Goal: Task Accomplishment & Management: Manage account settings

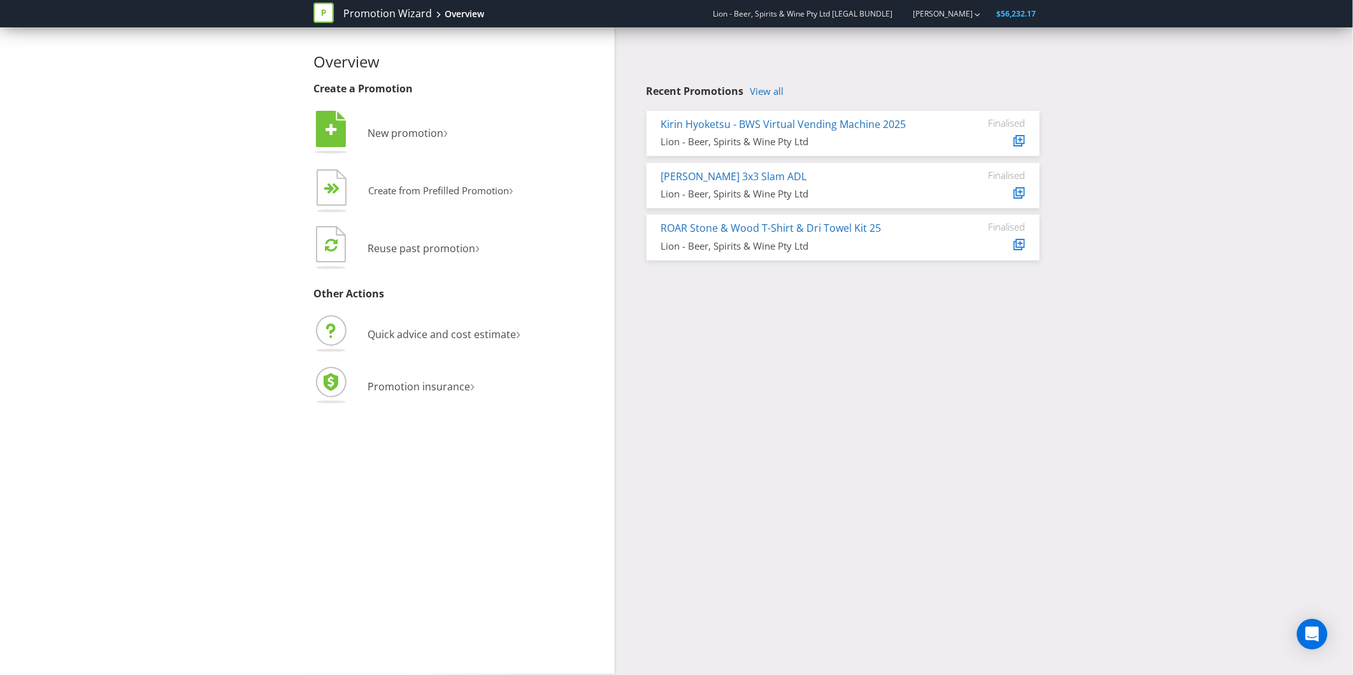
click at [864, 349] on div "Overview Create a Promotion  New promotion ›   Create from Prefilled Promoti…" at bounding box center [676, 350] width 745 height 646
click at [765, 352] on div "Overview Create a Promotion  New promotion ›   Create from Prefilled Promoti…" at bounding box center [676, 350] width 745 height 646
click at [397, 143] on li " New promotion ›" at bounding box center [459, 134] width 292 height 52
click at [400, 138] on span "New promotion" at bounding box center [405, 133] width 76 height 14
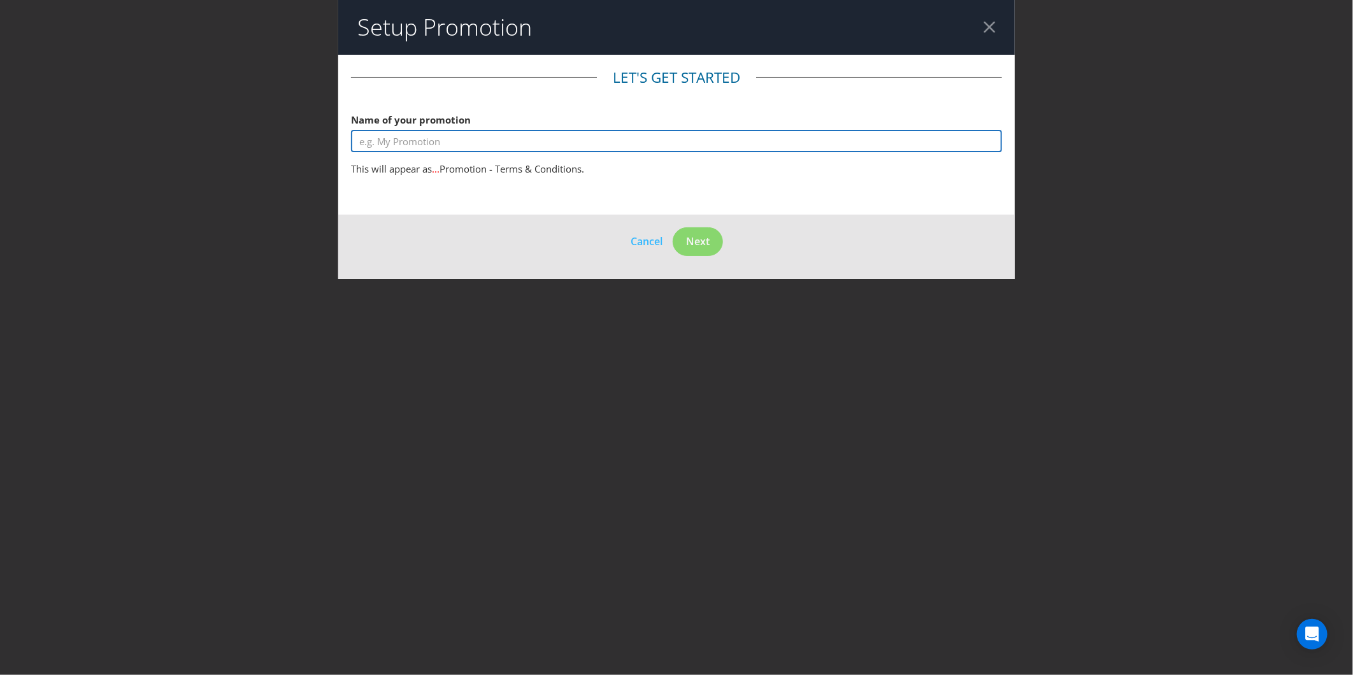
click at [420, 135] on input "text" at bounding box center [676, 141] width 651 height 22
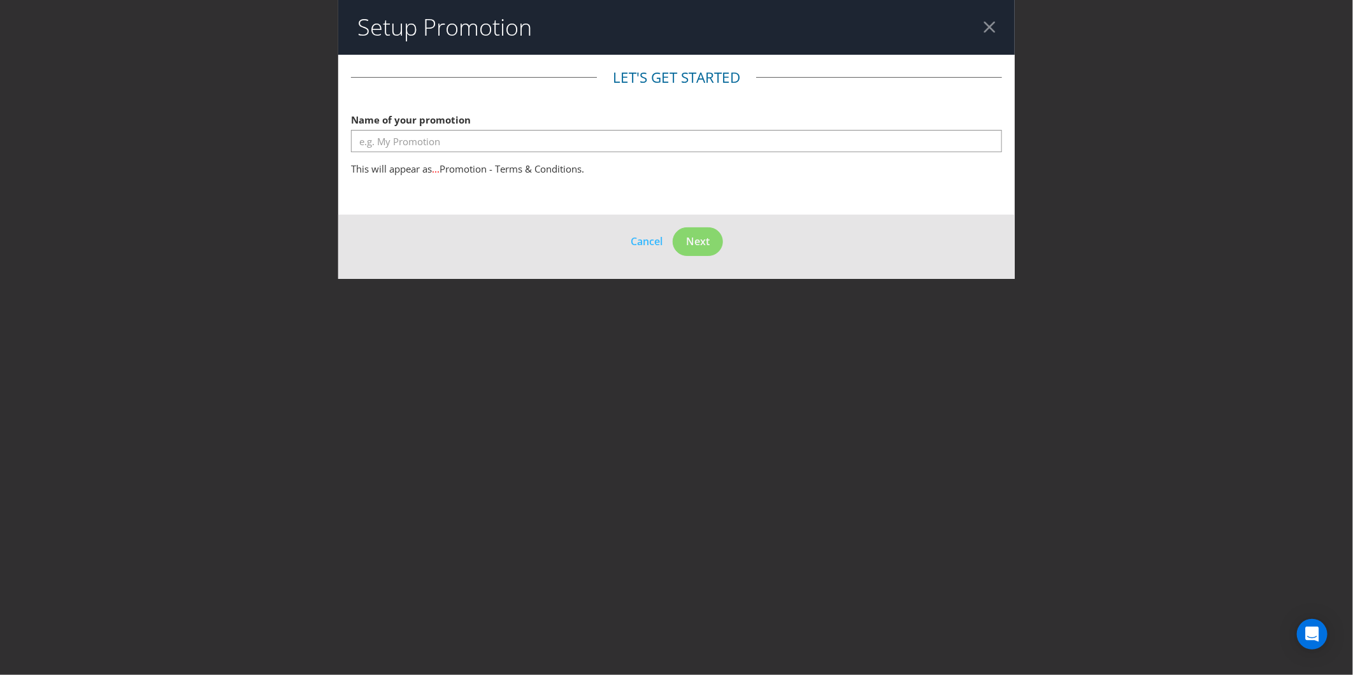
click at [1005, 22] on header "Setup Promotion" at bounding box center [676, 27] width 676 height 55
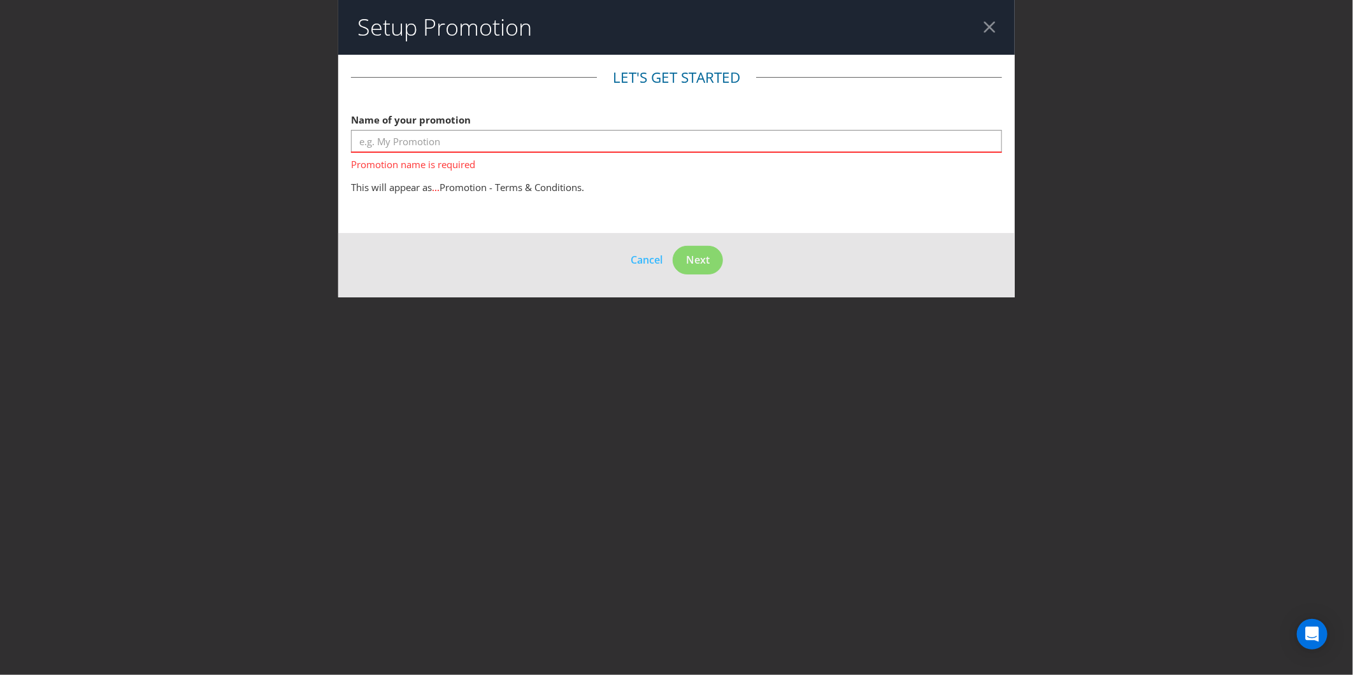
click at [988, 26] on div at bounding box center [989, 27] width 12 height 12
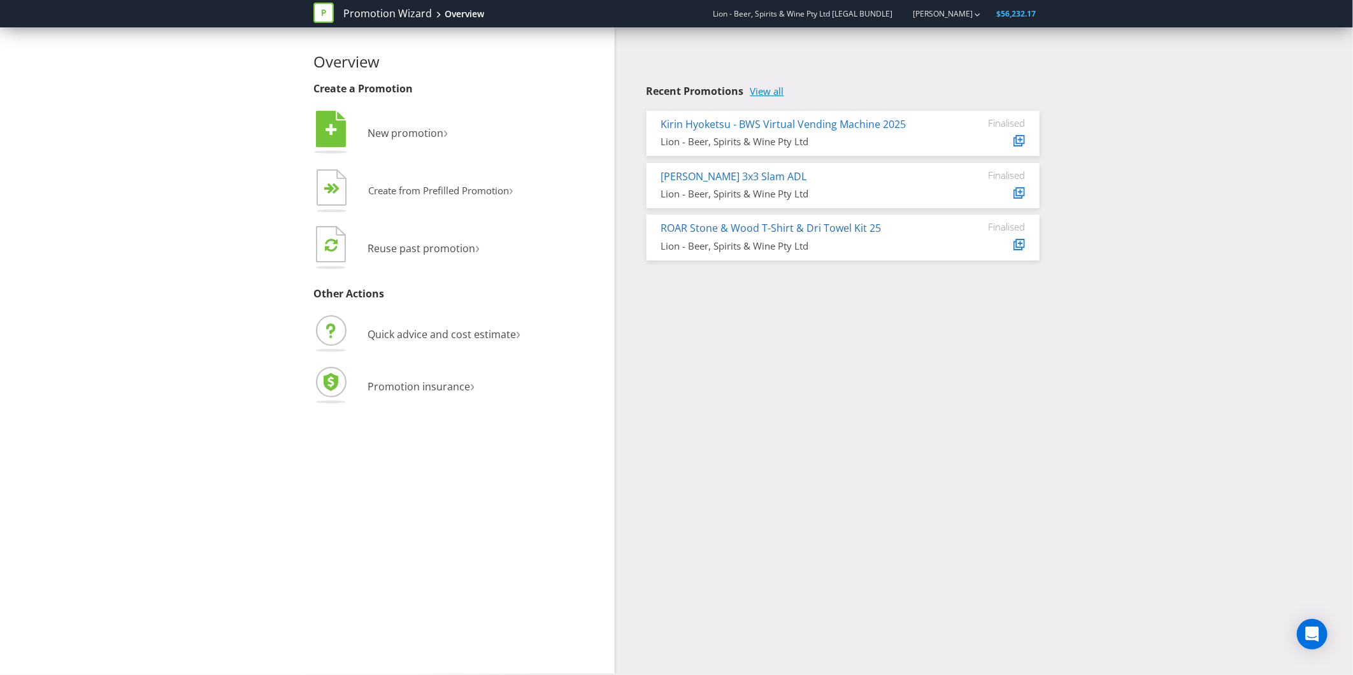
click at [784, 92] on link "View all" at bounding box center [767, 91] width 34 height 11
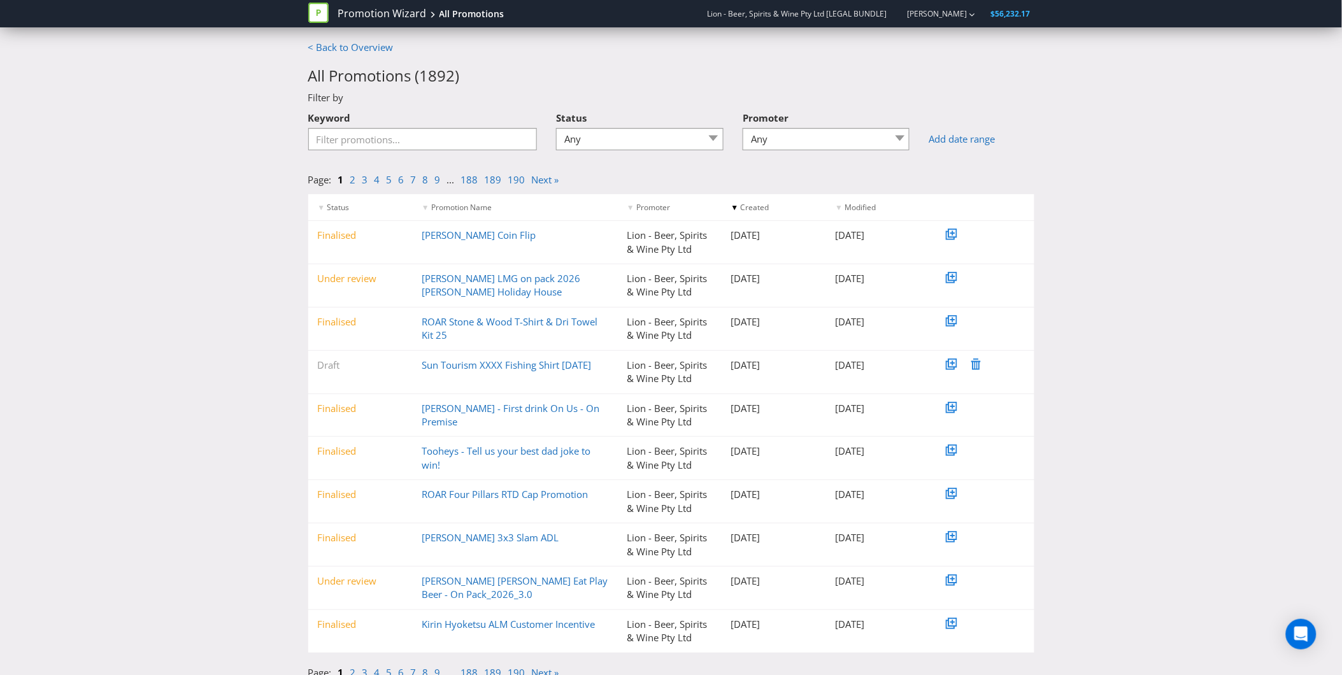
click at [447, 150] on div "Keyword" at bounding box center [423, 132] width 248 height 55
click at [450, 129] on input "Keyword" at bounding box center [422, 139] width 229 height 22
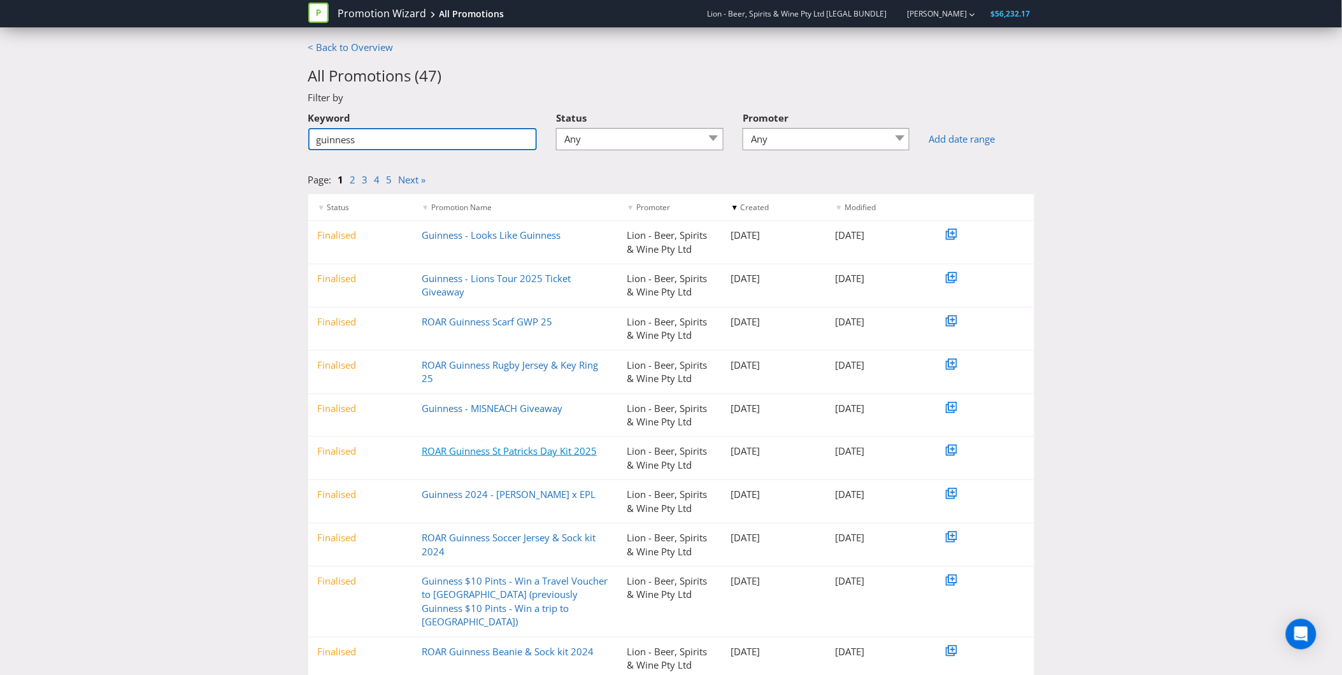
type input "guinness"
click at [493, 447] on link "ROAR Guinness St Patricks Day Kit 2025" at bounding box center [509, 450] width 175 height 13
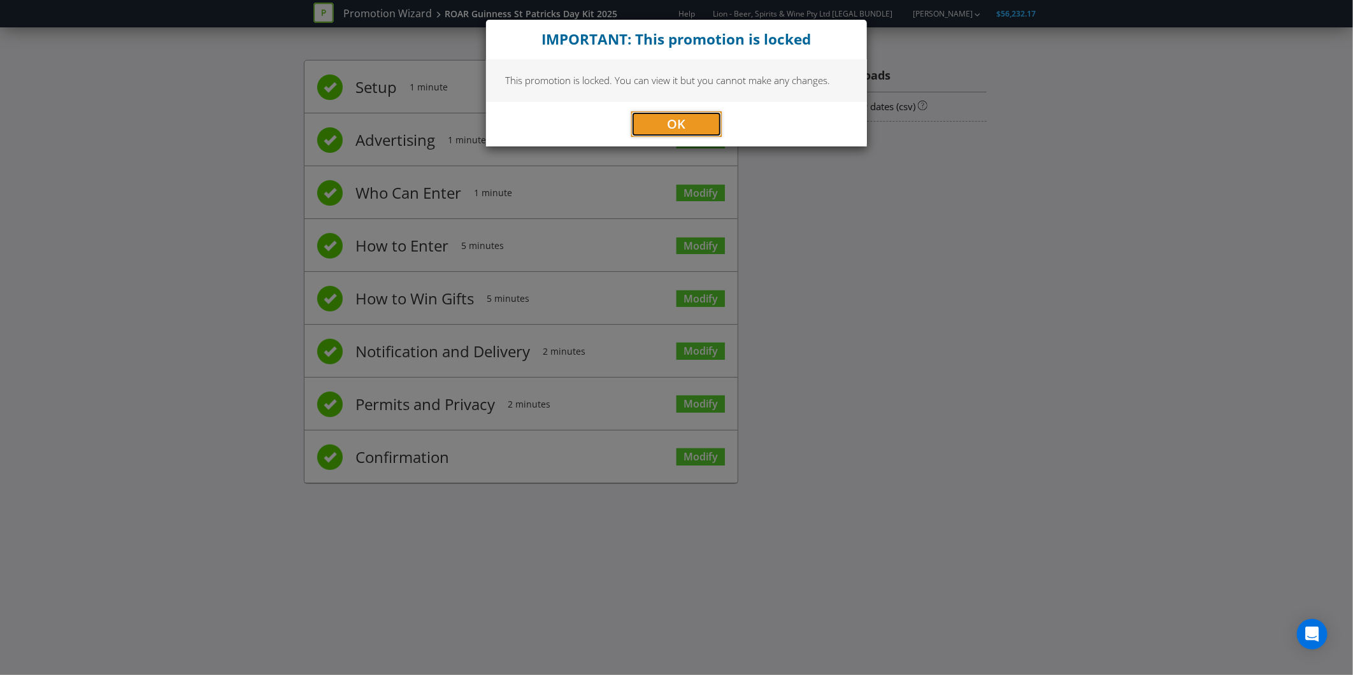
click at [651, 127] on button "OK" at bounding box center [676, 123] width 90 height 25
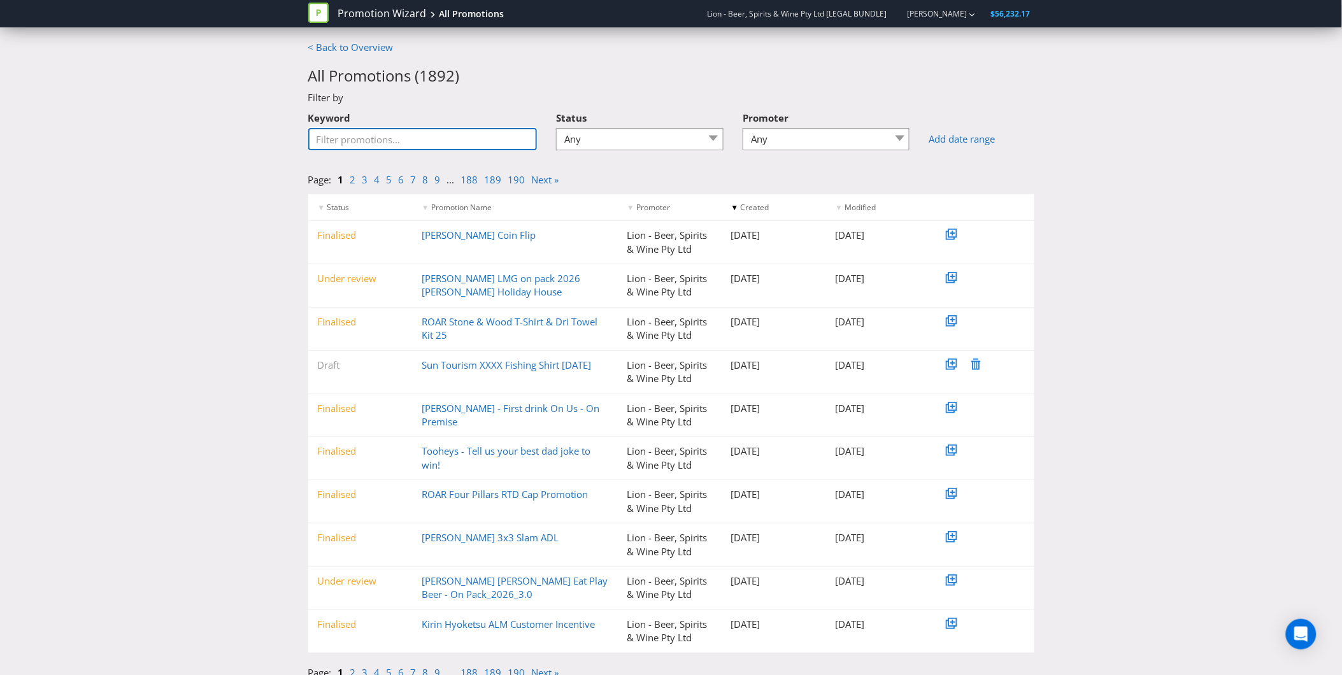
click at [367, 136] on input "Keyword" at bounding box center [422, 139] width 229 height 22
type input "guinness"
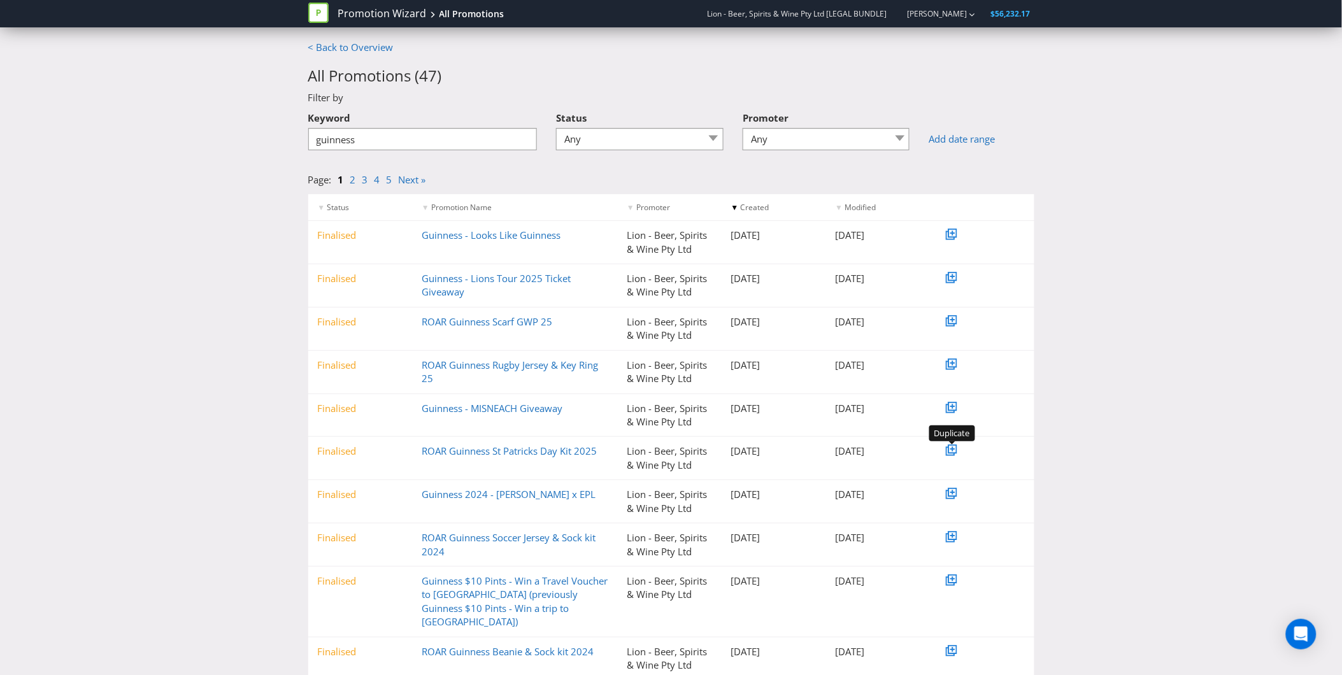
click at [949, 452] on icon at bounding box center [952, 449] width 6 height 6
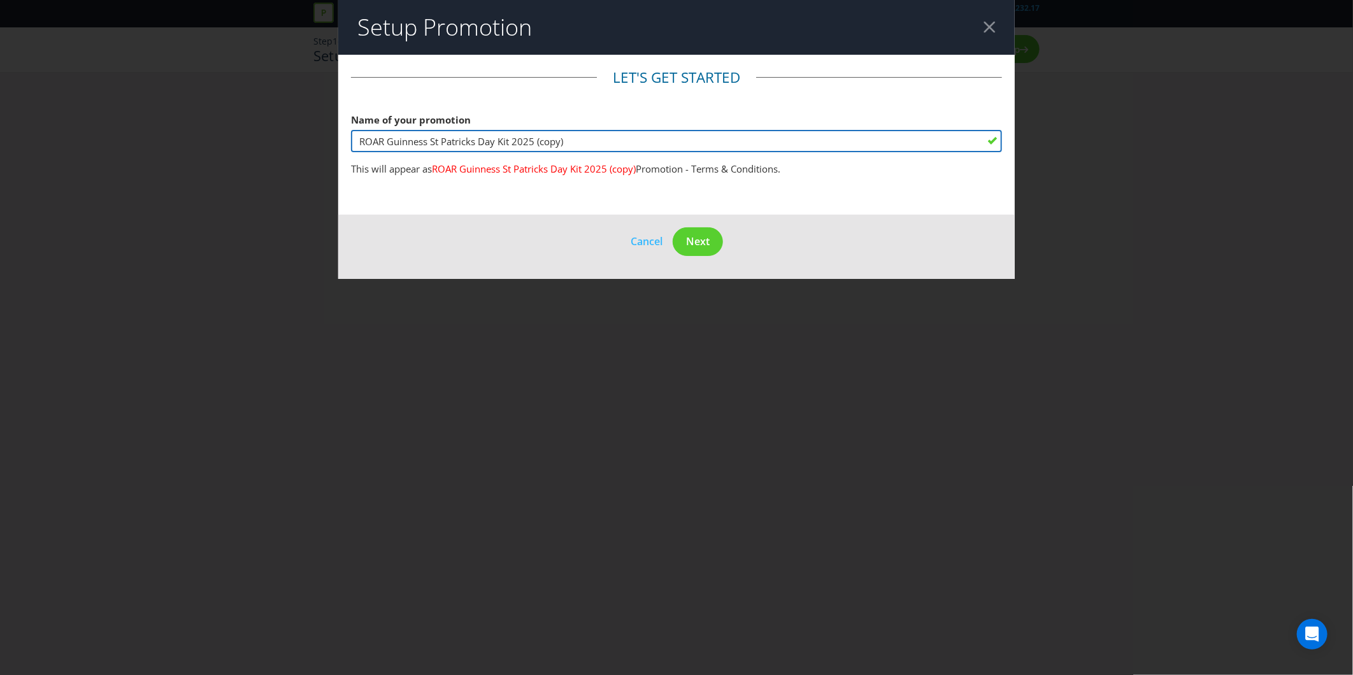
drag, startPoint x: 624, startPoint y: 139, endPoint x: 530, endPoint y: 141, distance: 94.3
click at [530, 141] on input "ROAR Guinness St Patricks Day Kit 2025 (copy)" at bounding box center [676, 141] width 651 height 22
type input "ROAR Guinness St Patricks Day Kit 2026"
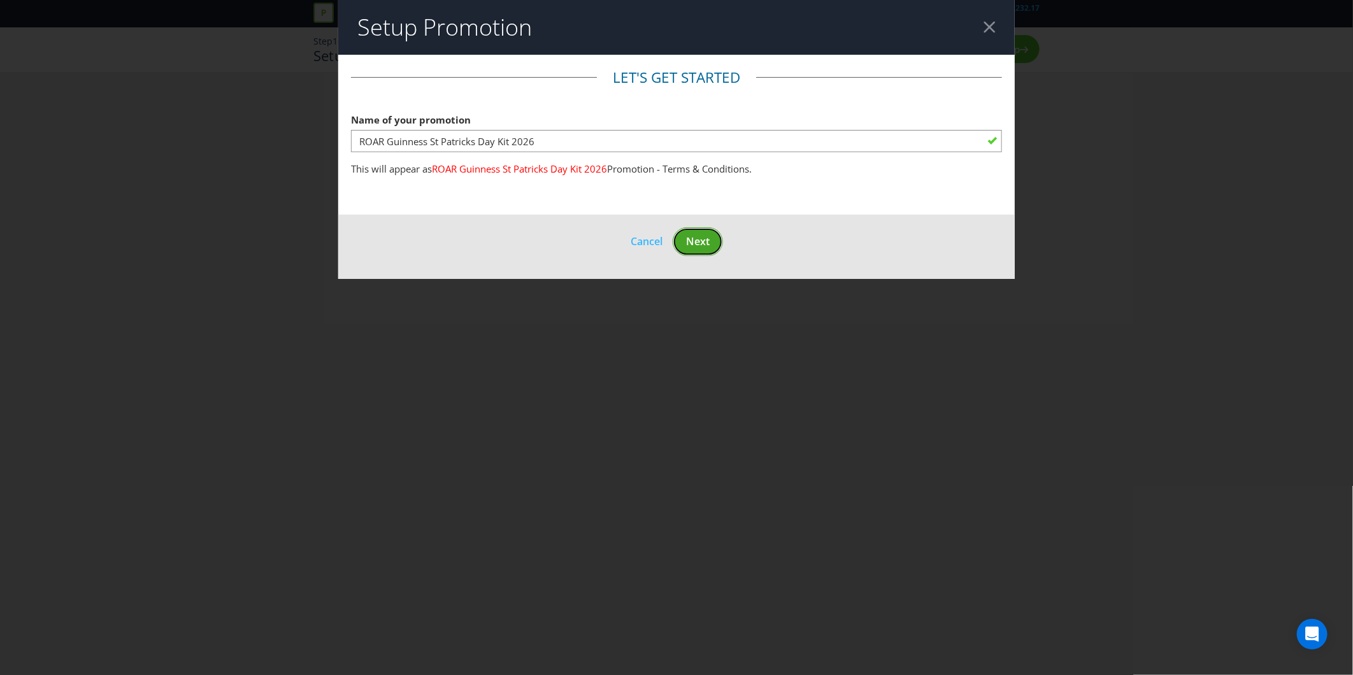
click at [697, 238] on span "Next" at bounding box center [698, 241] width 24 height 14
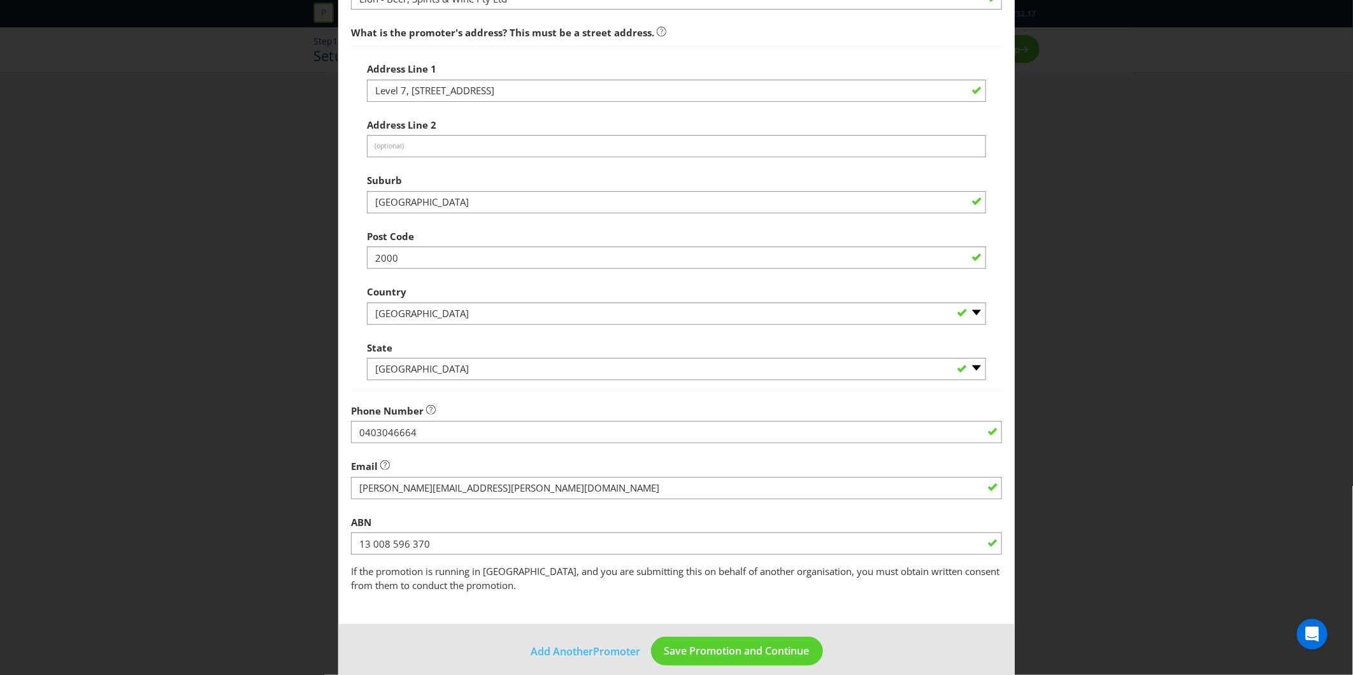
scroll to position [156, 0]
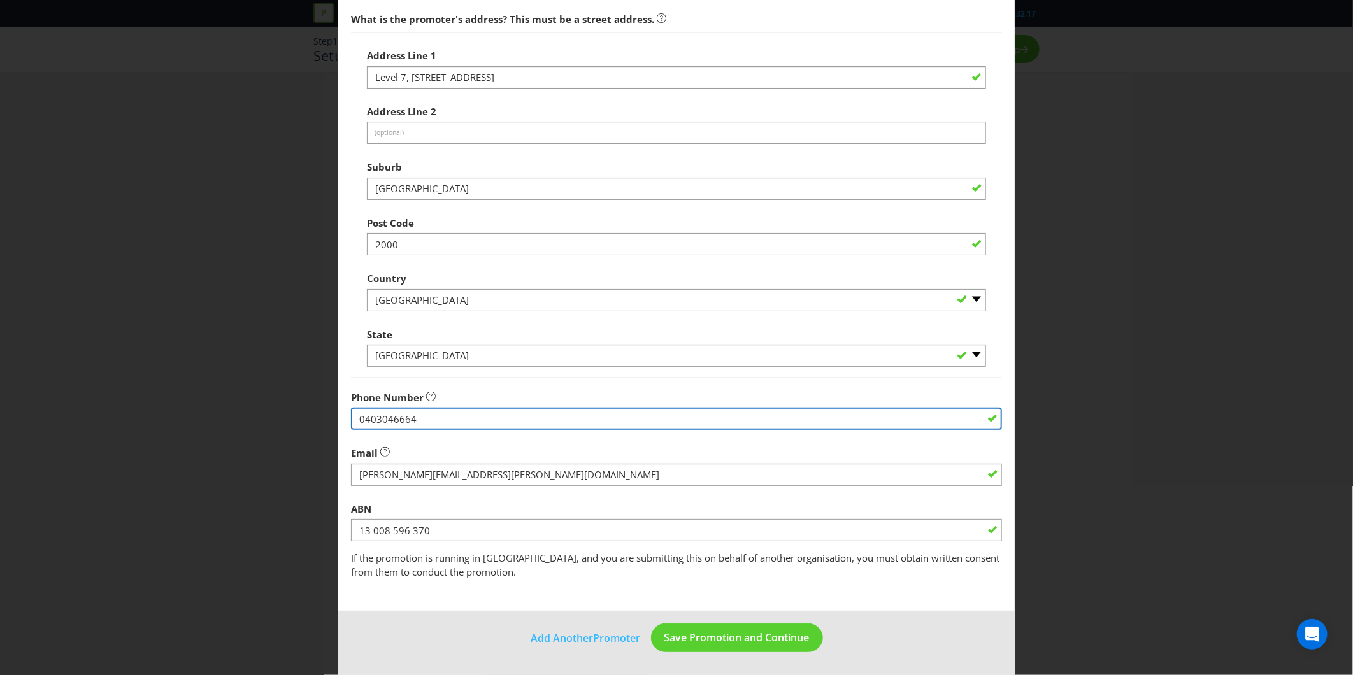
drag, startPoint x: 467, startPoint y: 422, endPoint x: 196, endPoint y: 400, distance: 272.1
click at [192, 410] on div "Edit Promoter Promoter Information Company Name Lion - Beer, Spirits & Wine Pty…" at bounding box center [676, 337] width 1353 height 675
type input "0414909051"
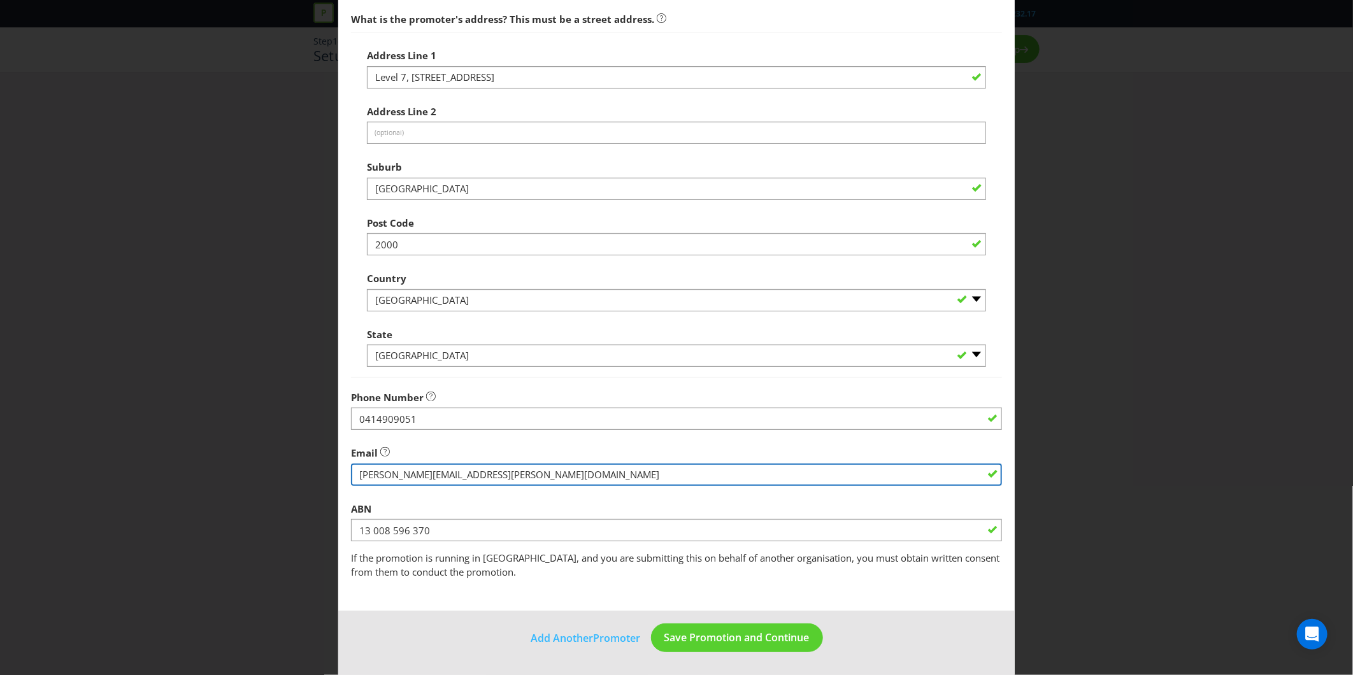
drag, startPoint x: 482, startPoint y: 473, endPoint x: 166, endPoint y: 460, distance: 316.1
click at [166, 460] on div "Edit Promoter Promoter Information Company Name Lion - Beer, Spirits & Wine Pty…" at bounding box center [676, 337] width 1353 height 675
click at [651, 623] on button "Save Promotion and Continue" at bounding box center [737, 637] width 172 height 29
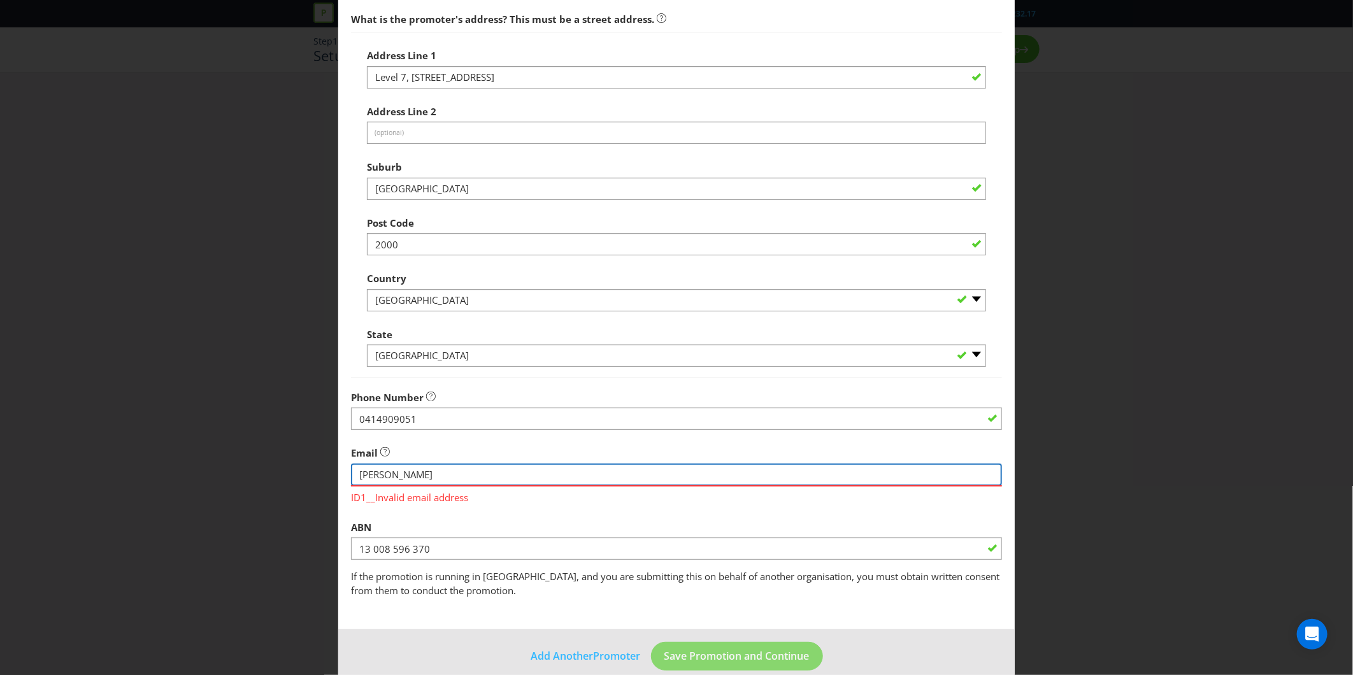
type input "[PERSON_NAME][EMAIL_ADDRESS][PERSON_NAME][DOMAIN_NAME]"
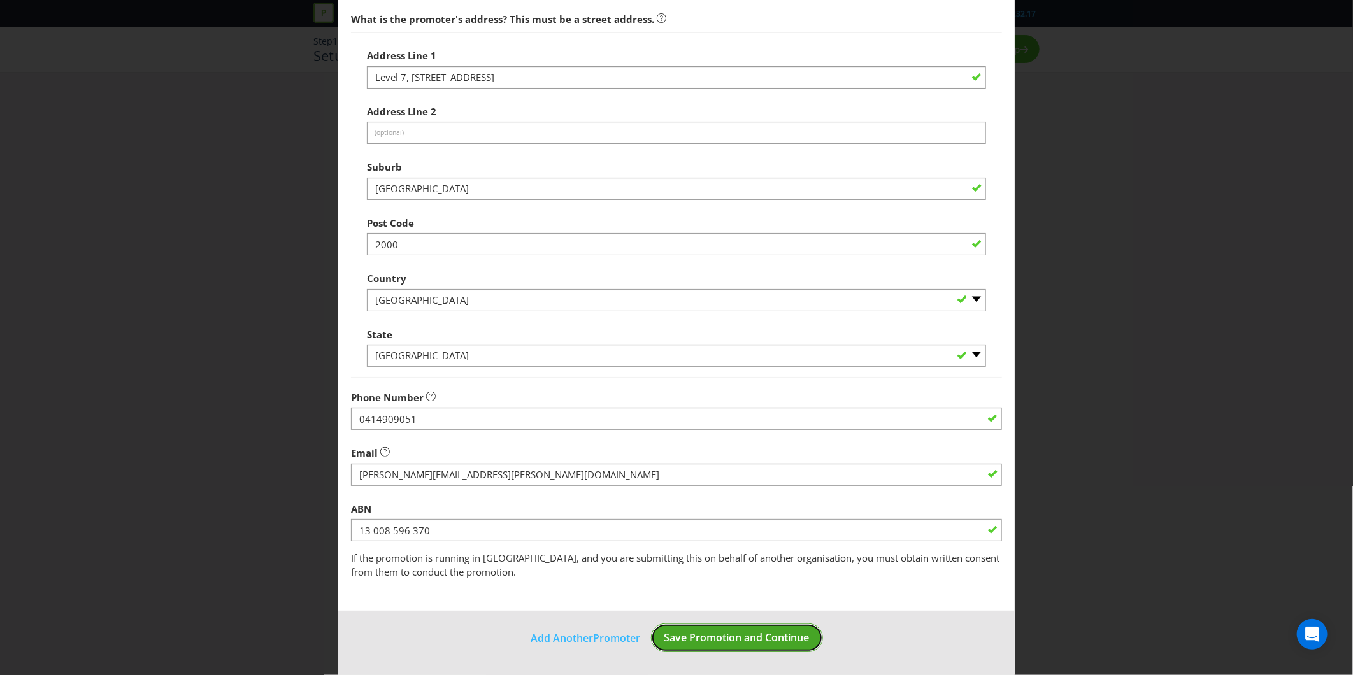
click at [735, 642] on span "Save Promotion and Continue" at bounding box center [736, 637] width 145 height 14
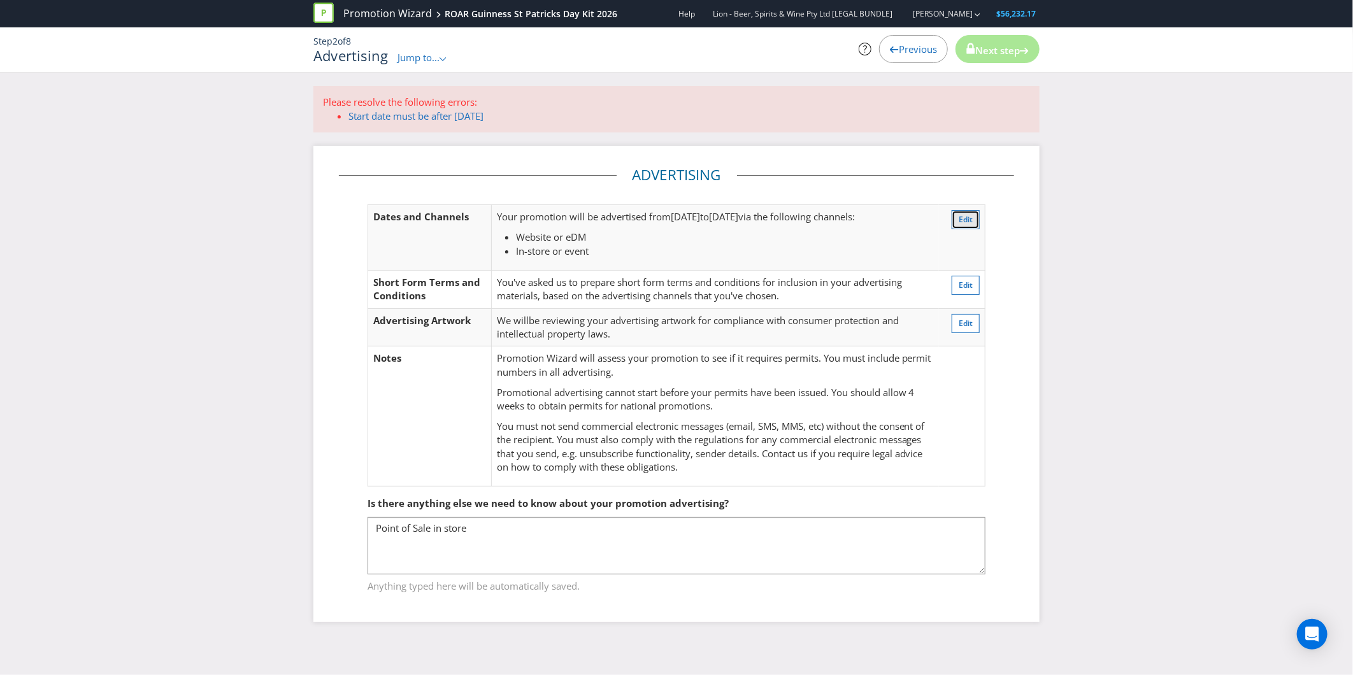
click at [969, 214] on span "Edit" at bounding box center [965, 219] width 14 height 11
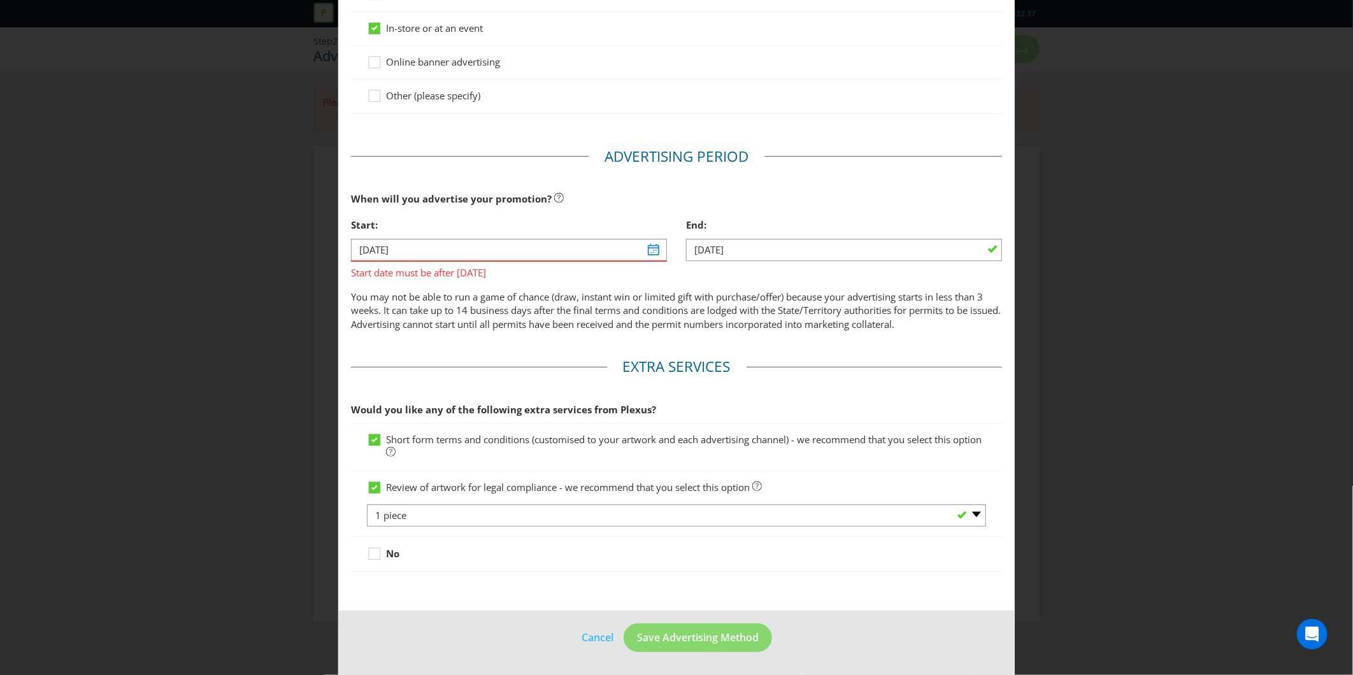
scroll to position [67, 0]
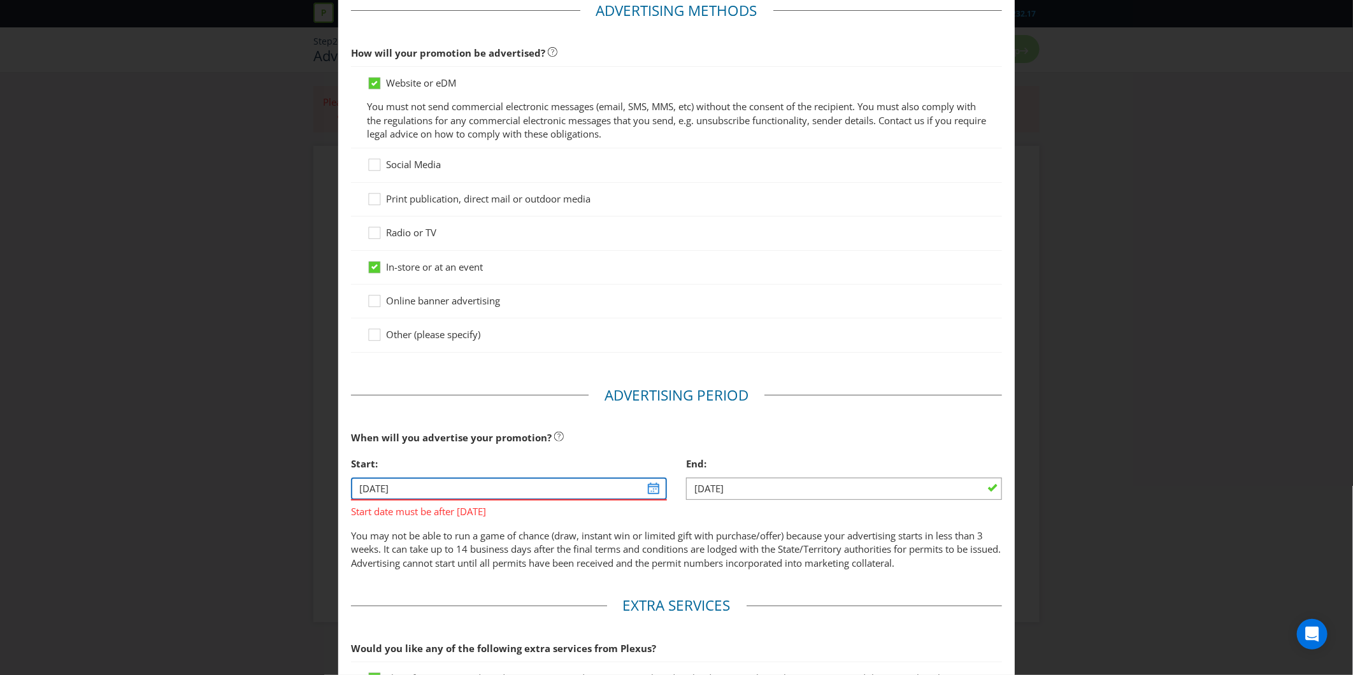
drag, startPoint x: 394, startPoint y: 485, endPoint x: 411, endPoint y: 481, distance: 18.1
click at [395, 485] on input "[DATE]" at bounding box center [509, 489] width 316 height 22
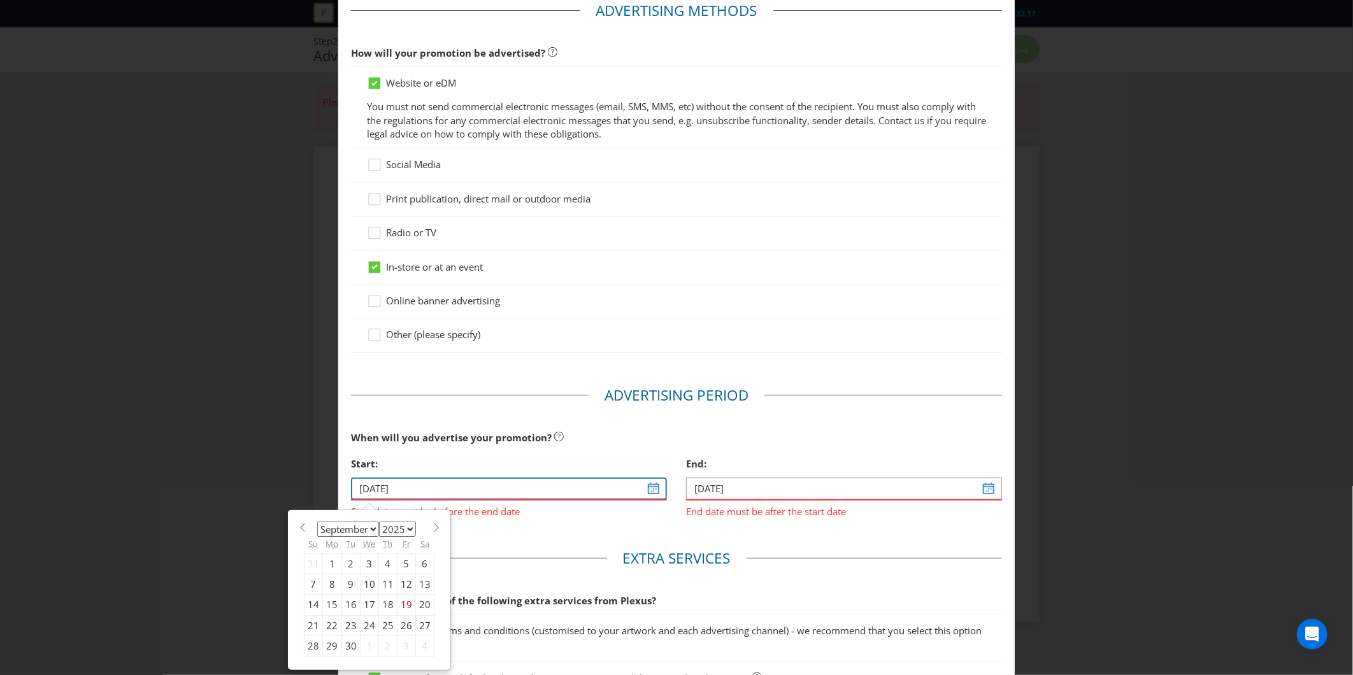
type input "[DATE]"
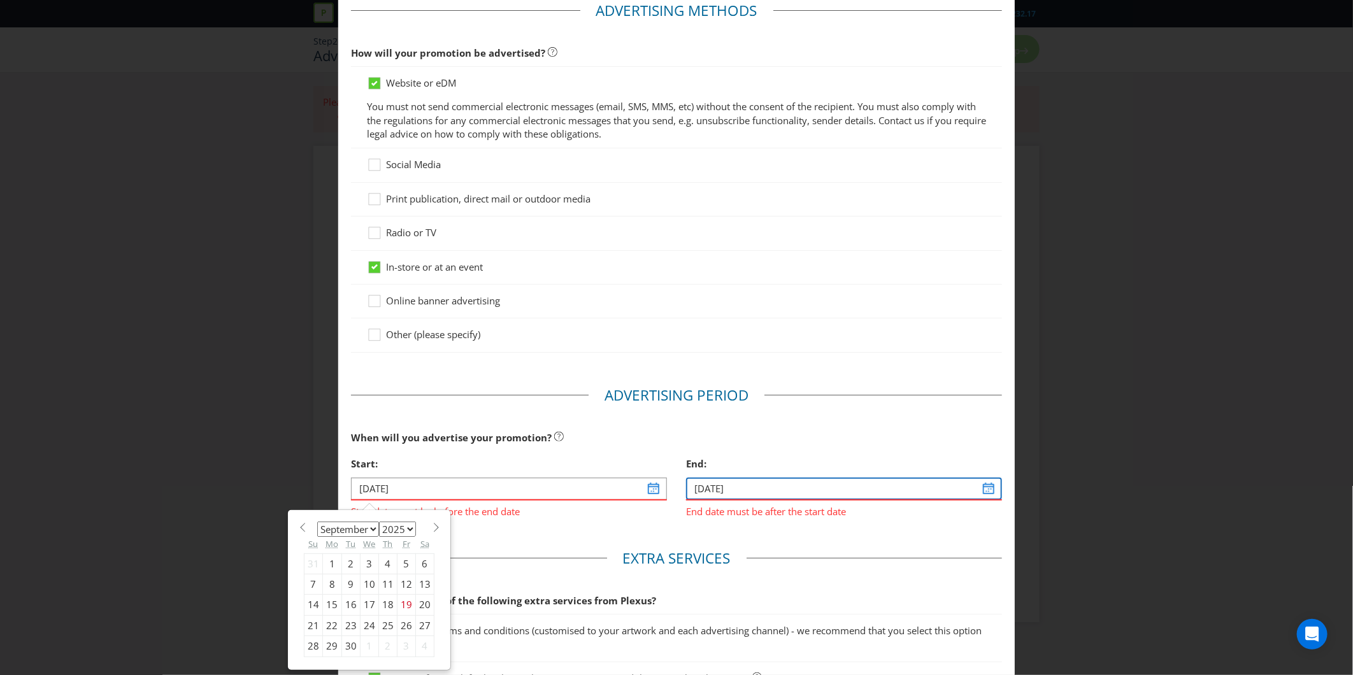
click at [797, 491] on input "[DATE]" at bounding box center [844, 489] width 316 height 22
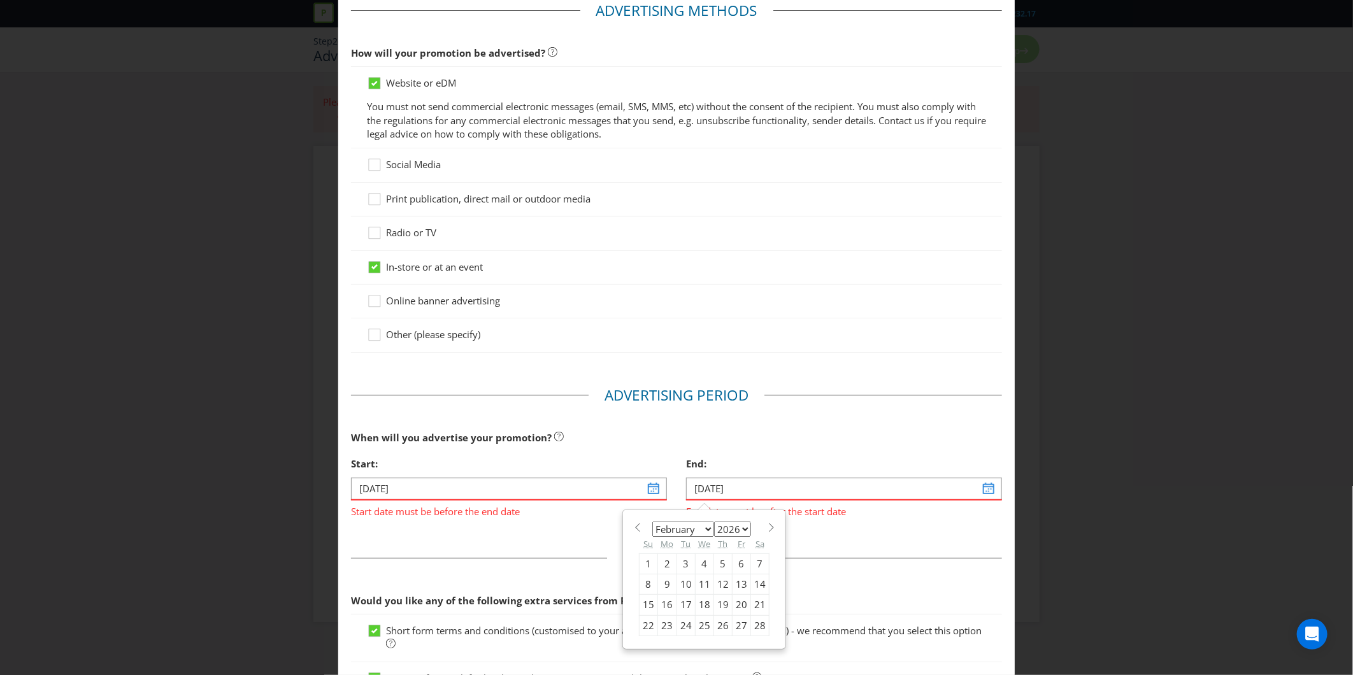
click at [828, 434] on div "When will you advertise your promotion?" at bounding box center [676, 438] width 651 height 26
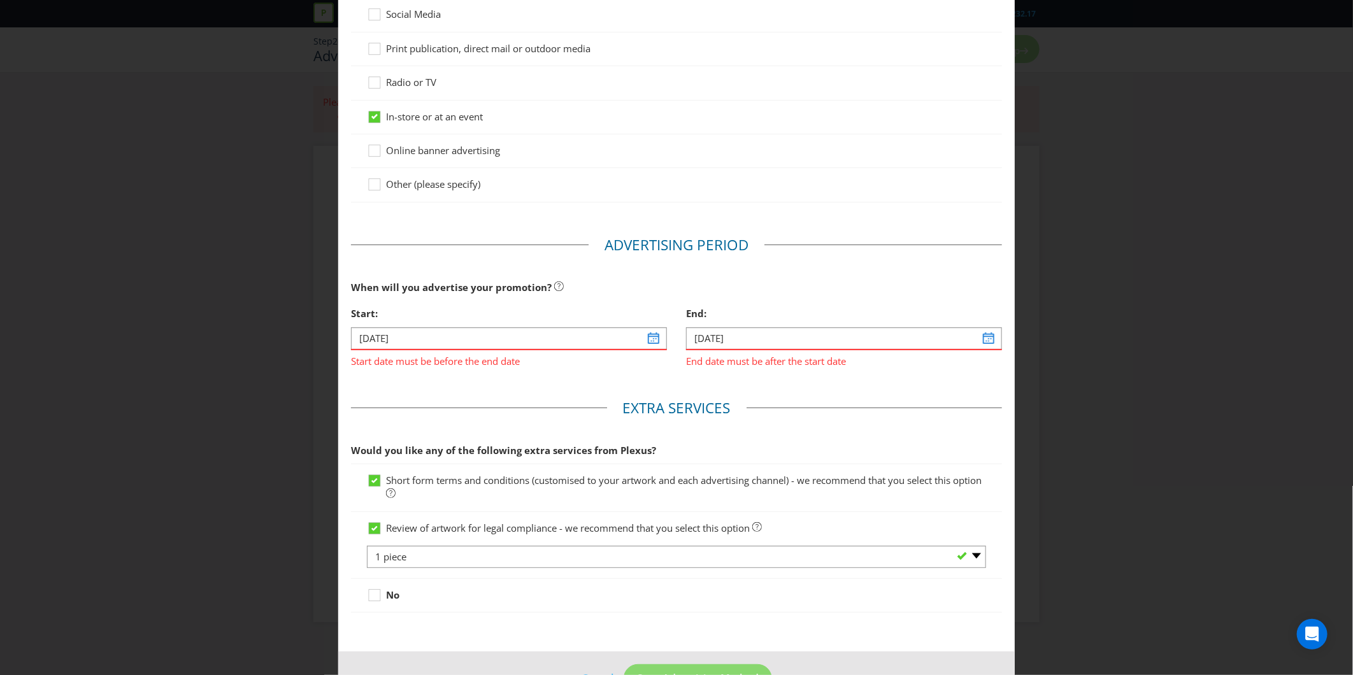
scroll to position [259, 0]
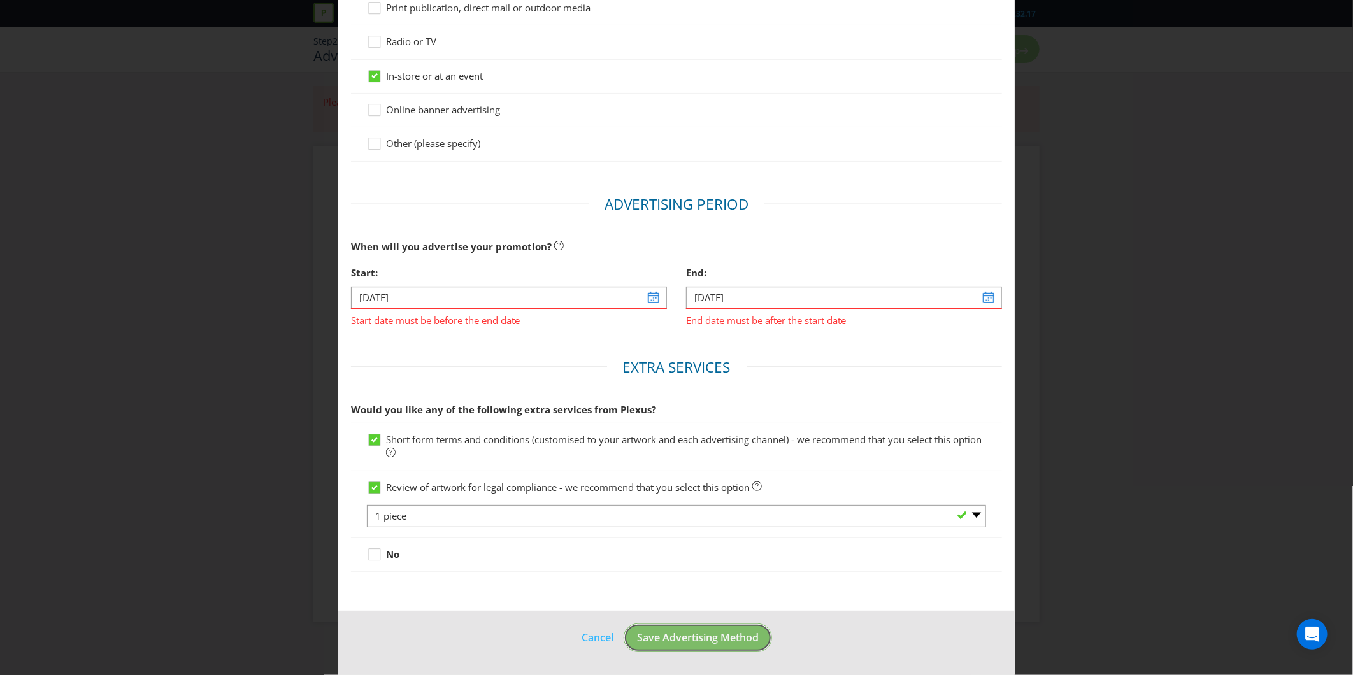
click at [656, 641] on span "Save Advertising Method" at bounding box center [698, 637] width 122 height 14
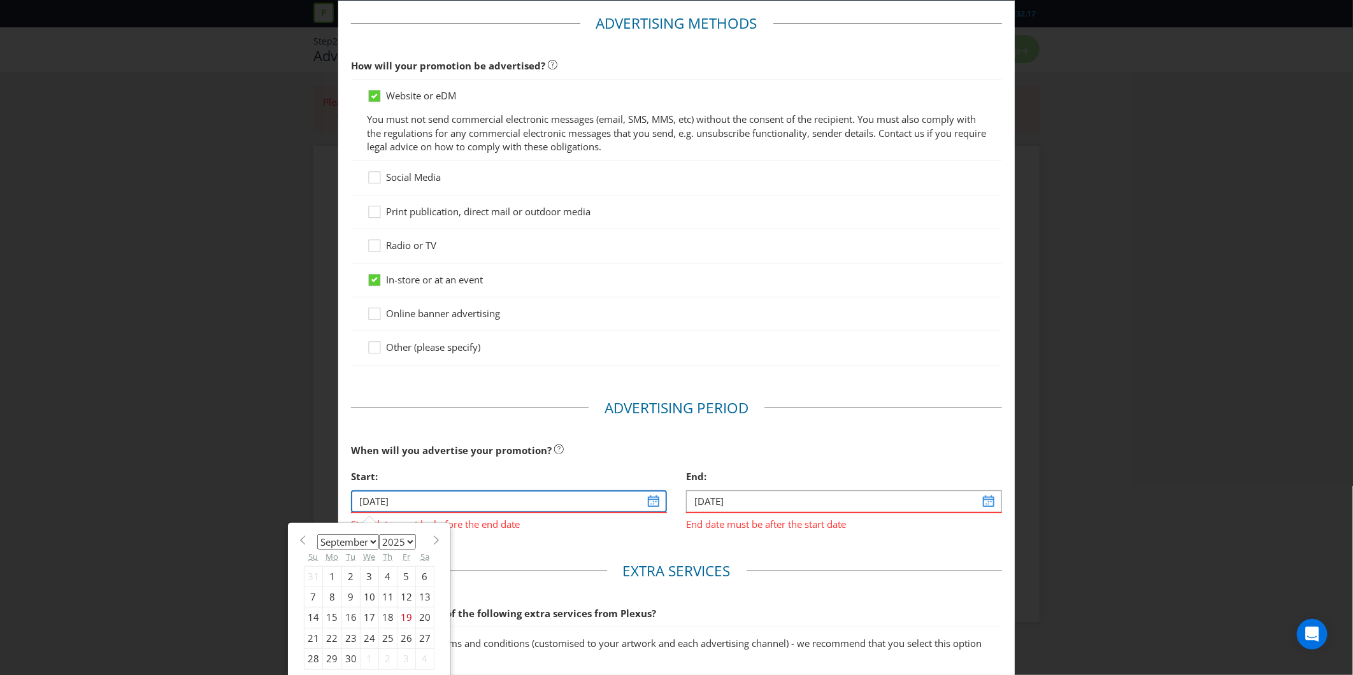
click at [644, 501] on input "[DATE]" at bounding box center [509, 501] width 316 height 22
click at [402, 551] on abbr "Fr" at bounding box center [406, 556] width 8 height 11
click at [431, 539] on span at bounding box center [436, 541] width 10 height 10
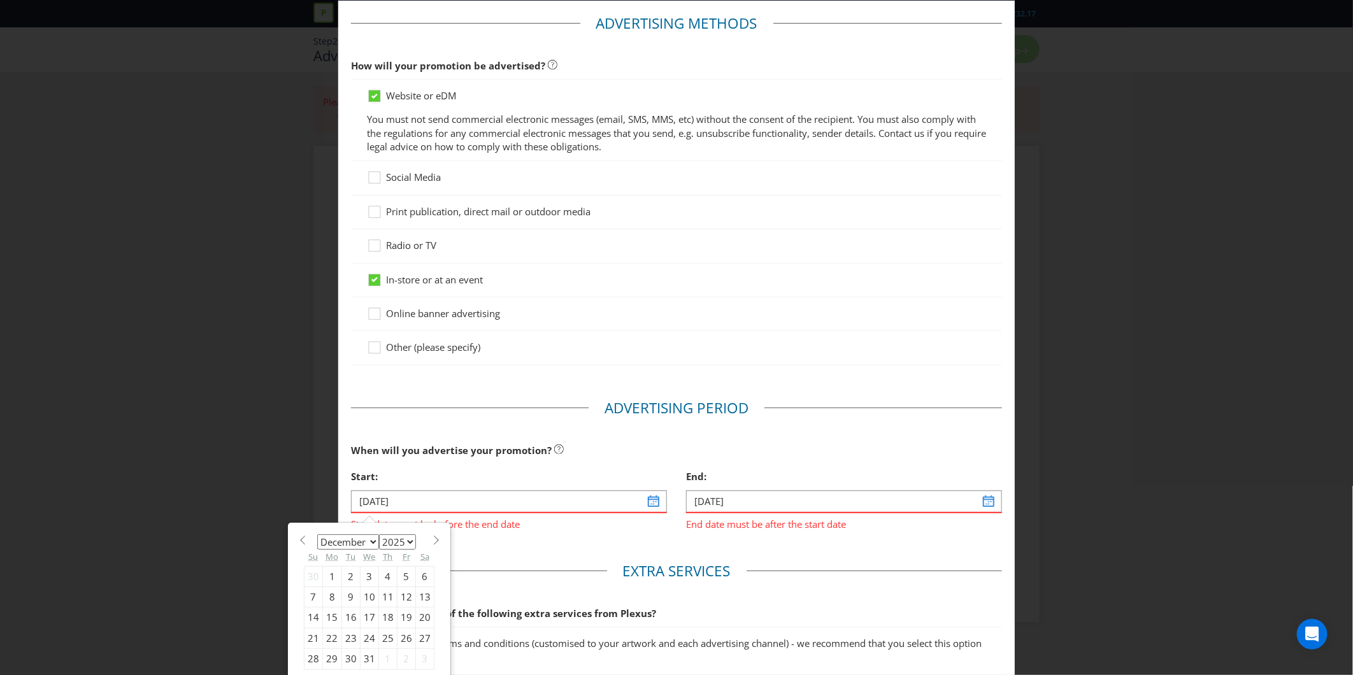
click at [431, 539] on span at bounding box center [436, 541] width 10 height 10
select select "0"
select select "2026"
click at [431, 539] on span at bounding box center [436, 541] width 10 height 10
select select "1"
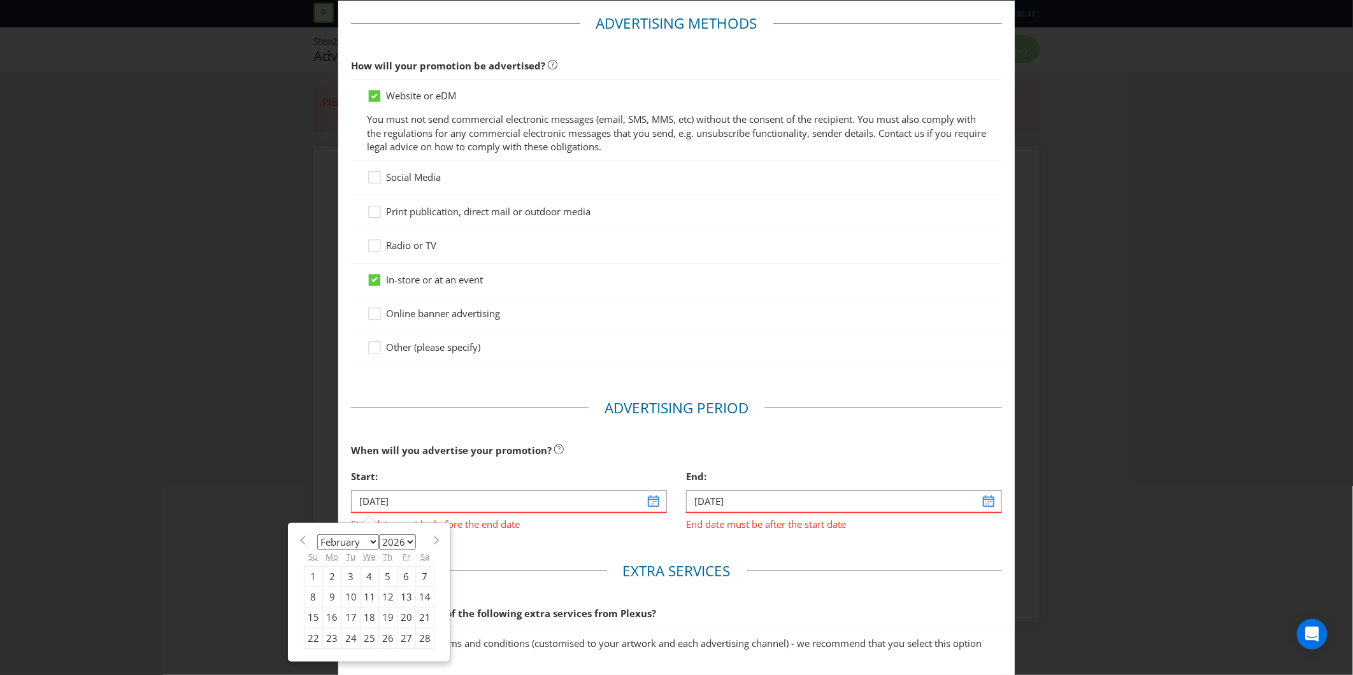
click at [327, 612] on div "16" at bounding box center [332, 618] width 19 height 20
type input "[DATE]"
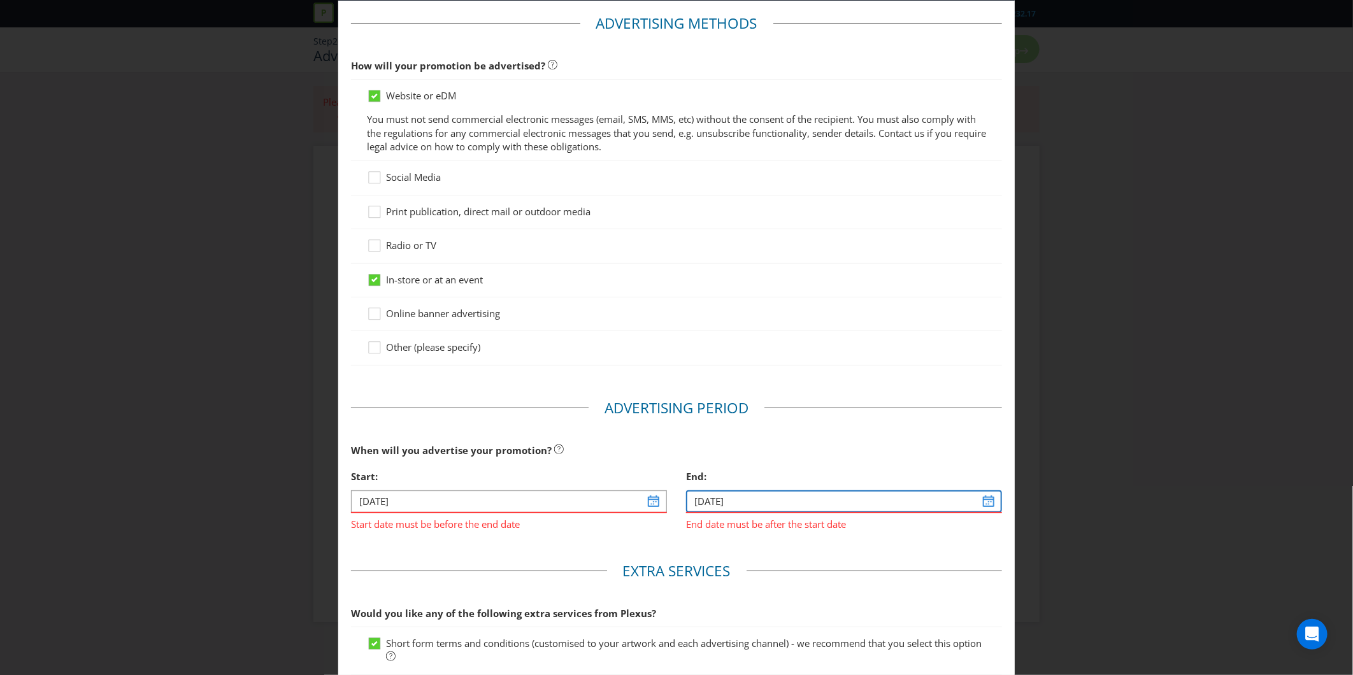
click at [775, 506] on input "[DATE]" at bounding box center [844, 501] width 316 height 22
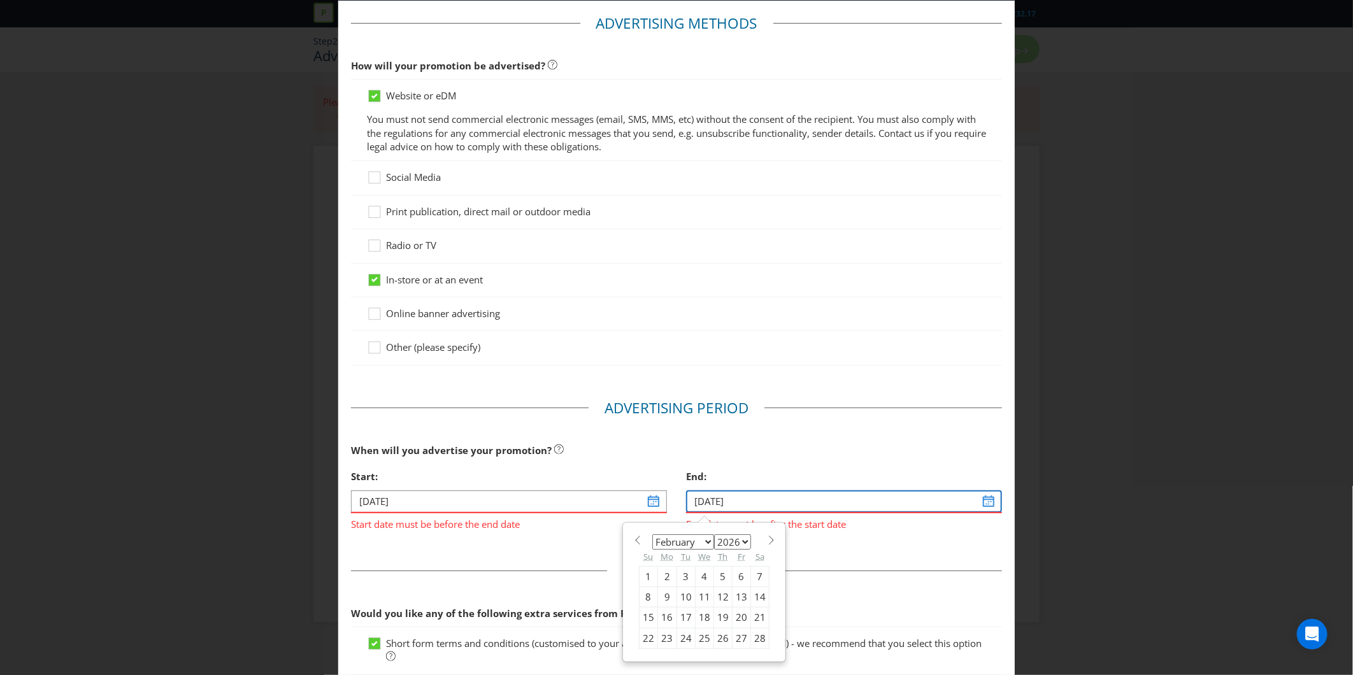
click at [970, 508] on input "[DATE]" at bounding box center [844, 501] width 316 height 22
click at [729, 543] on select "2025 2026 2027 2028 2029 2030 2031 2032 2033 2034 2035" at bounding box center [732, 541] width 37 height 15
select select "2027"
click at [714, 534] on select "2025 2026 2027 2028 2029 2030 2031 2032 2033 2034 2035" at bounding box center [732, 541] width 37 height 15
click at [667, 613] on div "15" at bounding box center [667, 618] width 19 height 20
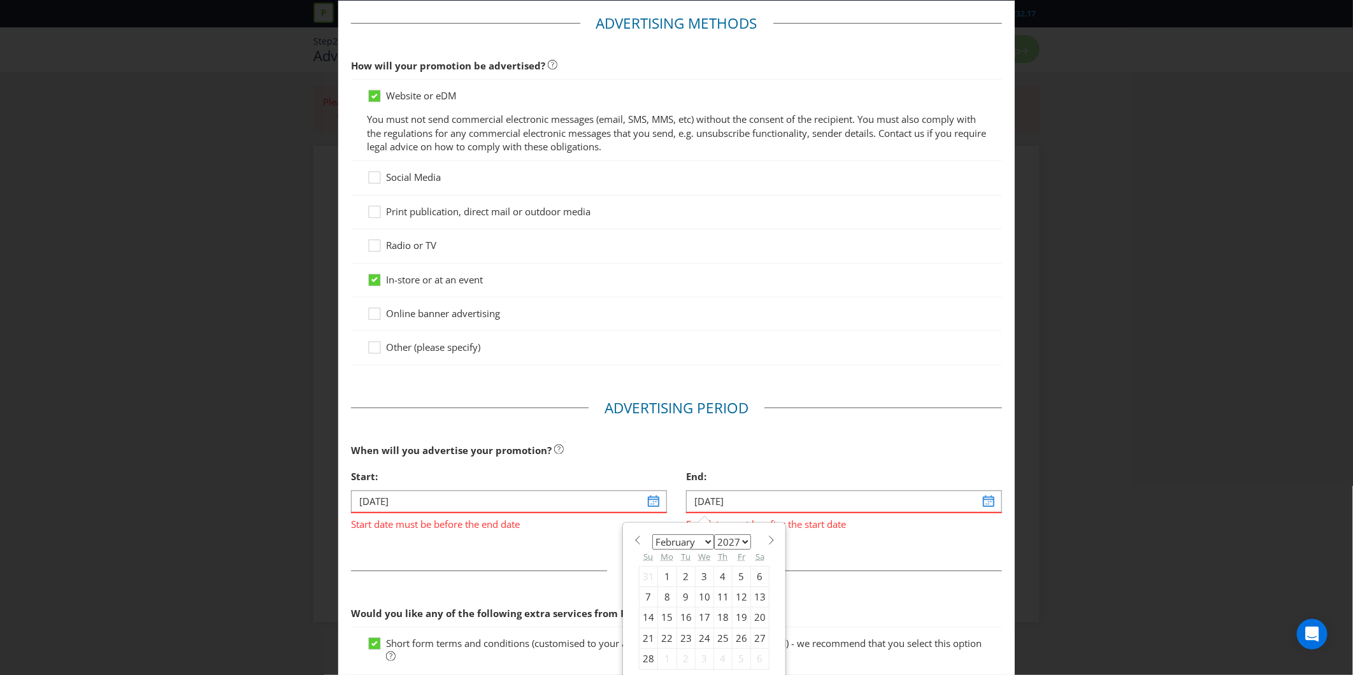
type input "[DATE]"
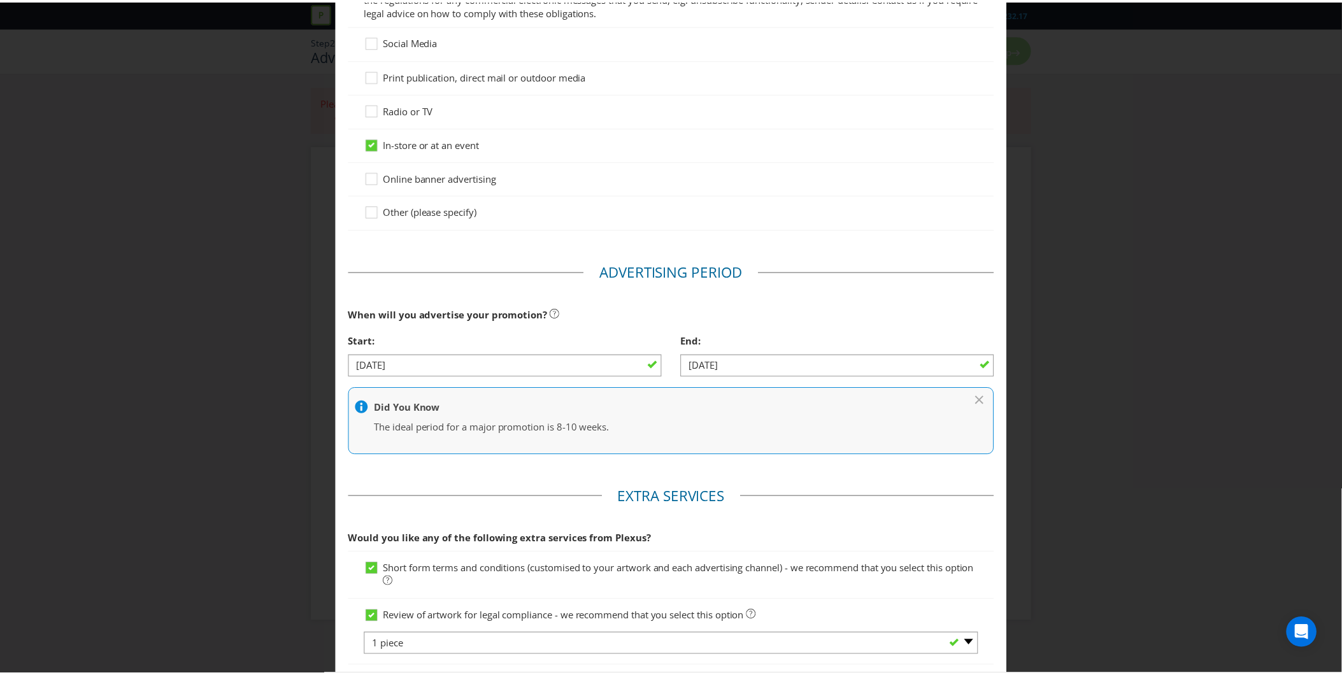
scroll to position [320, 0]
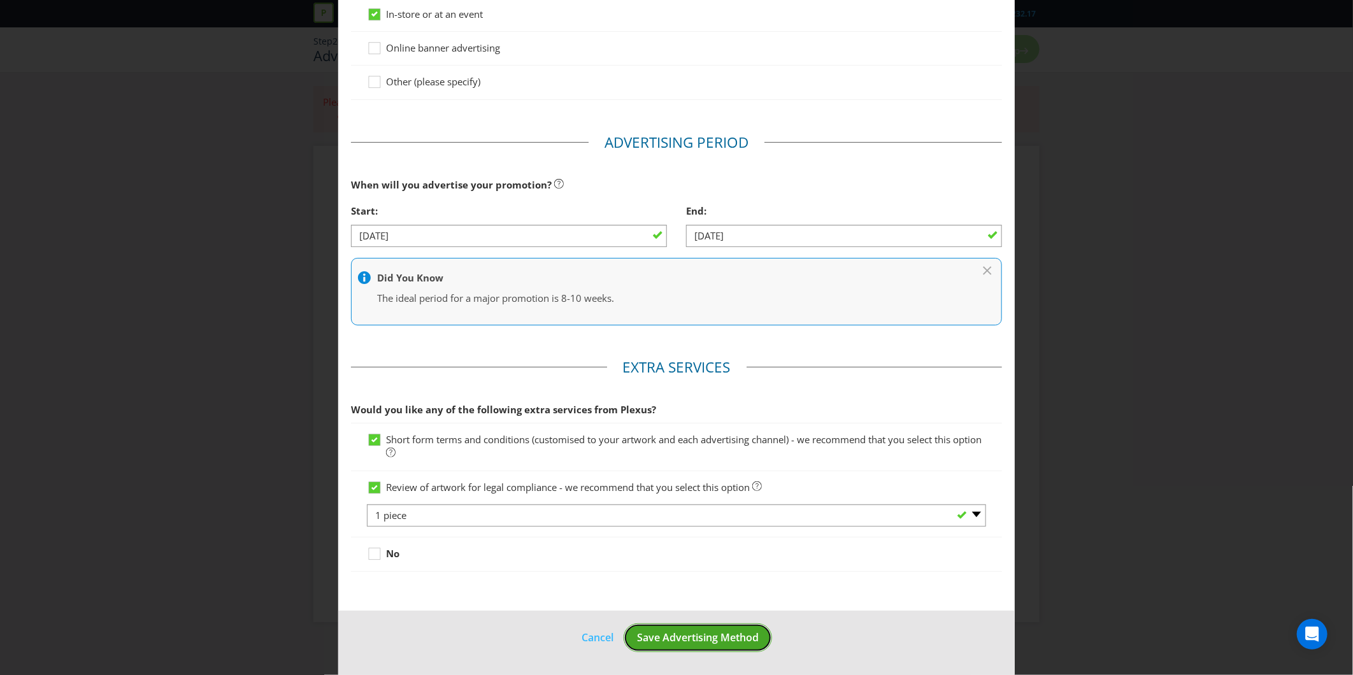
click at [693, 631] on span "Save Advertising Method" at bounding box center [698, 637] width 122 height 14
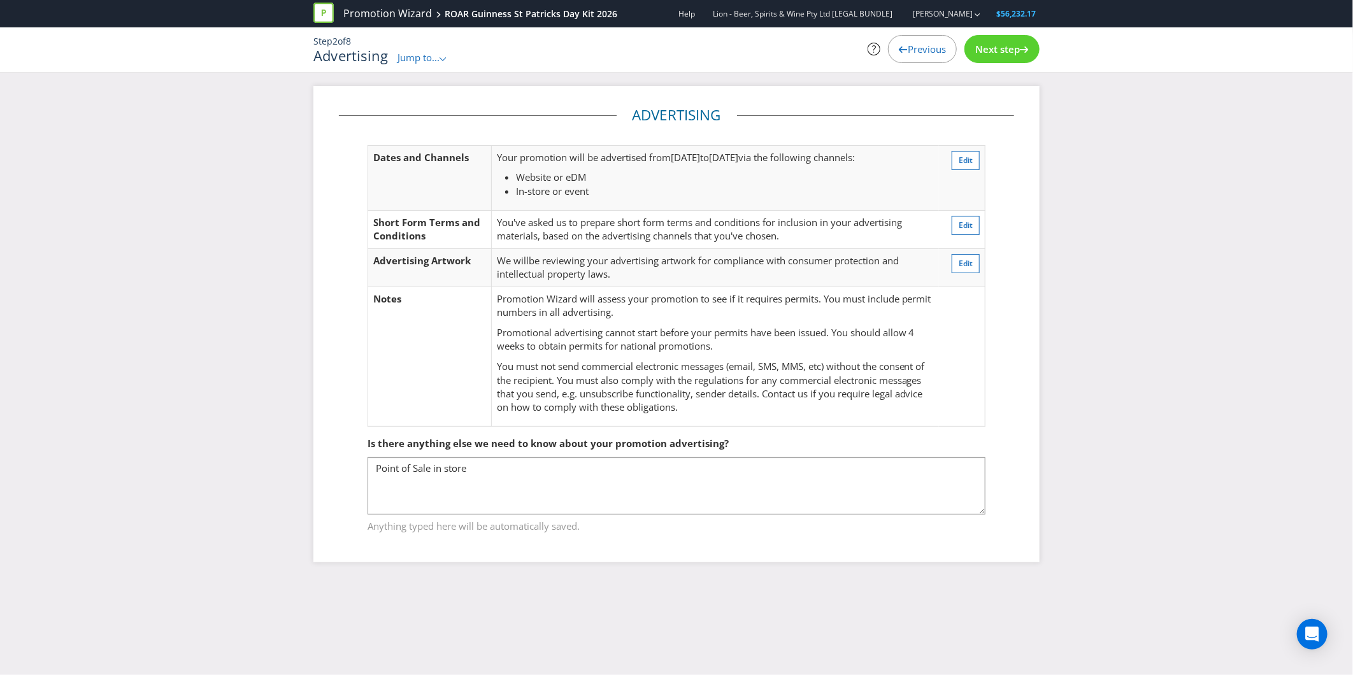
click at [1005, 56] on div "Next step" at bounding box center [1001, 49] width 75 height 28
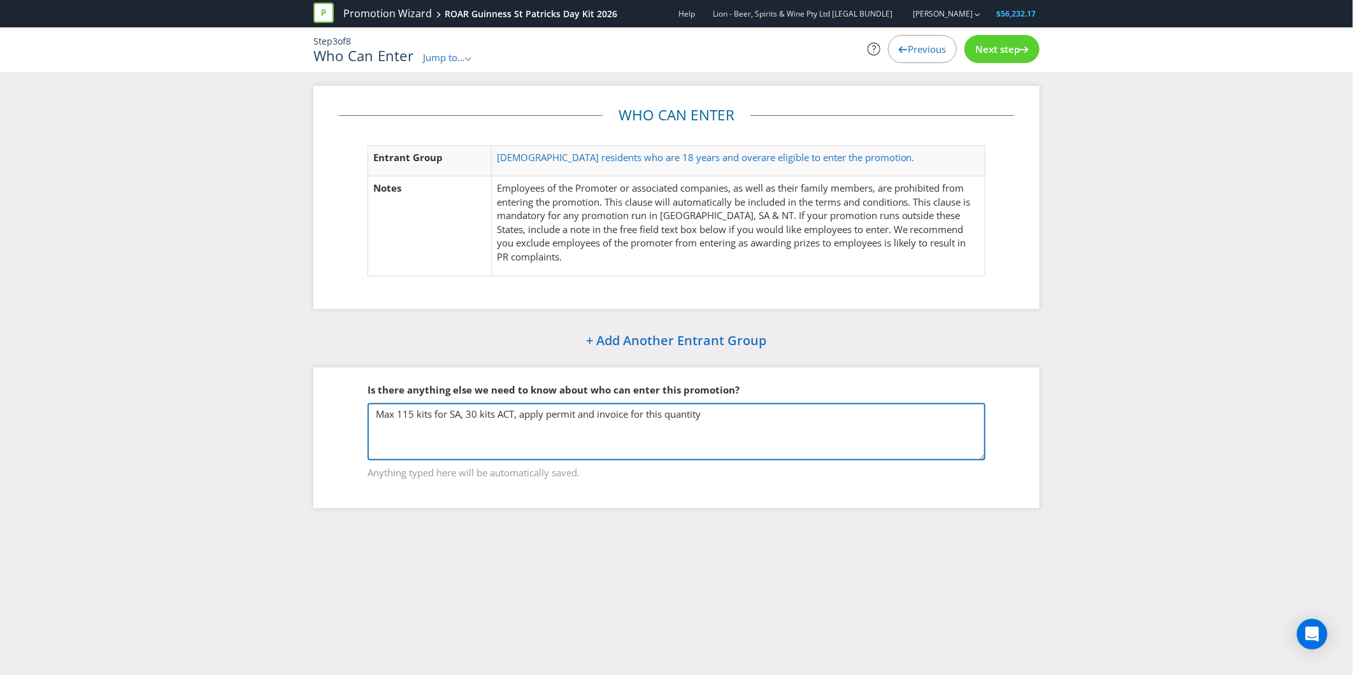
click at [435, 410] on textarea "Max 115 kits for SA, 30 kits ACT, apply permit and invoice for this quantity" at bounding box center [676, 431] width 618 height 57
click at [418, 411] on textarea "Max 115 kits for SA, 30 kits ACT, apply permit and invoice for this quantity" at bounding box center [676, 431] width 618 height 57
click at [416, 411] on textarea "Max 115 kits for SA, 30 kits ACT, apply permit and invoice for this quantity" at bounding box center [676, 431] width 618 height 57
type textarea "Max 130 kits for SA, 40 kits ACT, apply permit and invoice for this quantity"
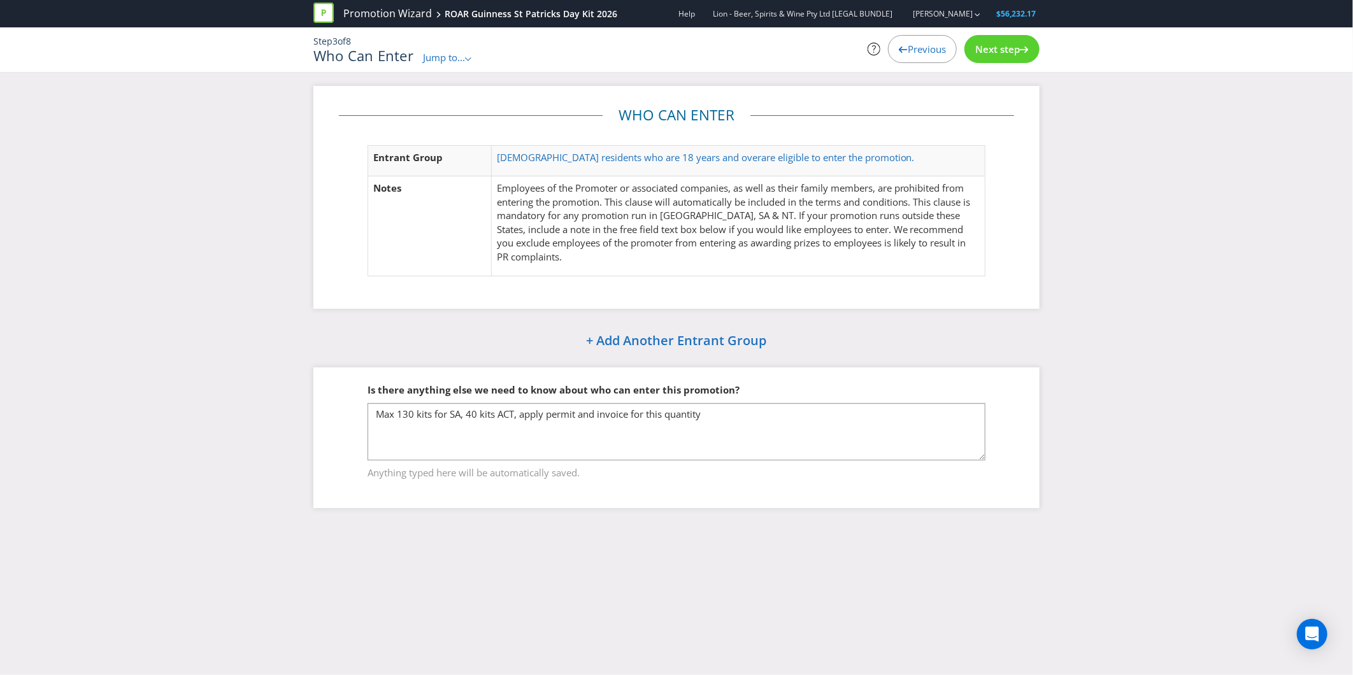
click at [1017, 51] on span "Next step" at bounding box center [997, 49] width 45 height 13
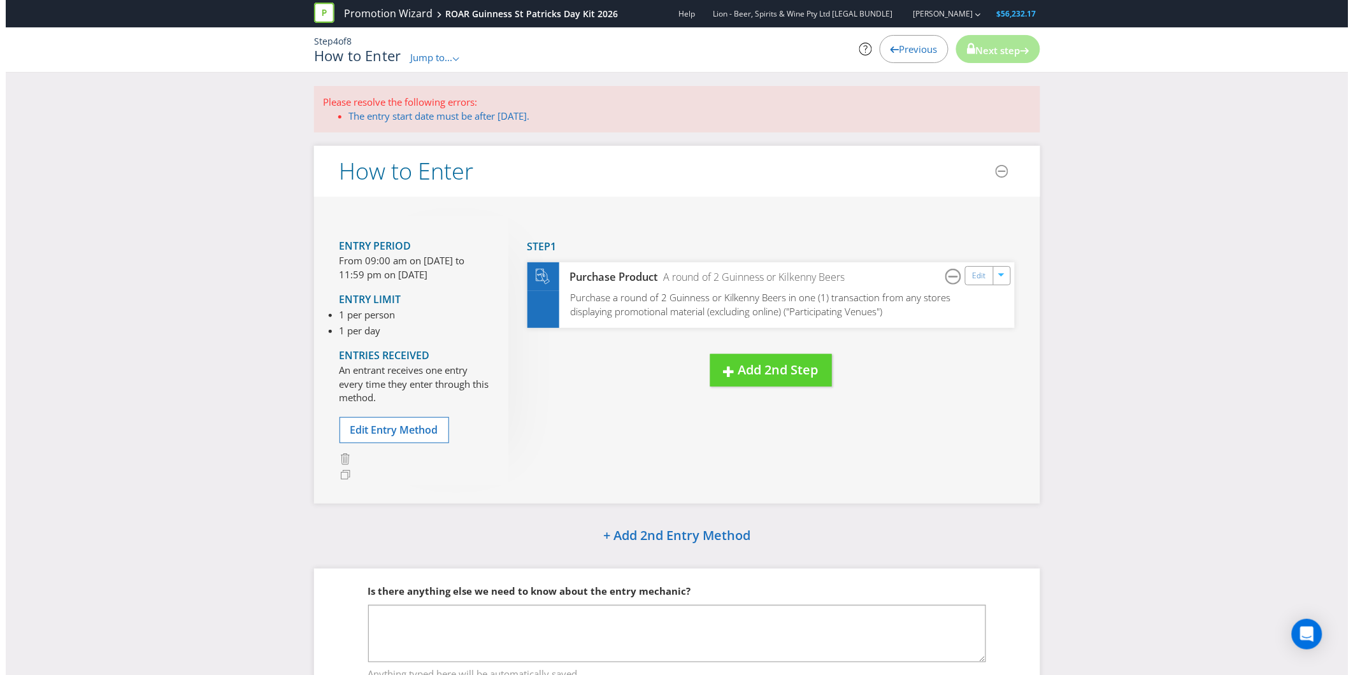
scroll to position [69, 0]
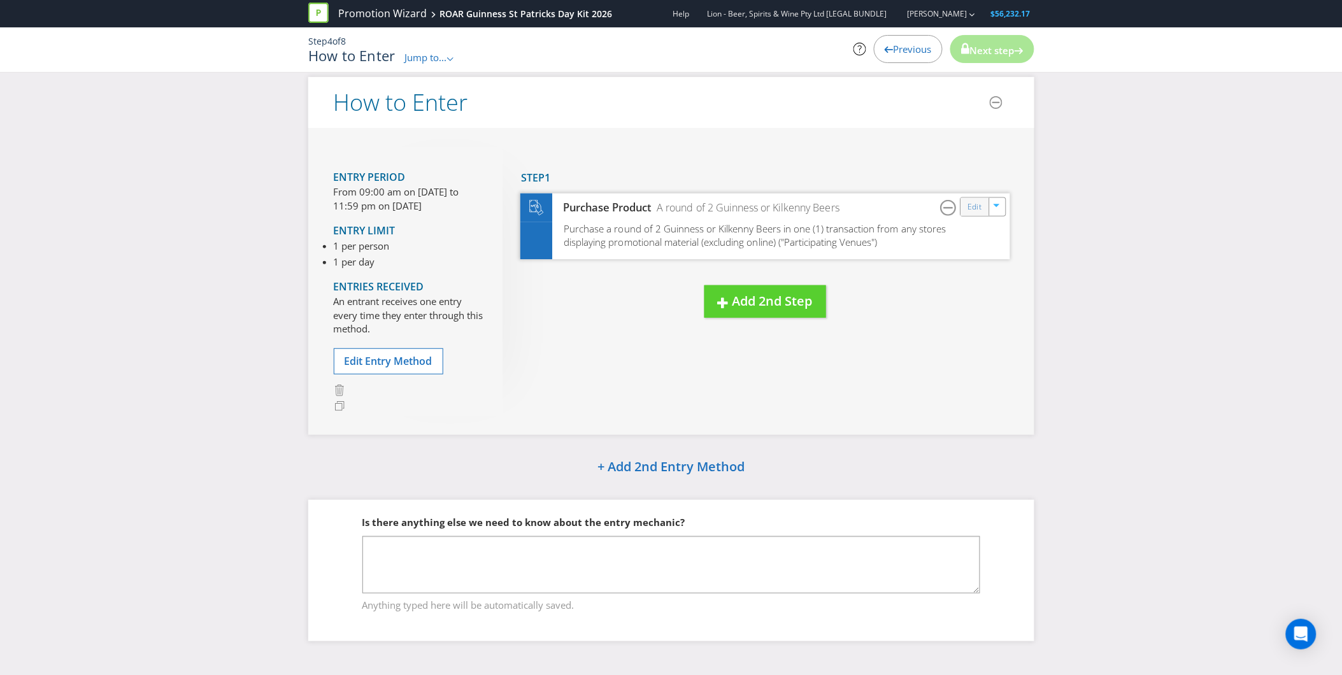
click at [974, 213] on div "Edit" at bounding box center [974, 207] width 29 height 18
click at [974, 212] on link "Edit" at bounding box center [973, 207] width 13 height 15
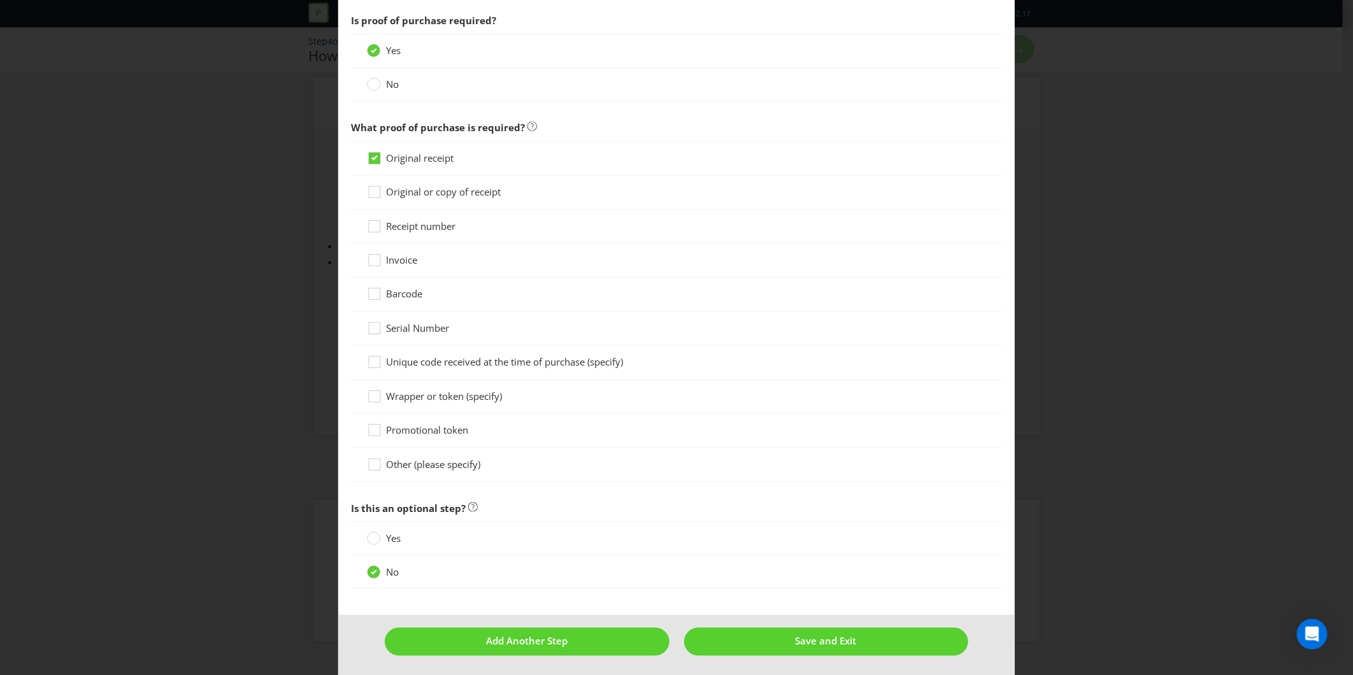
scroll to position [946, 0]
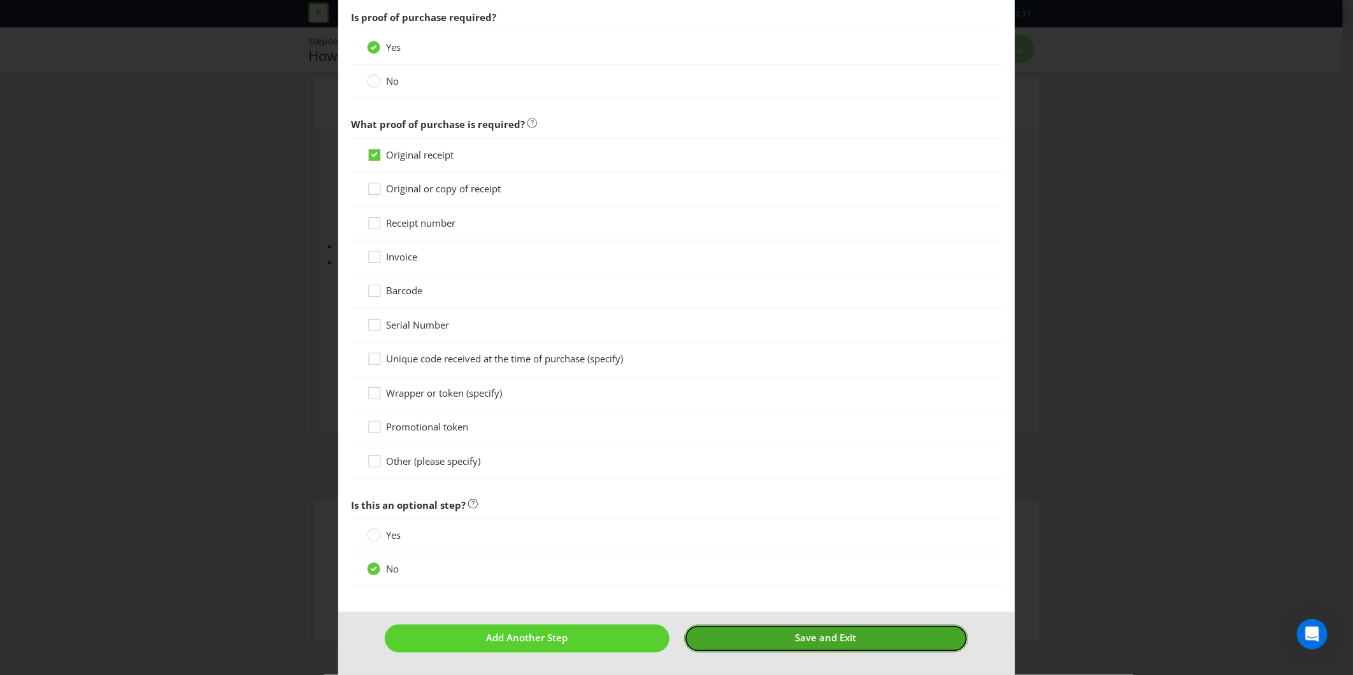
click at [818, 639] on span "Save and Exit" at bounding box center [825, 638] width 61 height 13
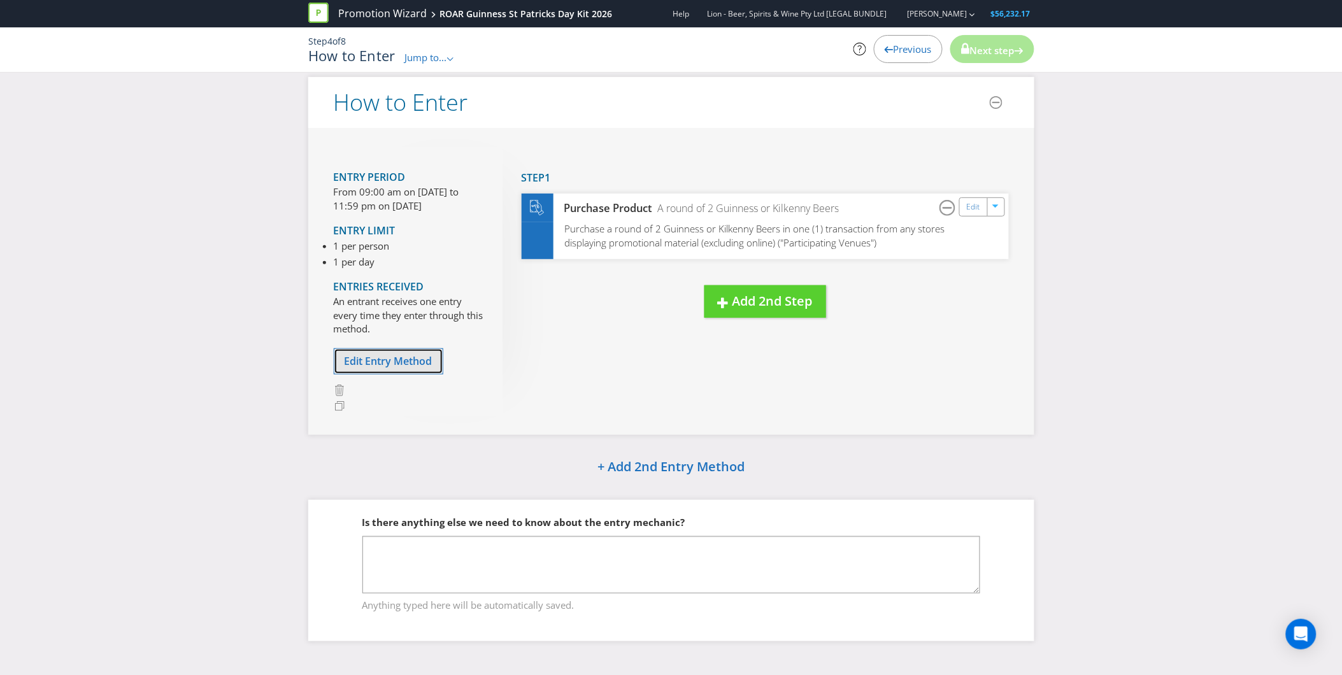
click at [427, 360] on span "Edit Entry Method" at bounding box center [389, 361] width 88 height 14
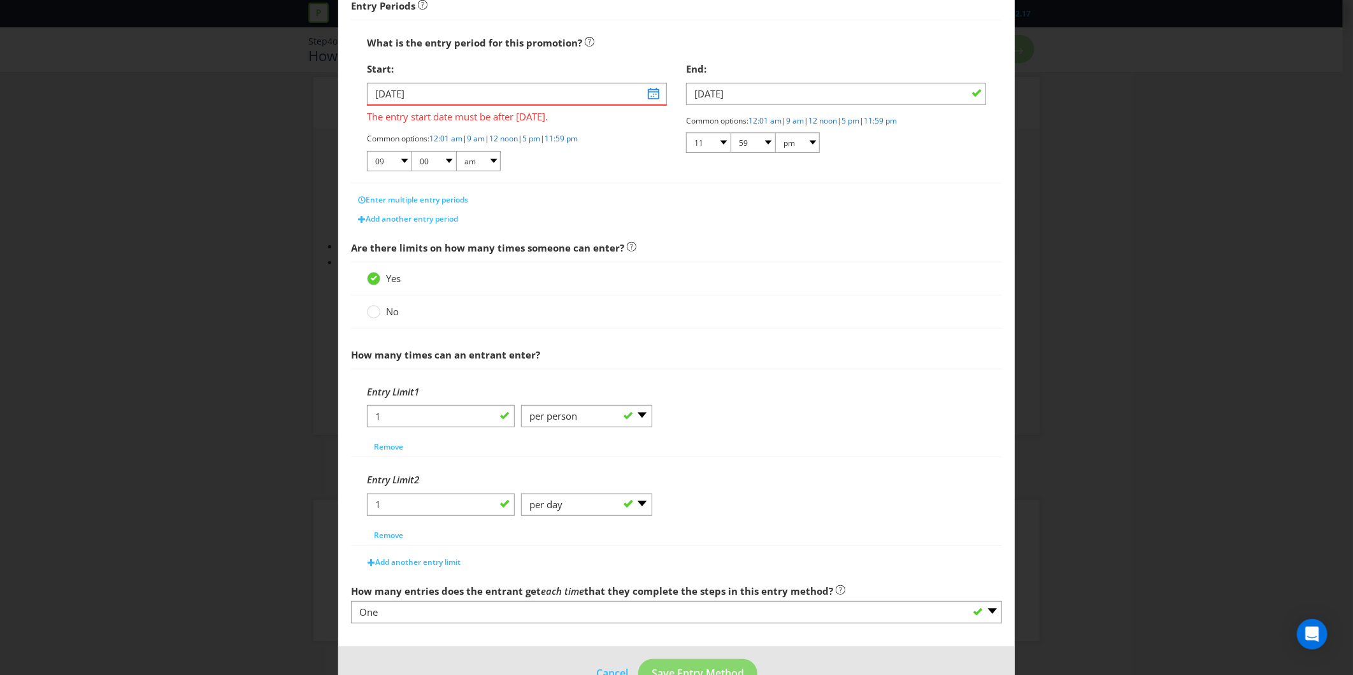
scroll to position [179, 0]
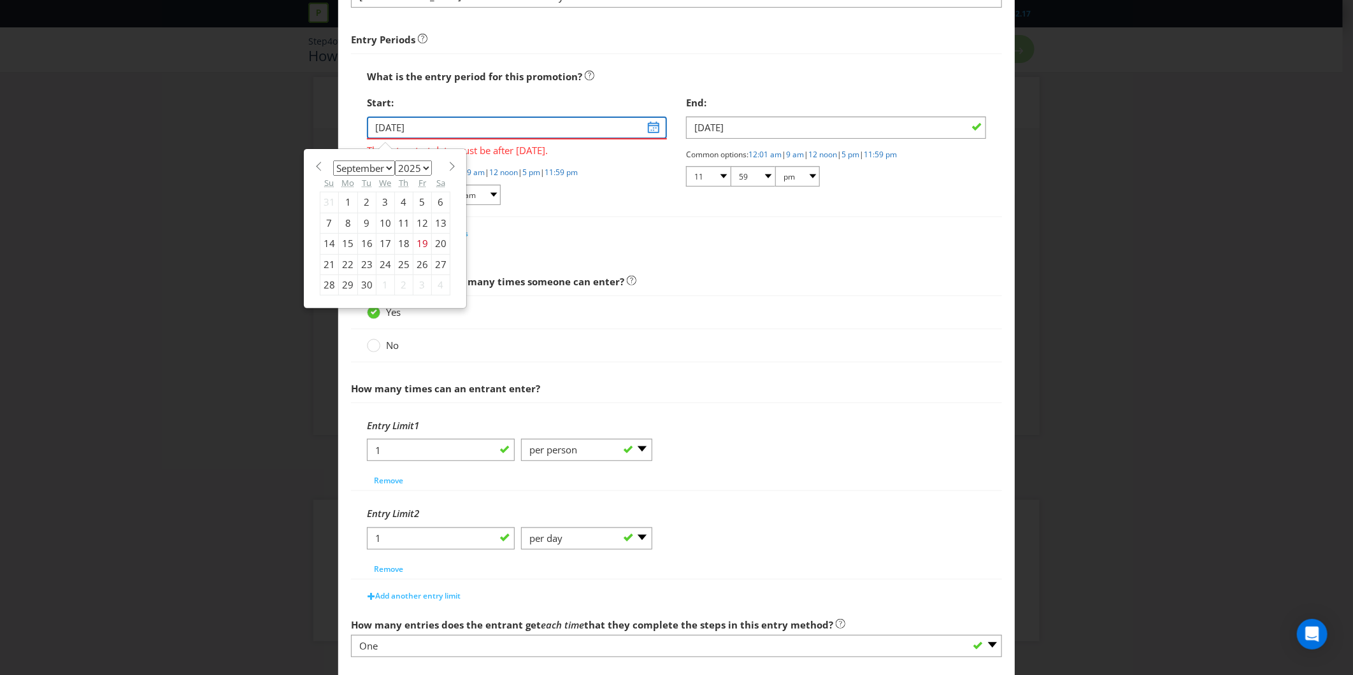
click at [409, 135] on input "[DATE]" at bounding box center [517, 128] width 300 height 22
click at [449, 164] on span at bounding box center [452, 167] width 10 height 10
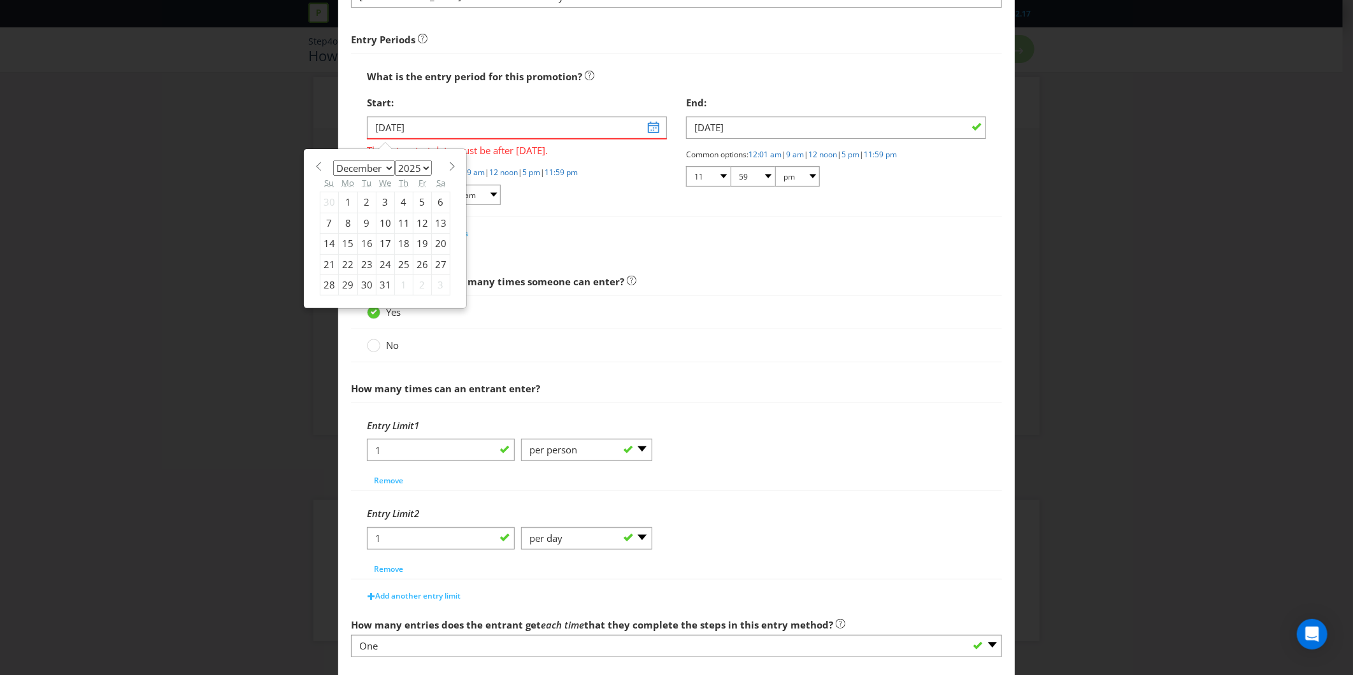
select select "0"
select select "2026"
click at [449, 164] on span at bounding box center [452, 167] width 10 height 10
select select "1"
click at [343, 240] on div "16" at bounding box center [348, 244] width 19 height 20
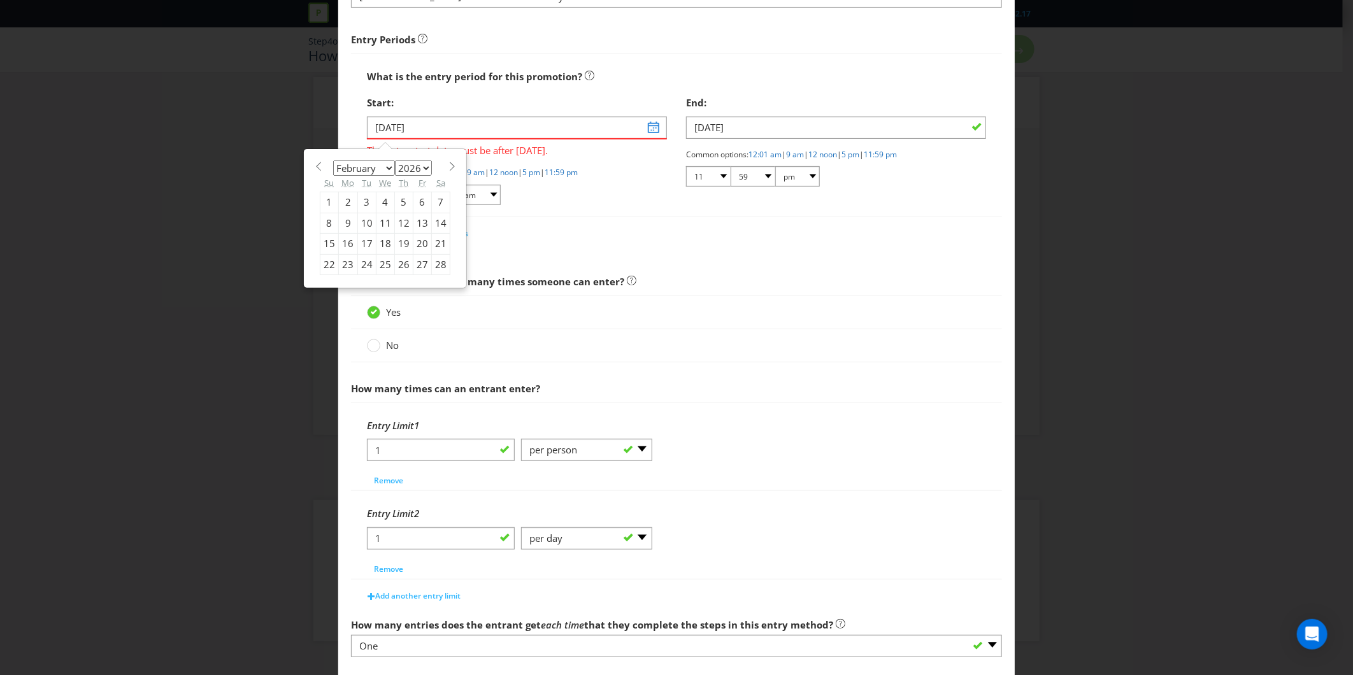
type input "[DATE]"
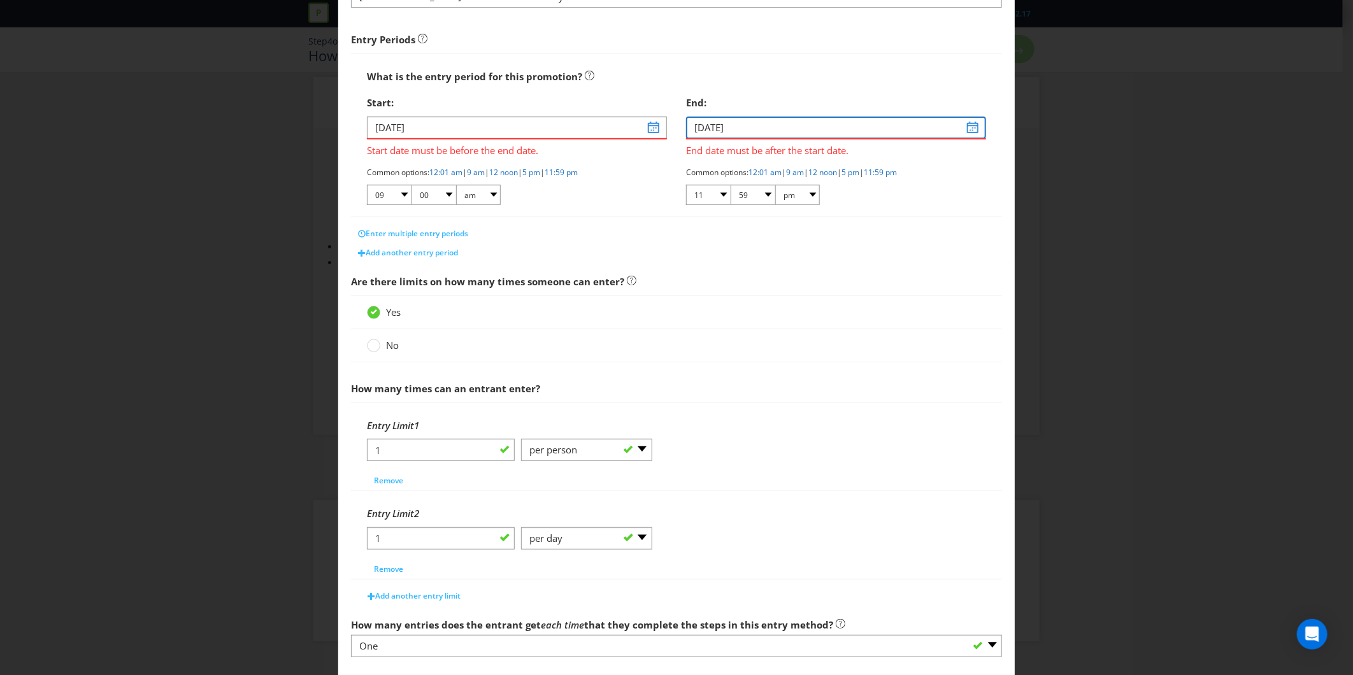
click at [965, 131] on input "[DATE]" at bounding box center [836, 128] width 300 height 22
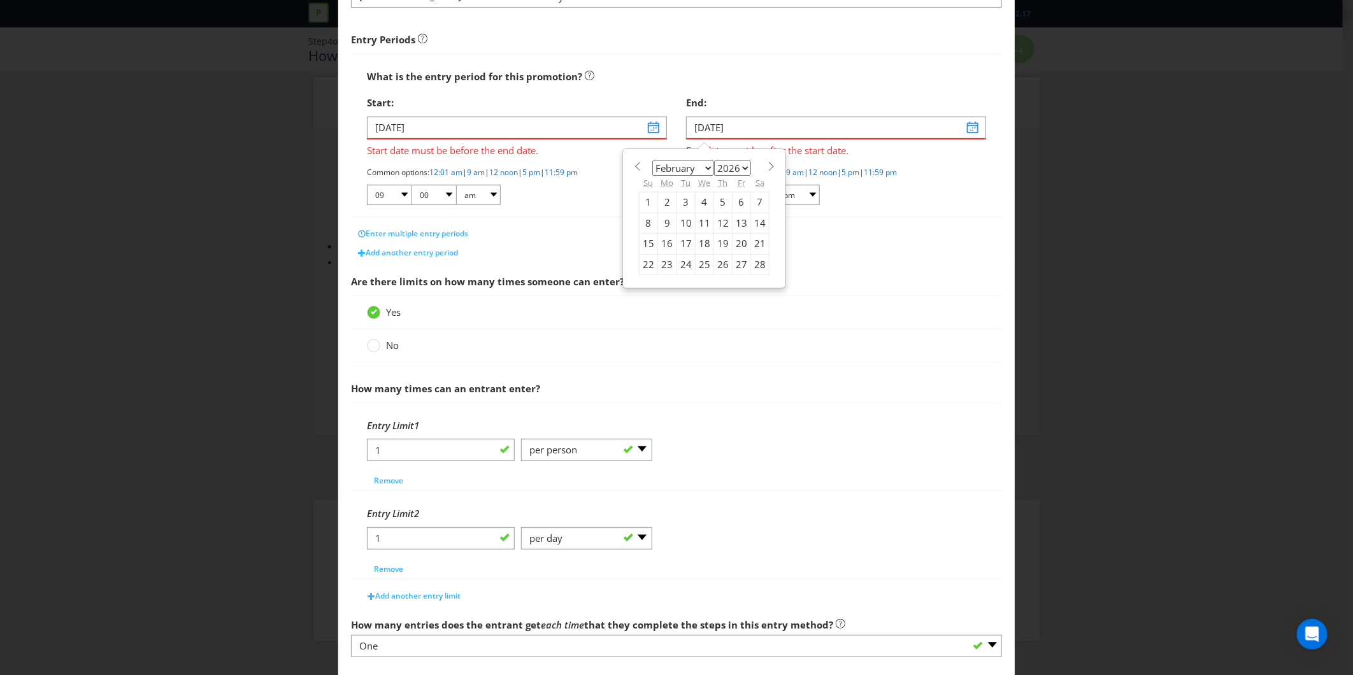
click at [766, 168] on span at bounding box center [771, 167] width 10 height 10
click at [766, 167] on span at bounding box center [771, 167] width 10 height 10
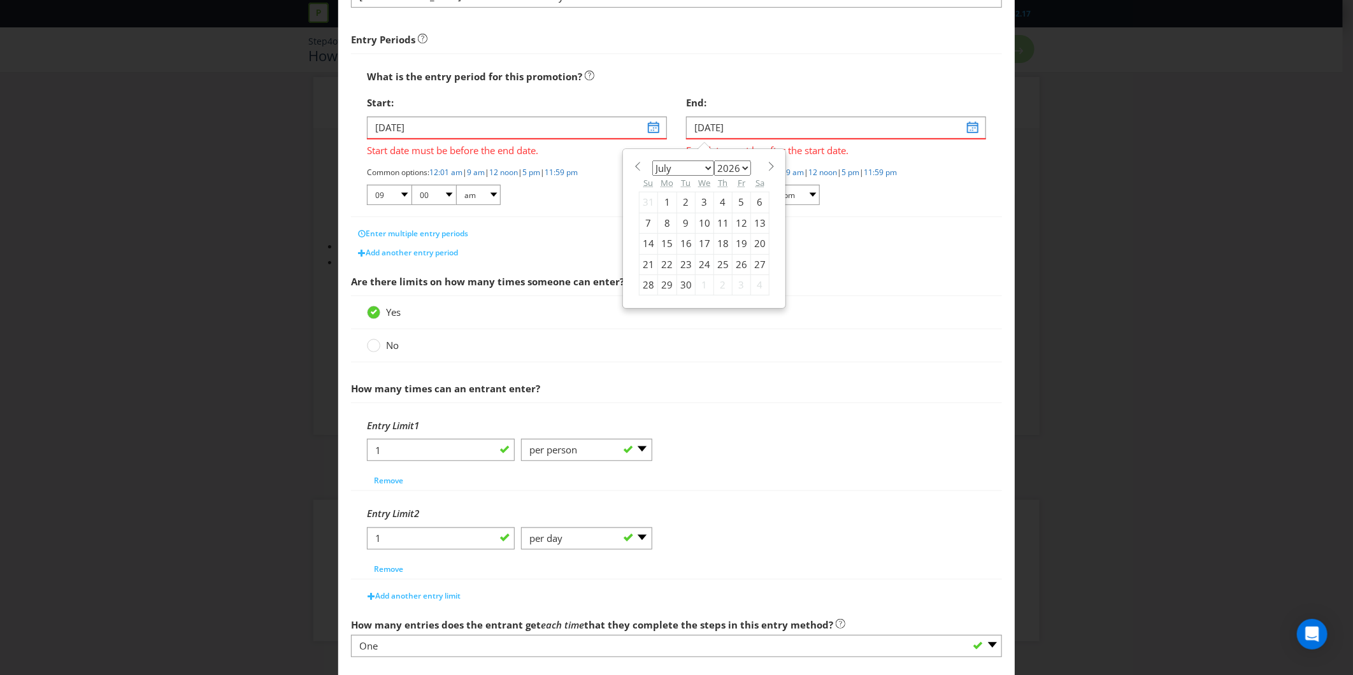
click at [766, 167] on span at bounding box center [771, 167] width 10 height 10
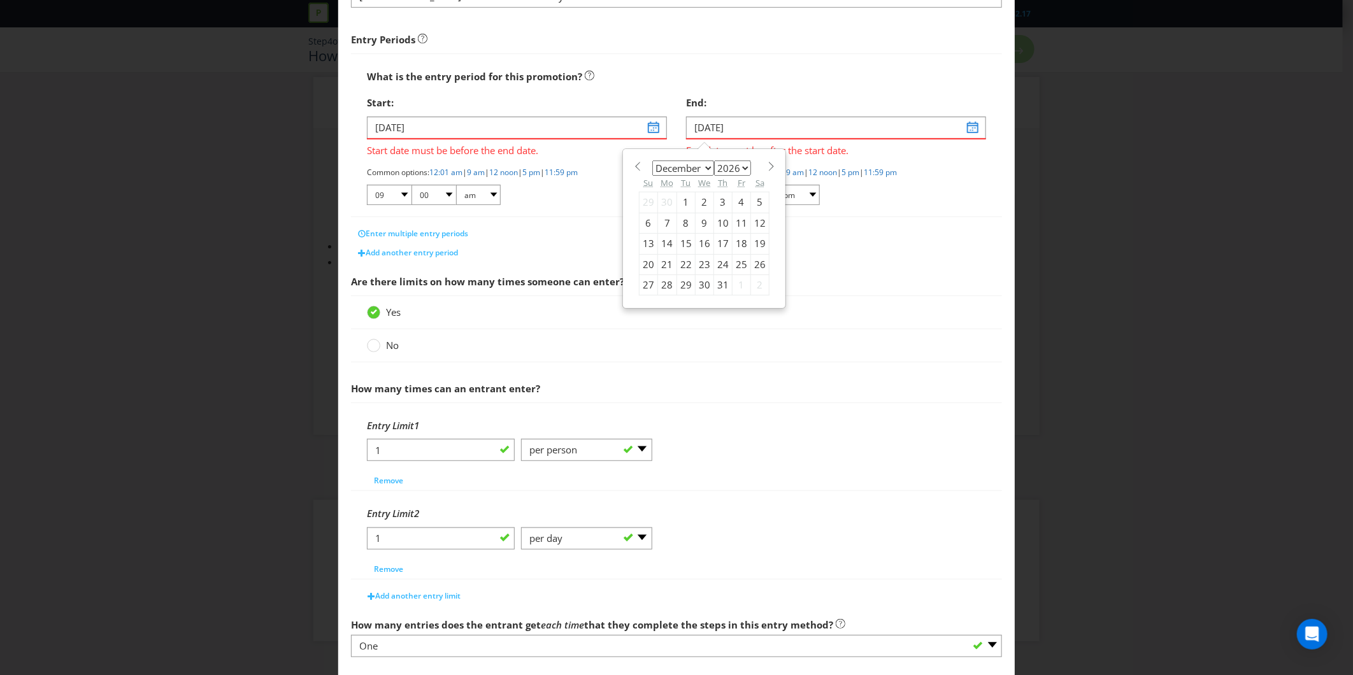
click at [766, 167] on span at bounding box center [771, 167] width 10 height 10
select select "0"
select select "2027"
click at [766, 167] on span at bounding box center [771, 167] width 10 height 10
select select "1"
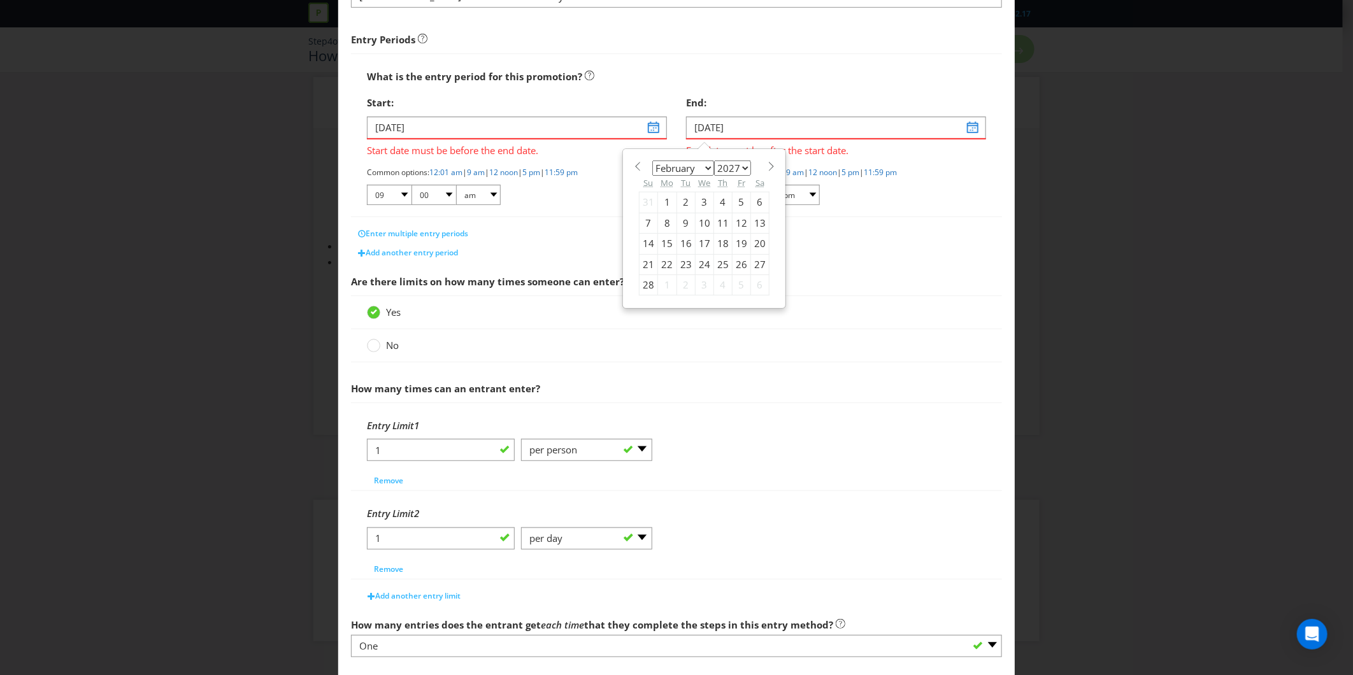
click at [658, 244] on div "15" at bounding box center [667, 244] width 19 height 20
type input "[DATE]"
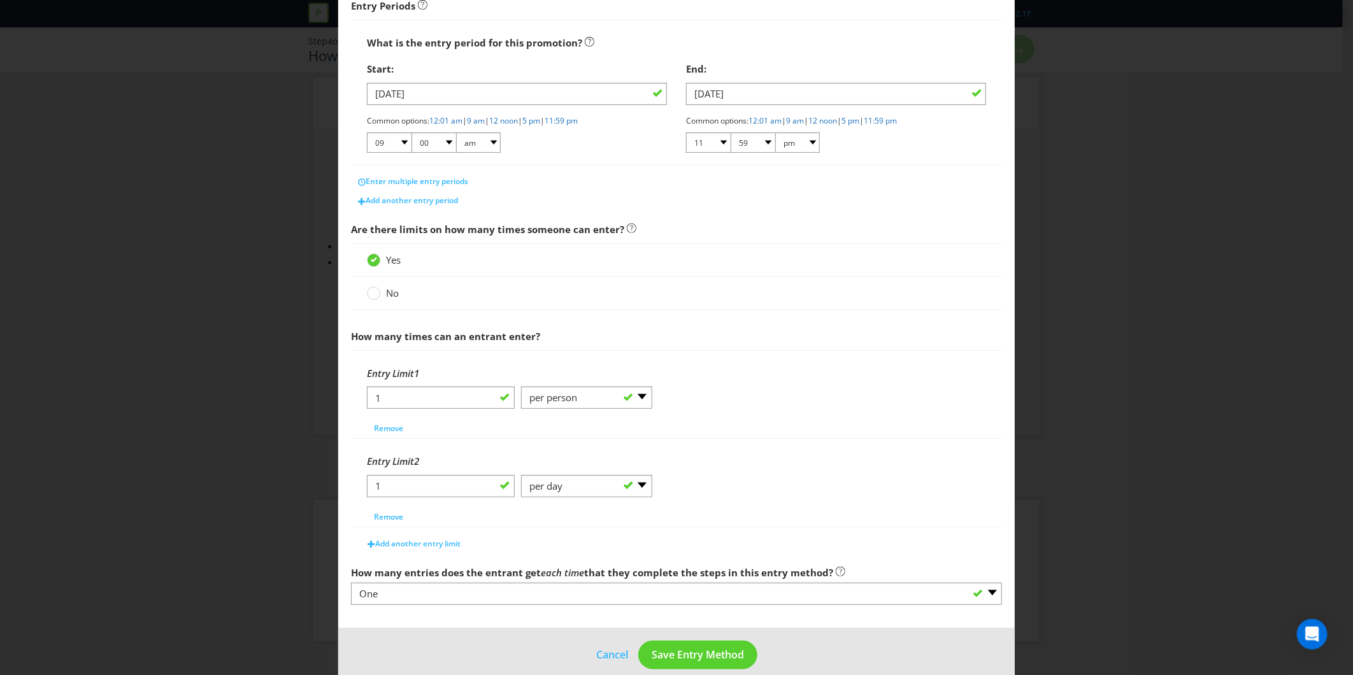
scroll to position [231, 0]
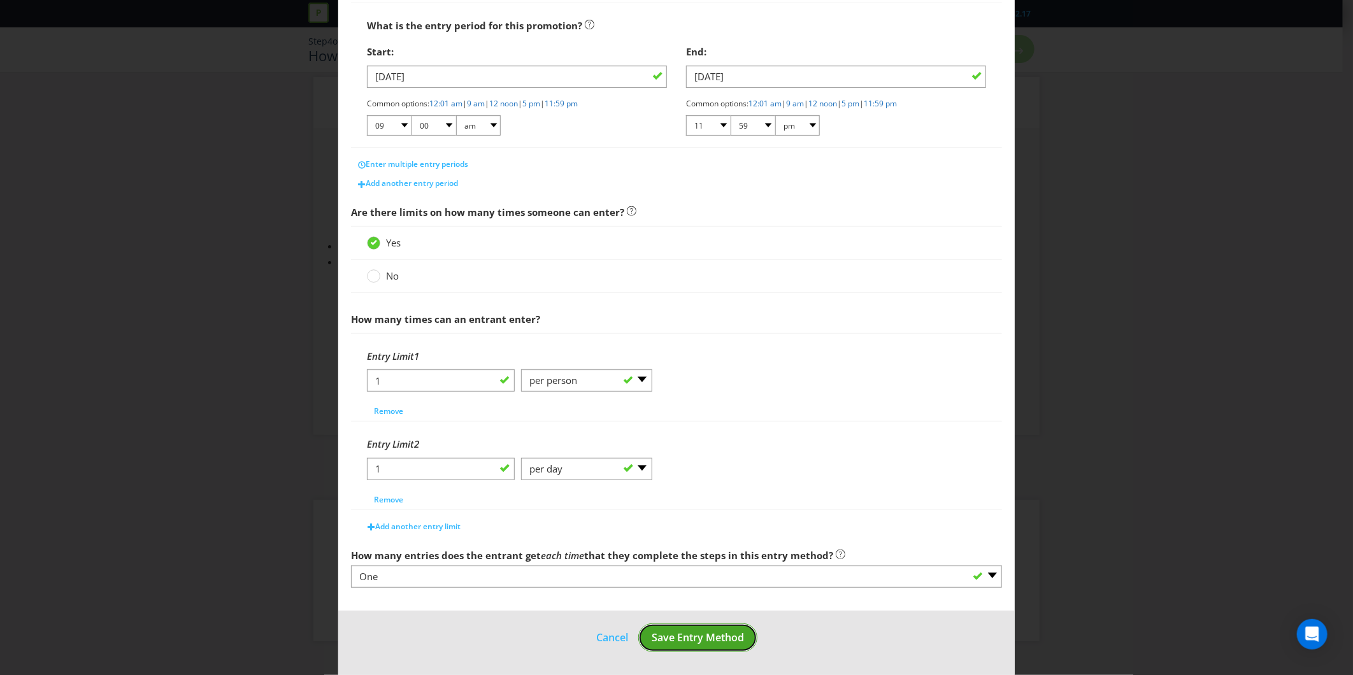
click at [674, 633] on span "Save Entry Method" at bounding box center [697, 637] width 92 height 14
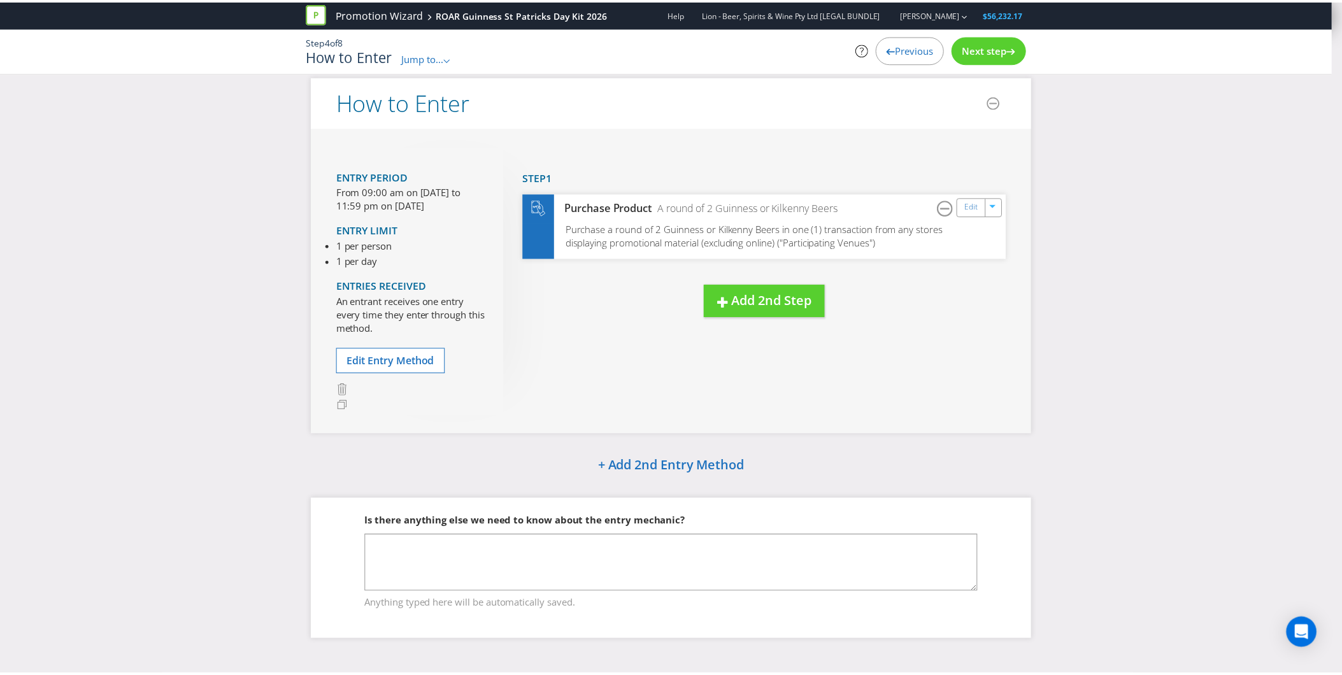
scroll to position [10, 0]
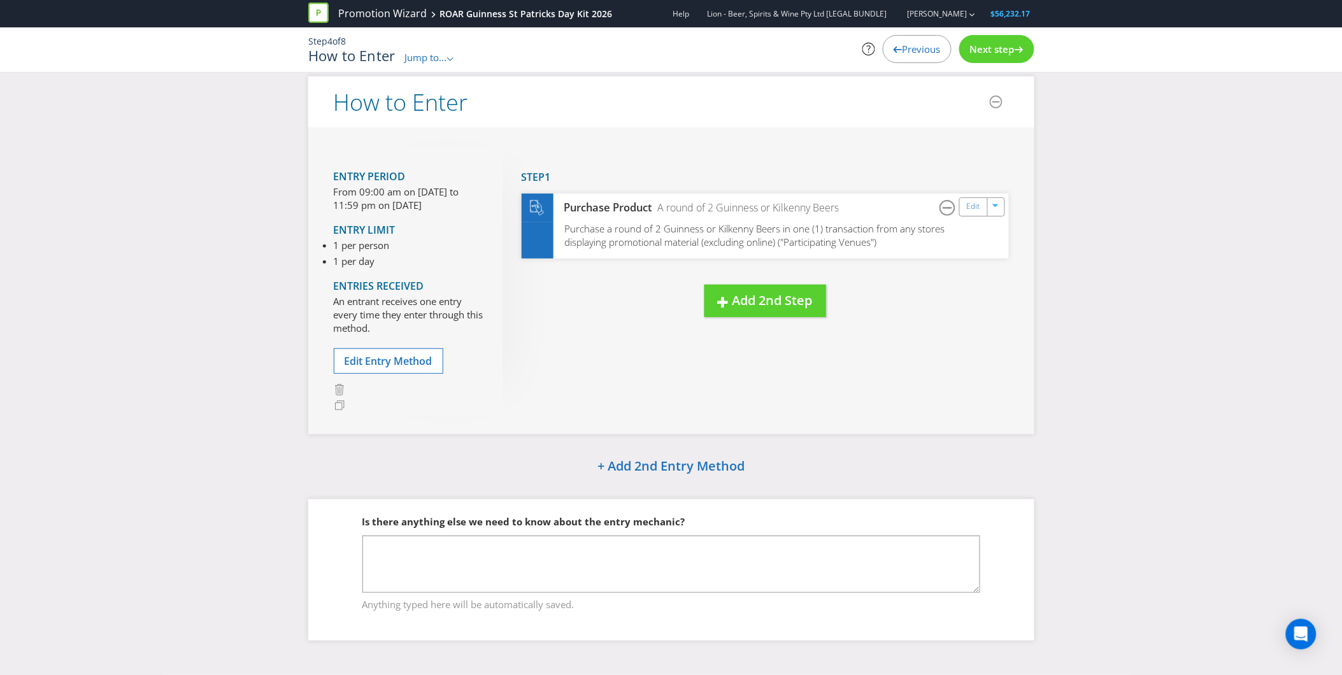
click at [996, 50] on span "Next step" at bounding box center [992, 49] width 45 height 13
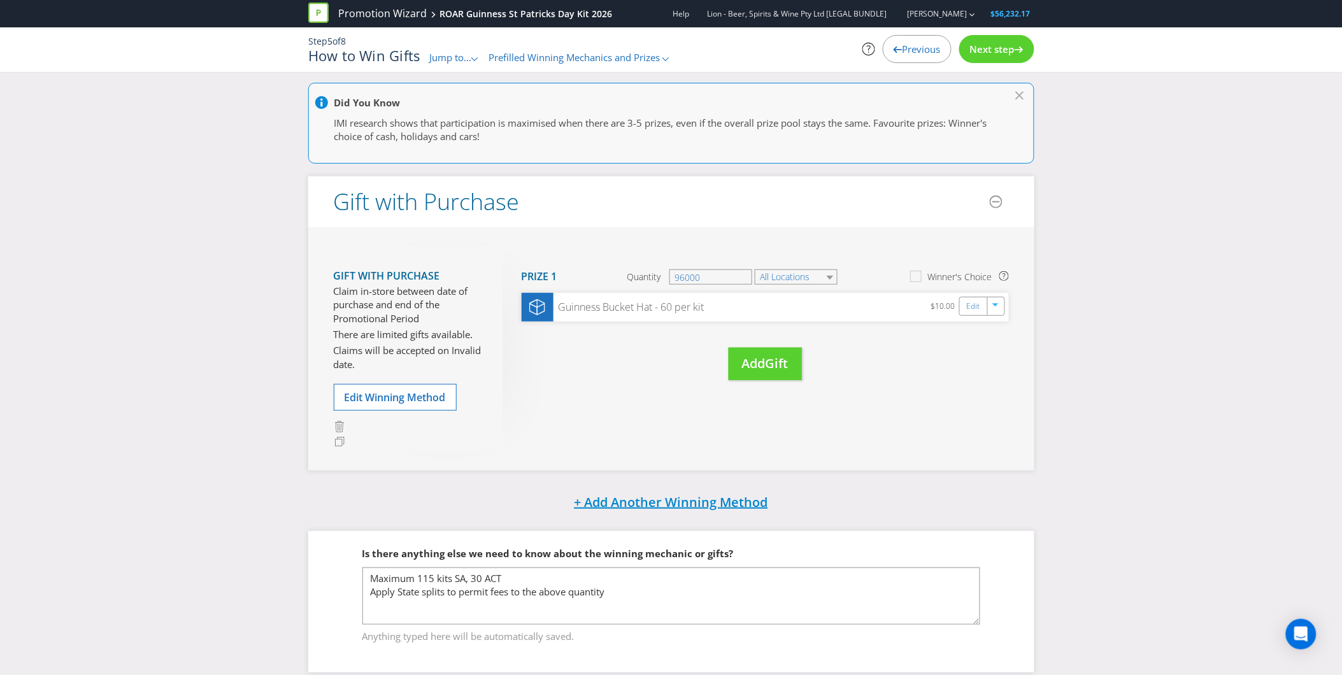
scroll to position [115, 0]
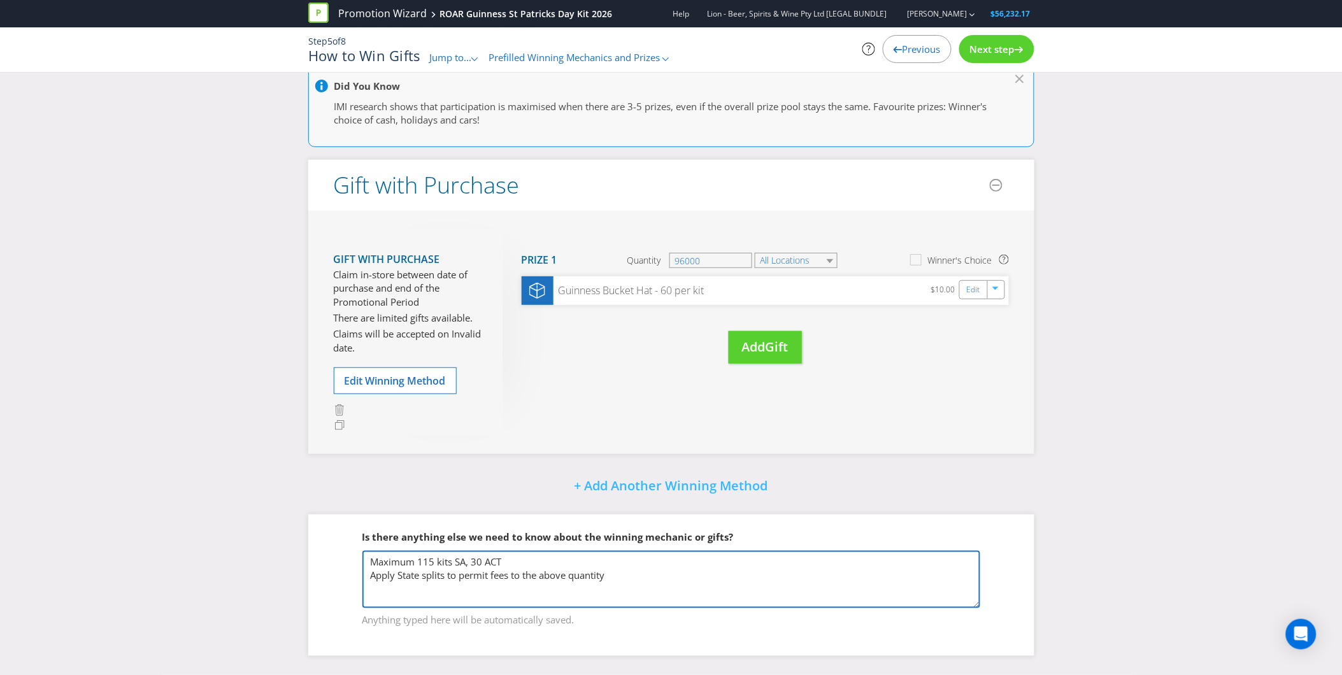
click at [428, 562] on textarea "Maximum 115 kits SA, 30 ACT Apply State splits to permit fees to the above quan…" at bounding box center [671, 579] width 618 height 57
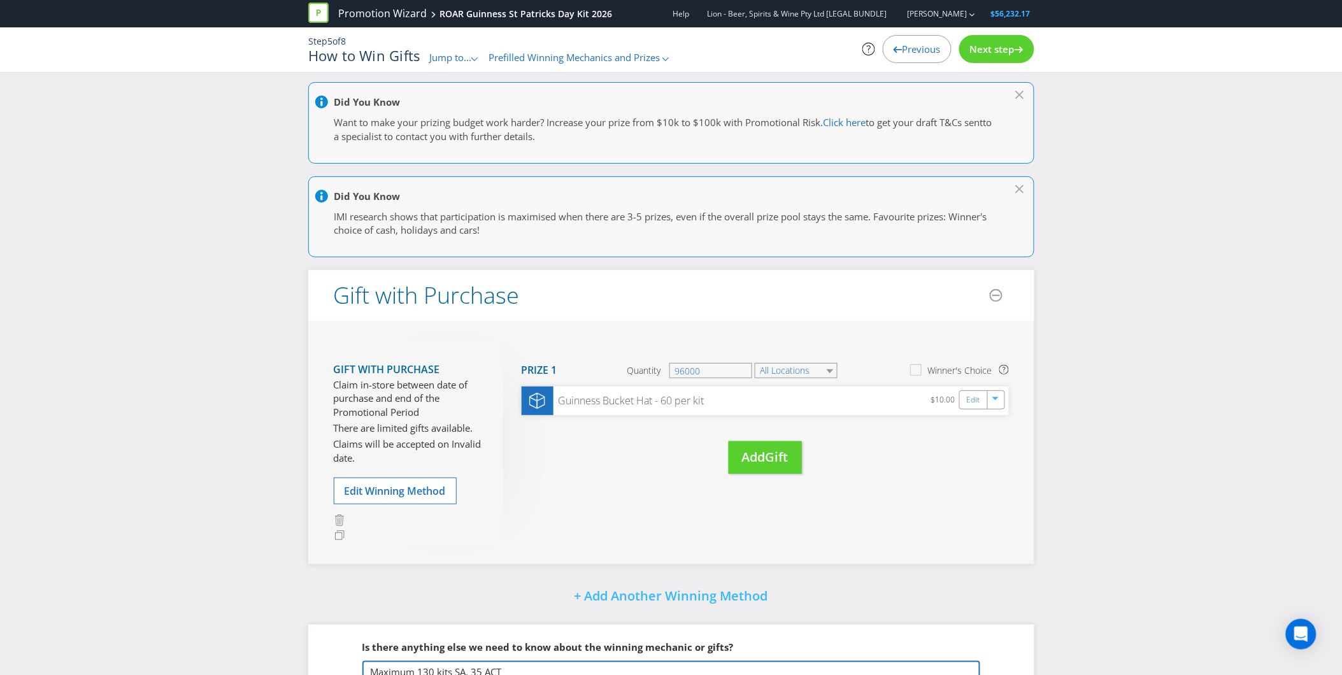
scroll to position [0, 0]
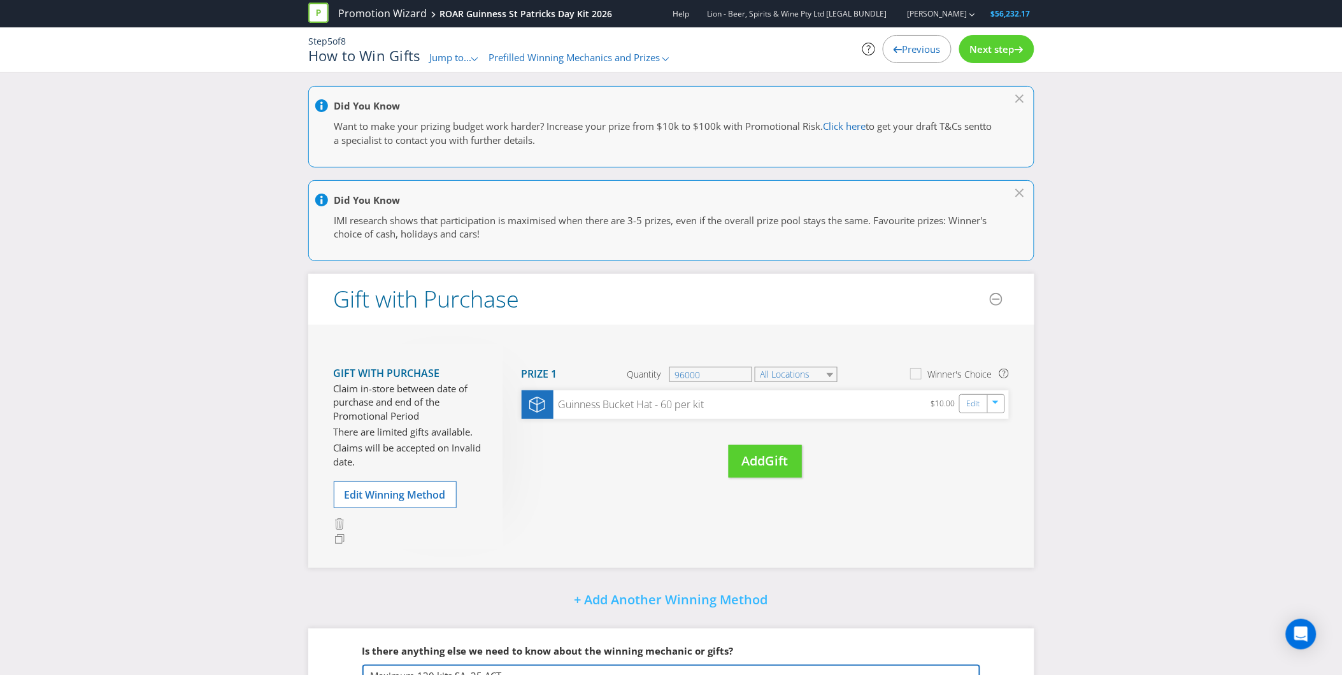
type textarea "Maximum 130 kits SA, 35 ACT Apply State splits to permit fees to the above quan…"
click at [1006, 43] on span "Next step" at bounding box center [992, 49] width 45 height 13
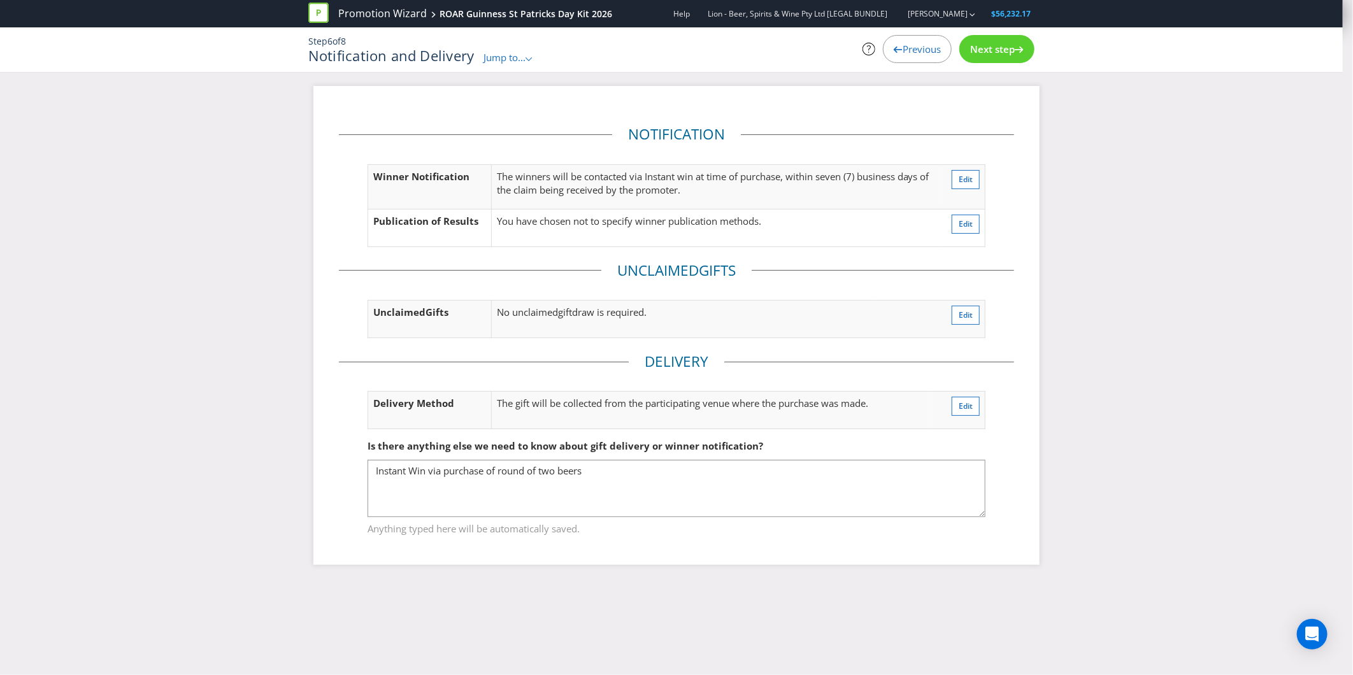
click at [998, 53] on span "Next step" at bounding box center [992, 49] width 45 height 13
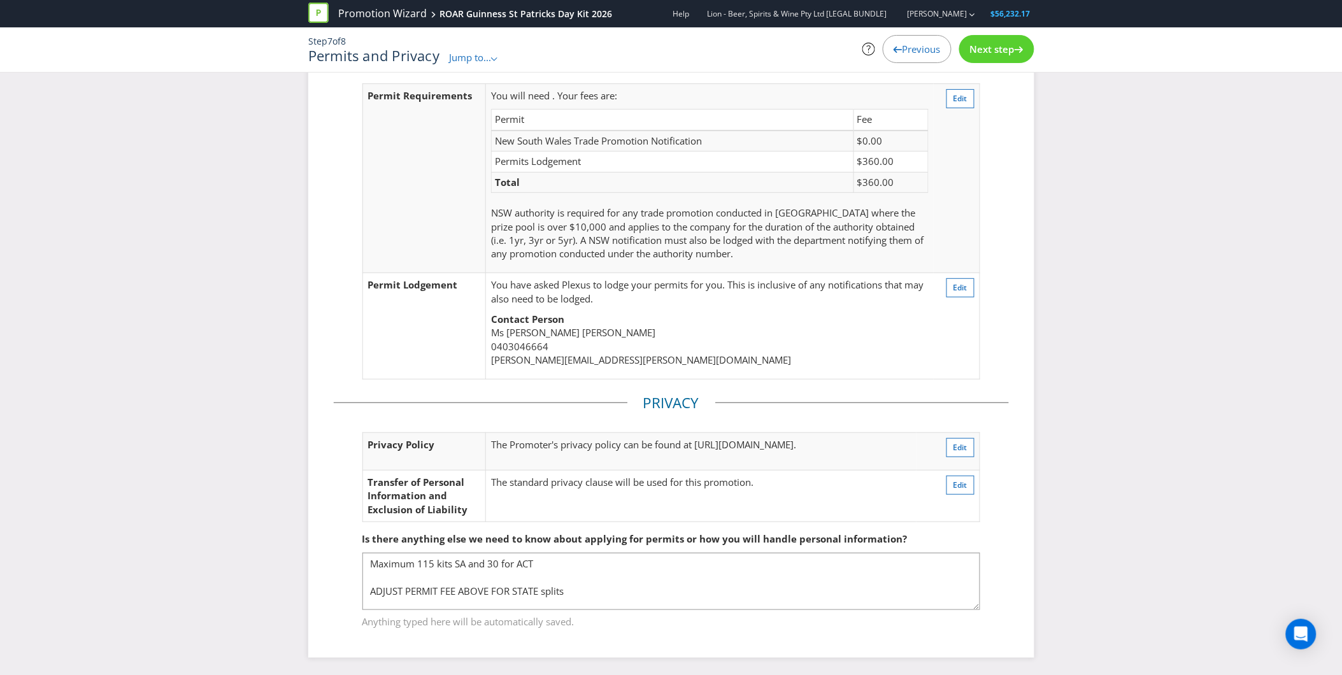
scroll to position [62, 0]
click at [502, 558] on textarea "Maximum 115 kits SA and 30 for ACT ADJUST PERMIT FEE ABOVE FOR STATE splits" at bounding box center [671, 580] width 618 height 57
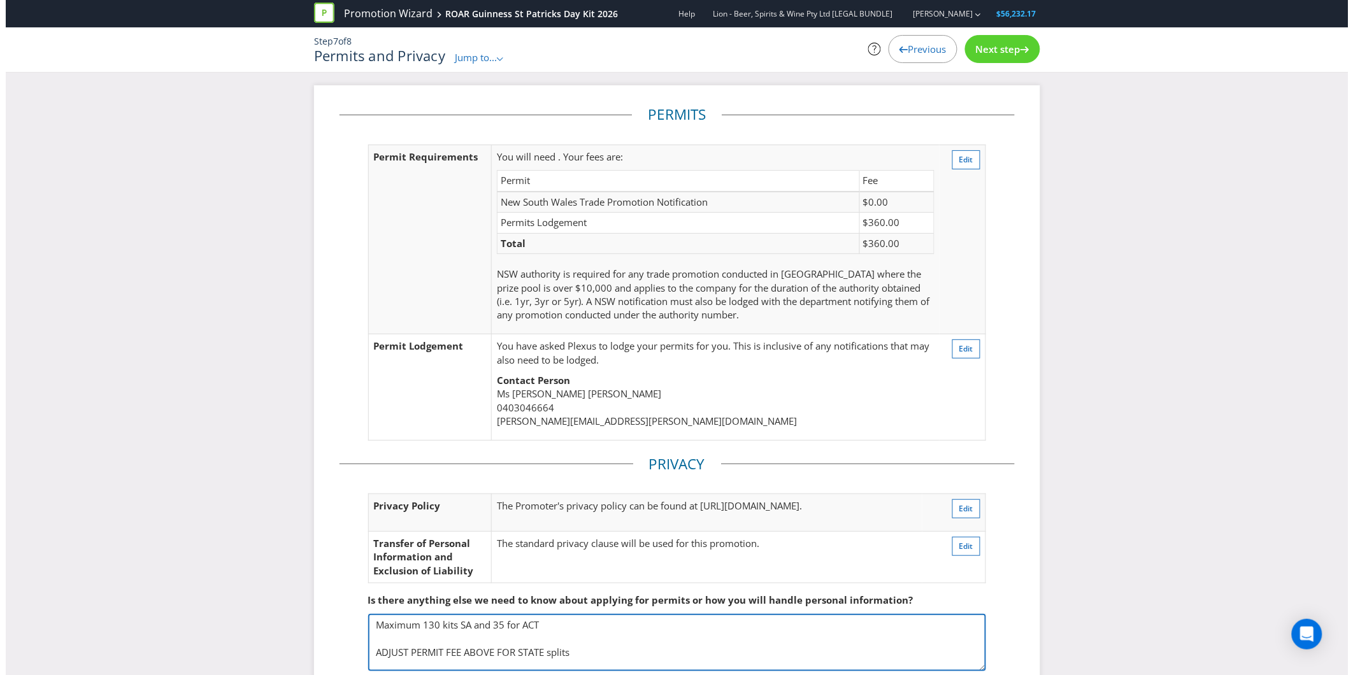
scroll to position [0, 0]
type textarea "Maximum 130 kits SA and 35 for ACT ADJUST PERMIT FEE ABOVE FOR STATE splits"
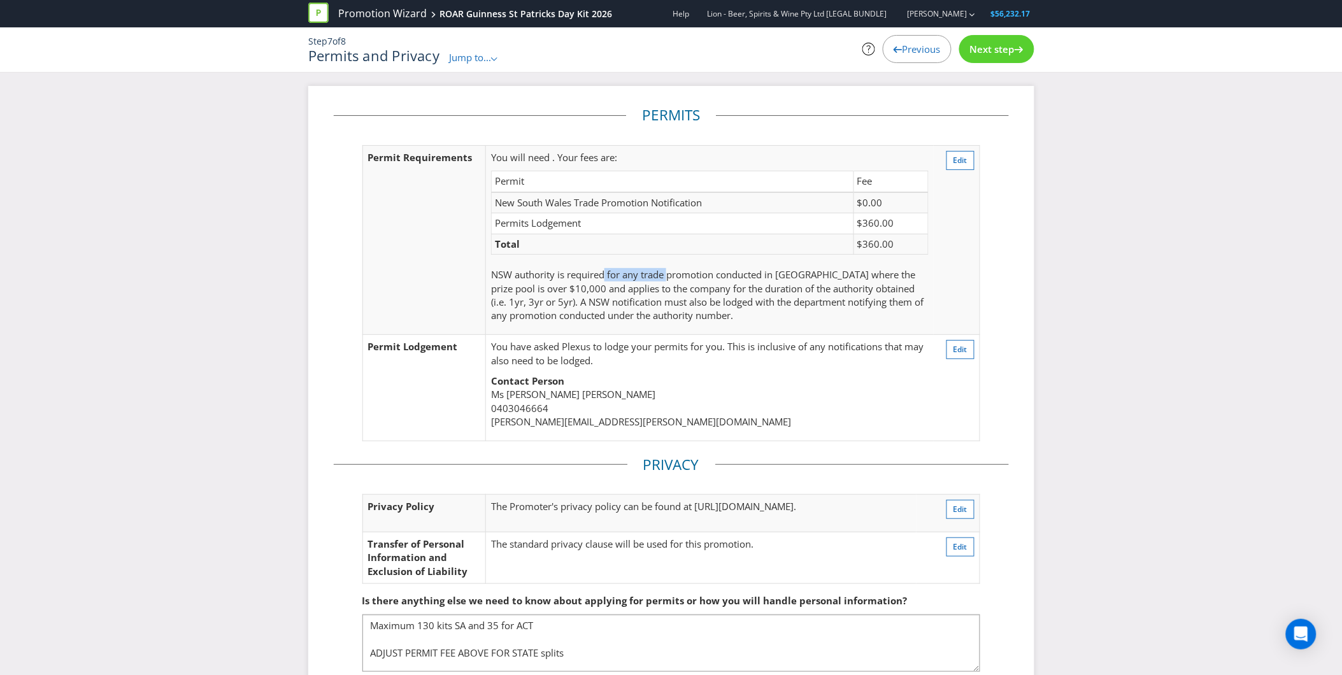
drag, startPoint x: 605, startPoint y: 272, endPoint x: 670, endPoint y: 272, distance: 65.0
click at [670, 272] on p "NSW authority is required for any trade promotion conducted in [GEOGRAPHIC_DATA…" at bounding box center [709, 295] width 437 height 55
click at [958, 346] on span "Edit" at bounding box center [960, 349] width 14 height 11
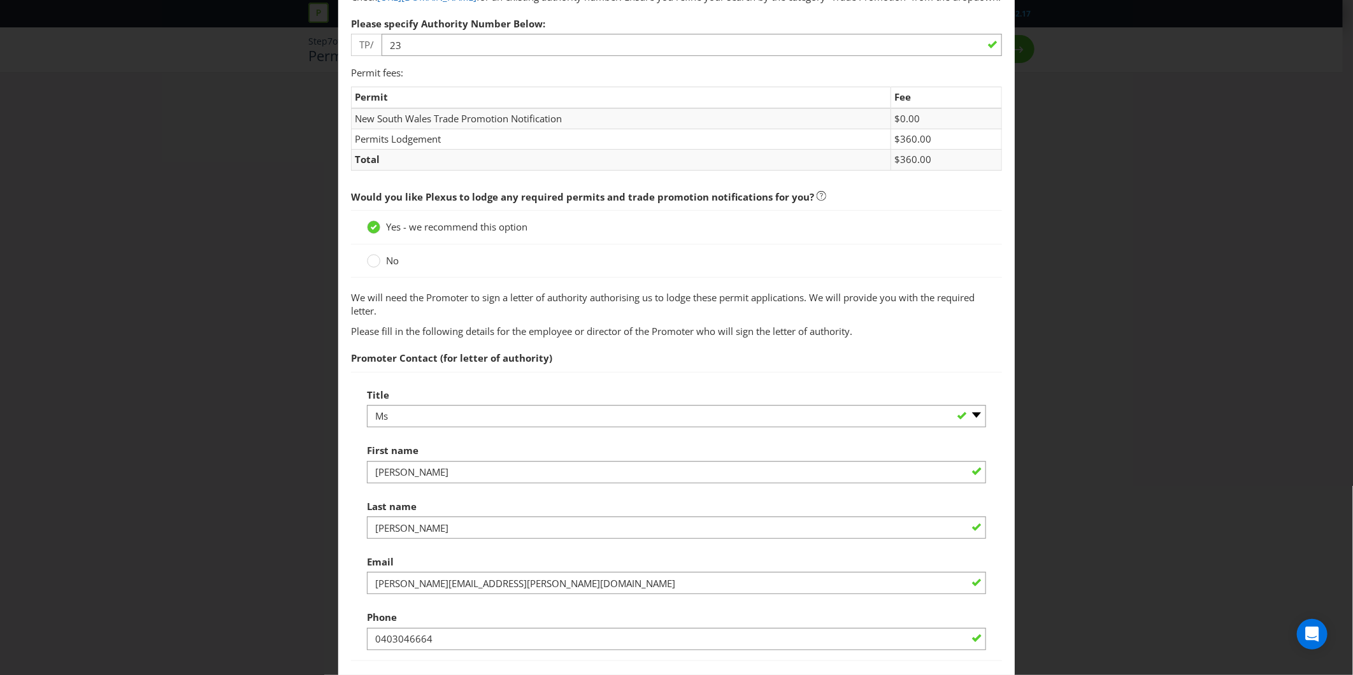
scroll to position [279, 0]
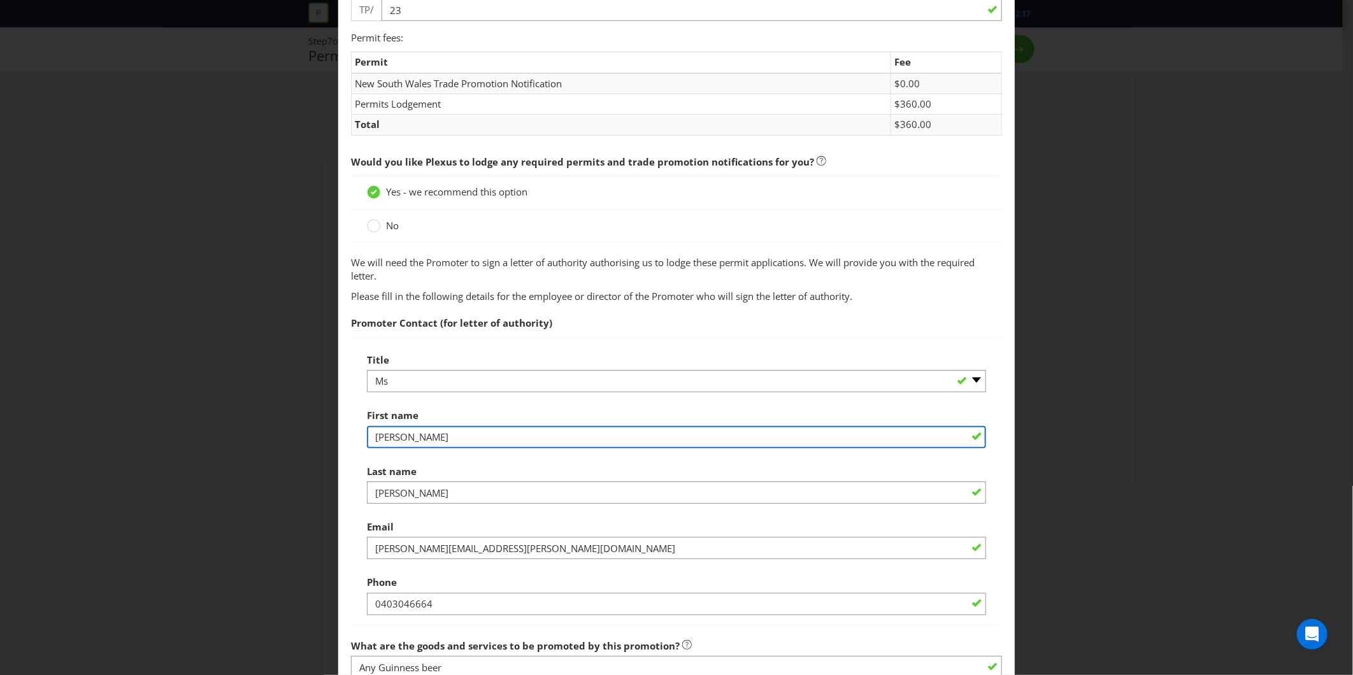
drag, startPoint x: 450, startPoint y: 457, endPoint x: 232, endPoint y: 446, distance: 218.1
click at [232, 446] on div "Permits and Privacy Permits You need an authority and a trade promotion notific…" at bounding box center [676, 337] width 1353 height 675
type input "[PERSON_NAME]"
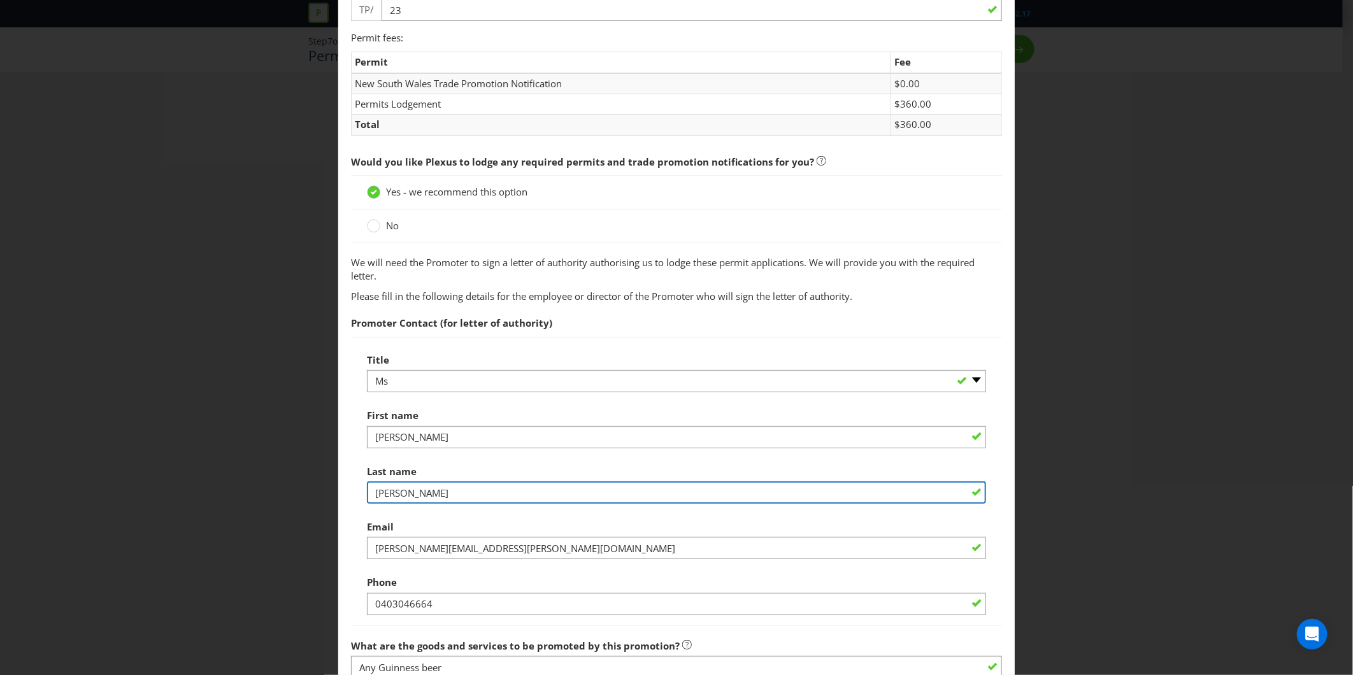
drag, startPoint x: 460, startPoint y: 499, endPoint x: 262, endPoint y: 499, distance: 198.0
click at [264, 499] on div "Permits and Privacy Permits You need an authority and a trade promotion notific…" at bounding box center [676, 337] width 1353 height 675
type input "Mitche"
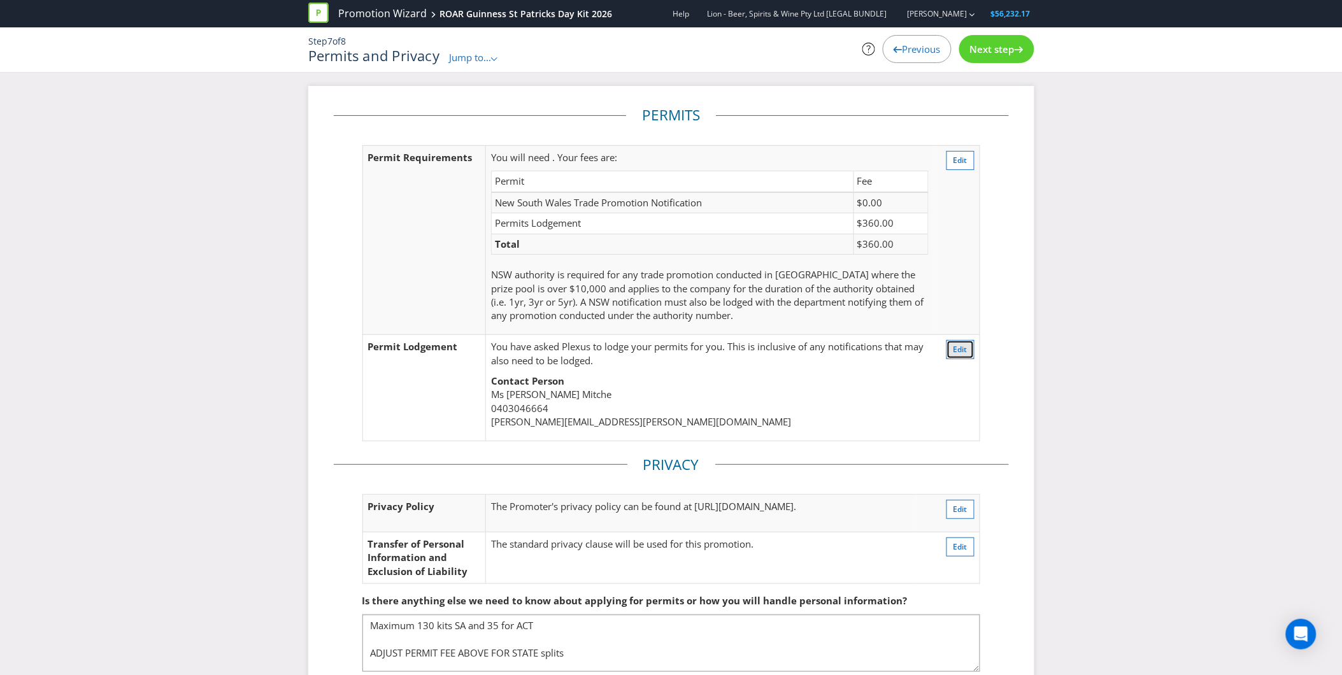
click at [953, 348] on span "Edit" at bounding box center [960, 349] width 14 height 11
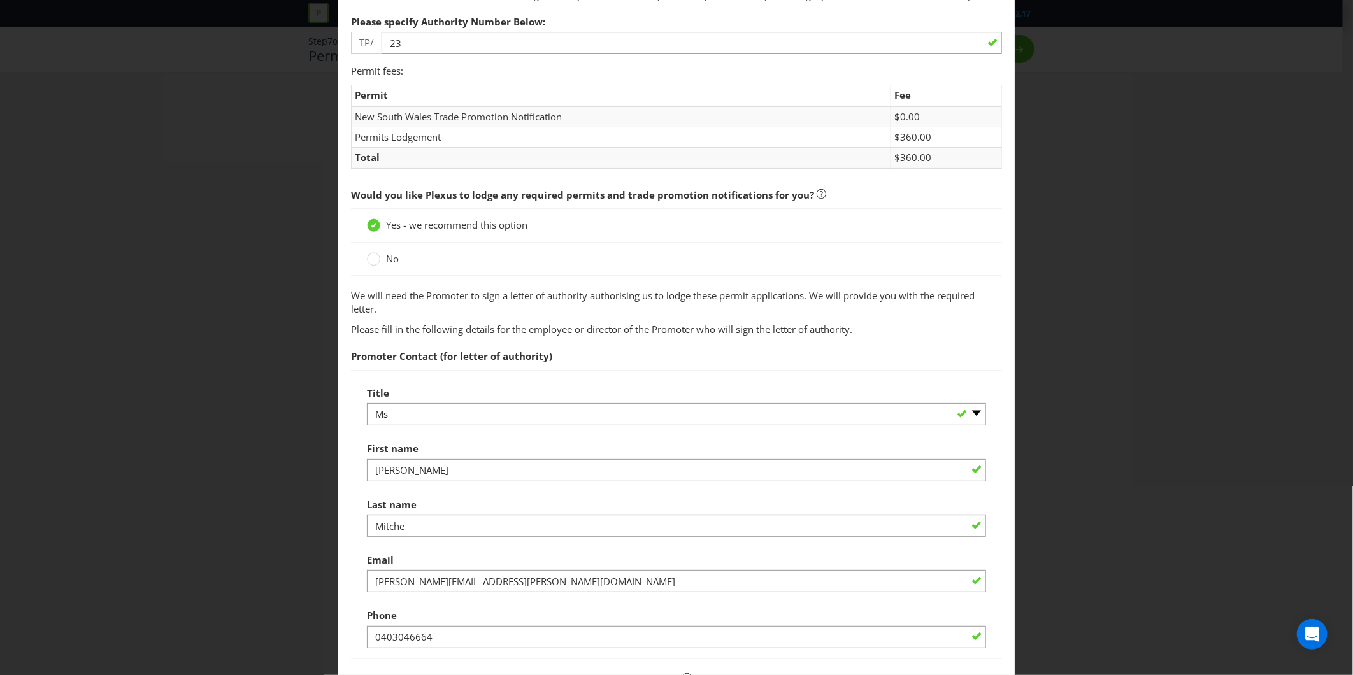
scroll to position [279, 0]
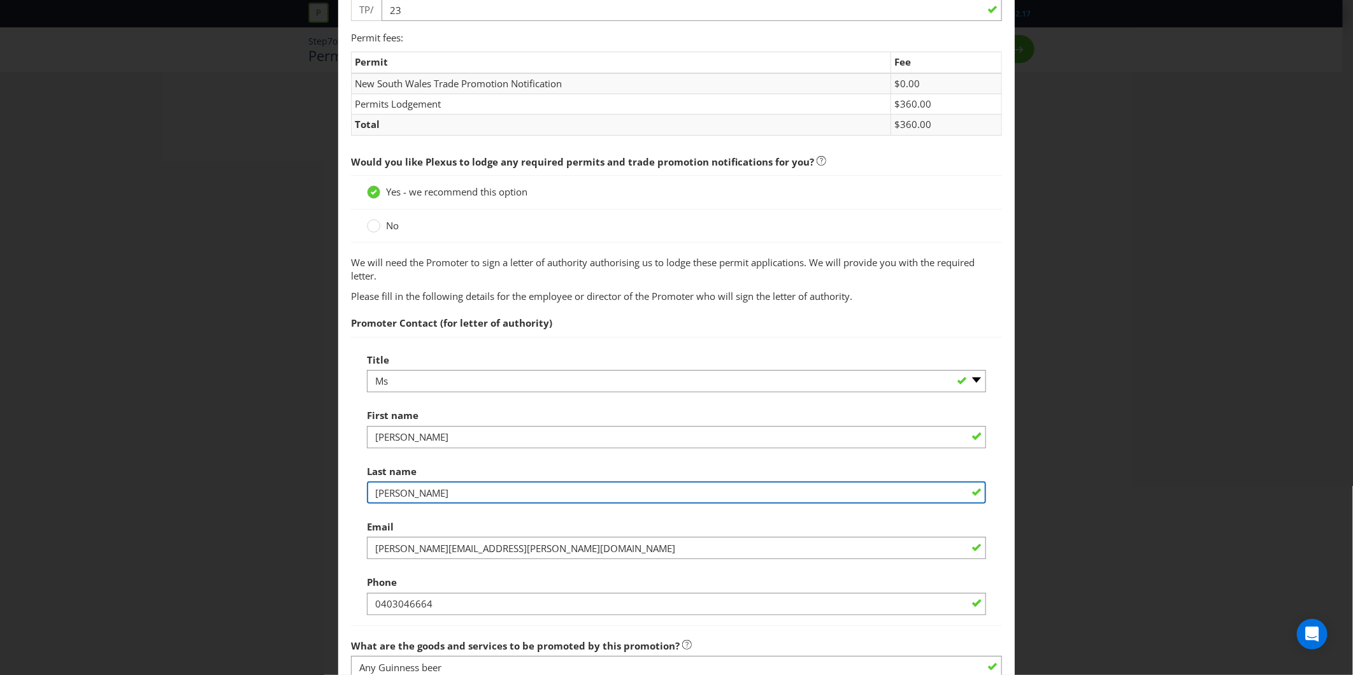
type input "[PERSON_NAME]"
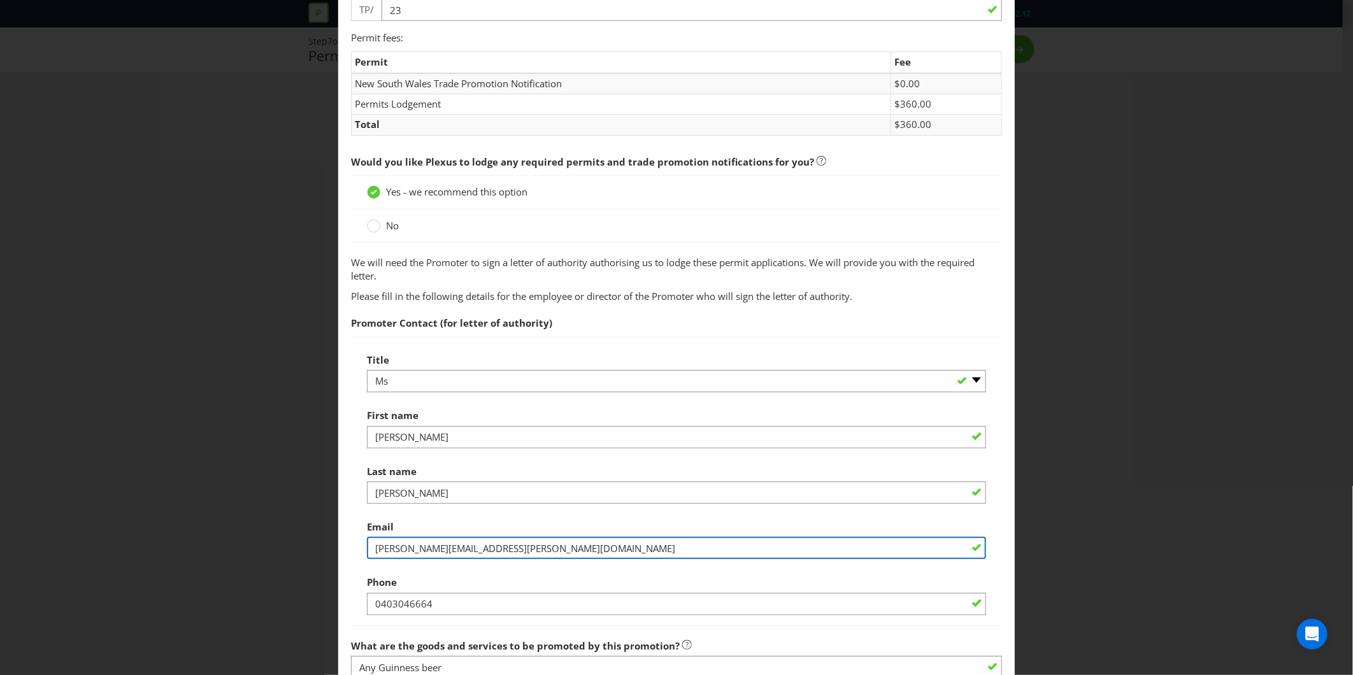
drag, startPoint x: 520, startPoint y: 560, endPoint x: 117, endPoint y: 563, distance: 403.1
click at [117, 563] on div "Permits and Privacy Permits You need an authority and a trade promotion notific…" at bounding box center [676, 337] width 1353 height 675
type input "[PERSON_NAME][EMAIL_ADDRESS][PERSON_NAME][DOMAIN_NAME]"
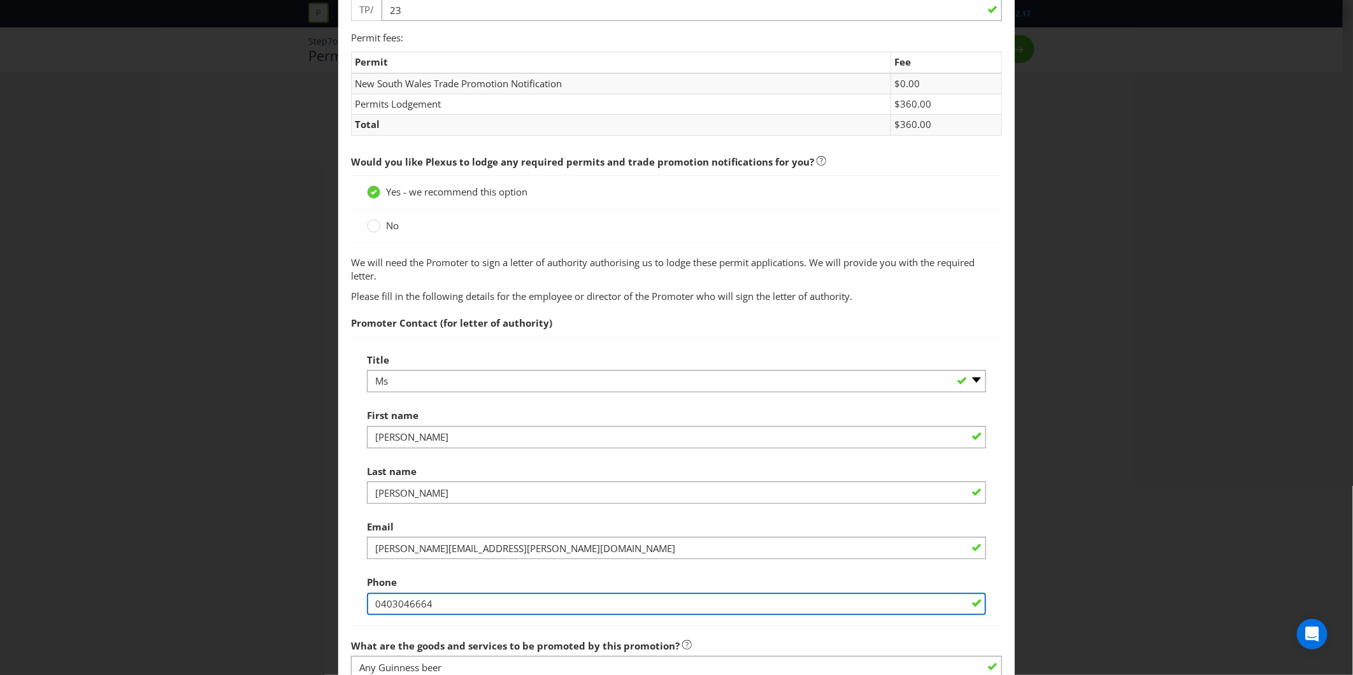
drag, startPoint x: 494, startPoint y: 616, endPoint x: 185, endPoint y: 594, distance: 310.3
click at [191, 601] on div "Permits and Privacy Permits You need an authority and a trade promotion notific…" at bounding box center [676, 337] width 1353 height 675
type input "0414909051"
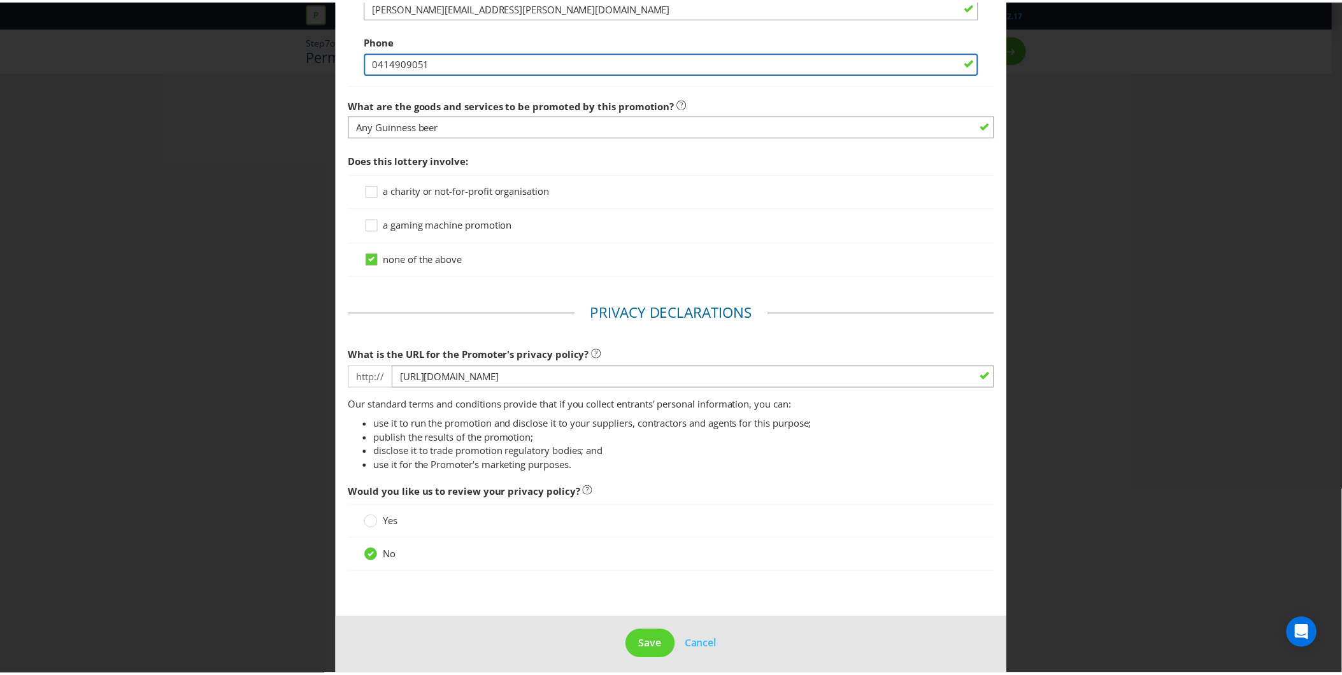
scroll to position [842, 0]
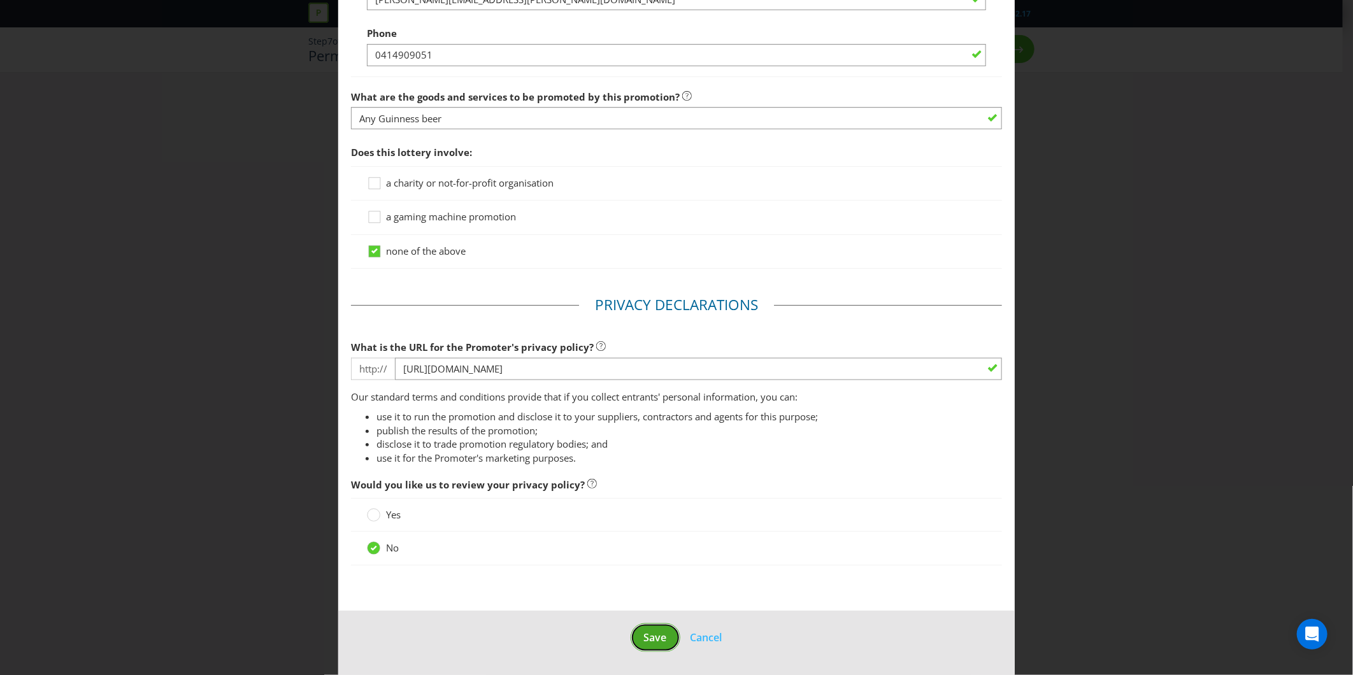
click at [637, 647] on button "Save" at bounding box center [655, 637] width 50 height 29
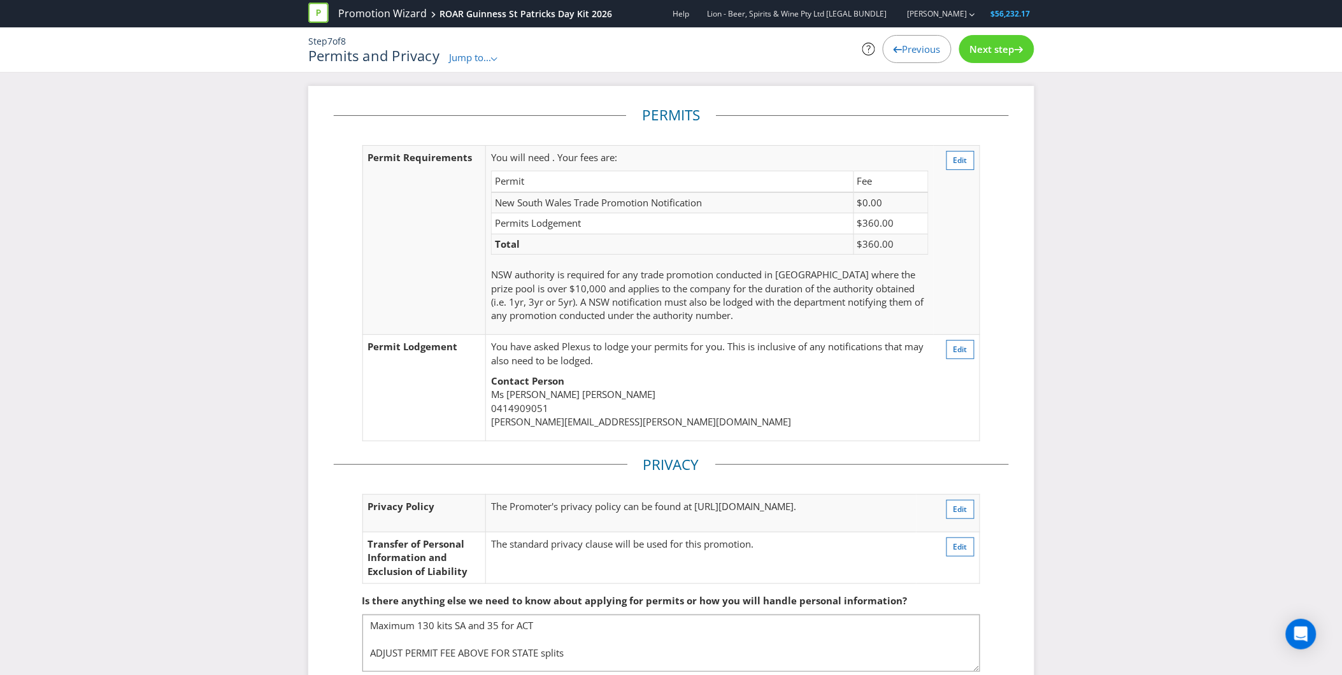
click at [995, 41] on div "Next step" at bounding box center [996, 49] width 75 height 28
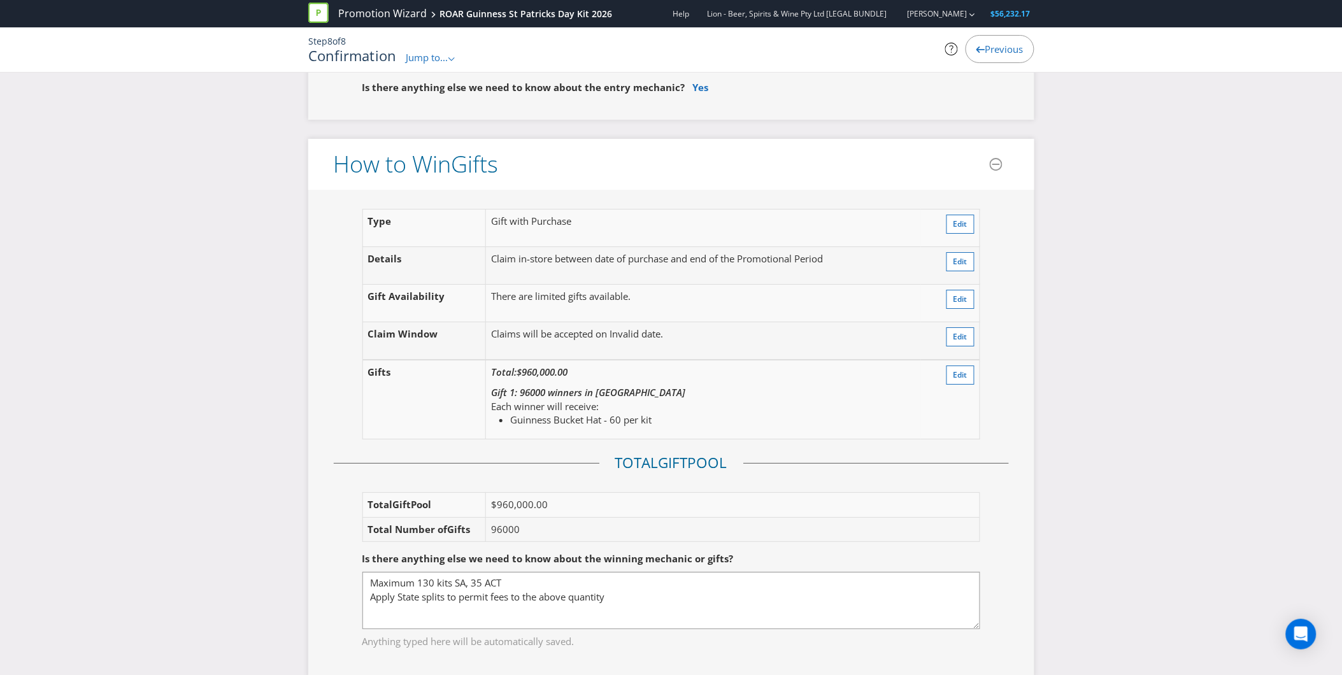
scroll to position [1415, 0]
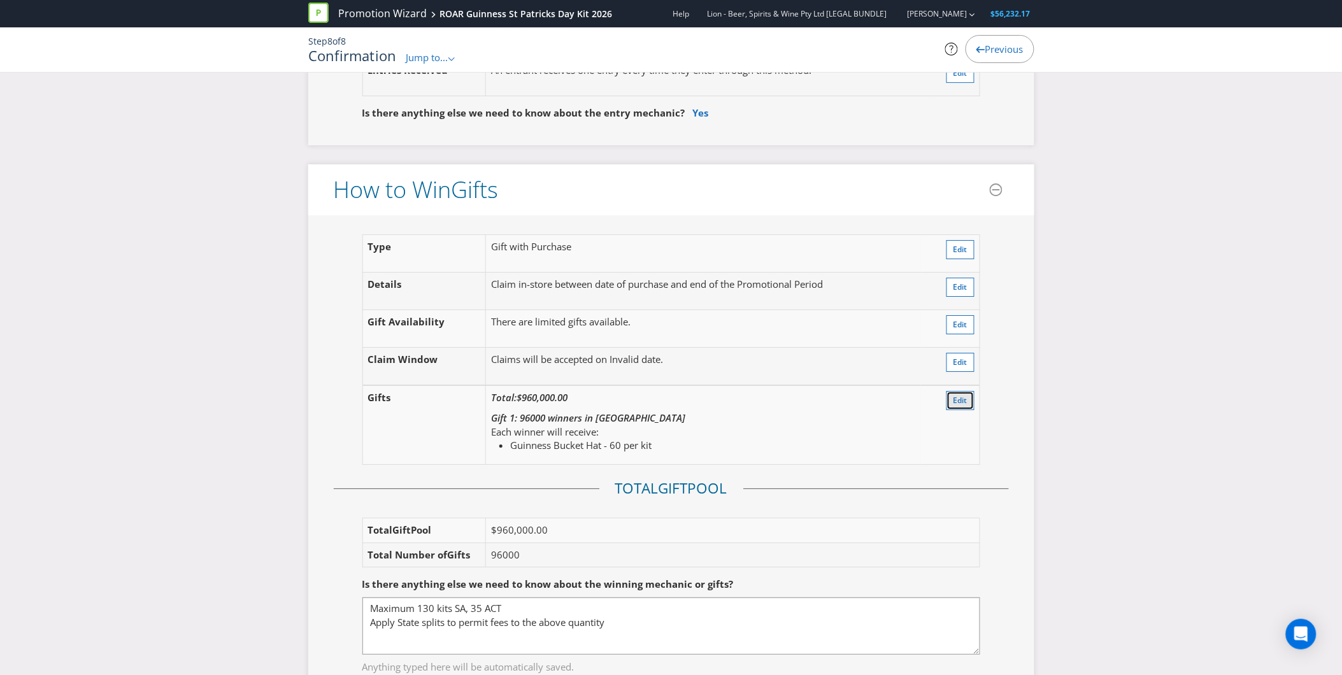
click at [958, 393] on button "Edit" at bounding box center [960, 400] width 28 height 19
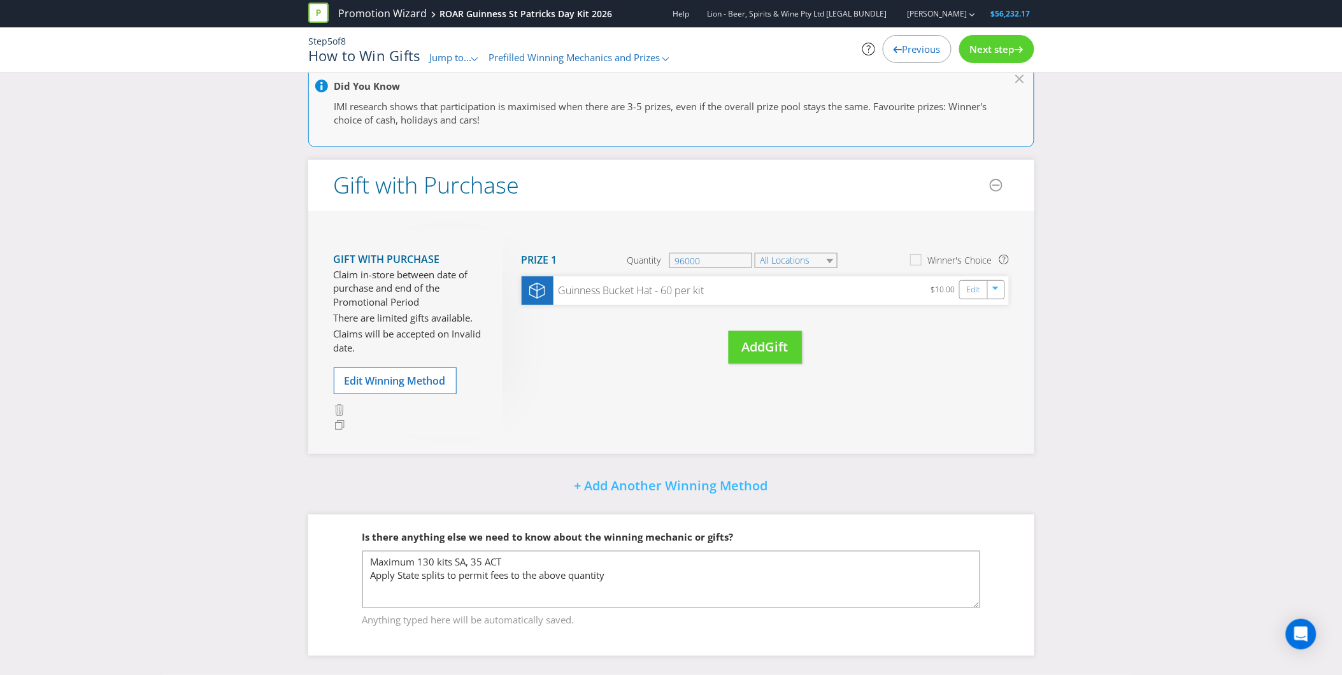
scroll to position [115, 0]
drag, startPoint x: 726, startPoint y: 264, endPoint x: 627, endPoint y: 259, distance: 99.5
click at [627, 259] on div "Quantity 96000" at bounding box center [690, 260] width 126 height 15
type input "120000"
click at [625, 349] on div "Move Here Drag here to move prize Prize 1 Quantity 120000 All Locations Winner'…" at bounding box center [755, 309] width 506 height 159
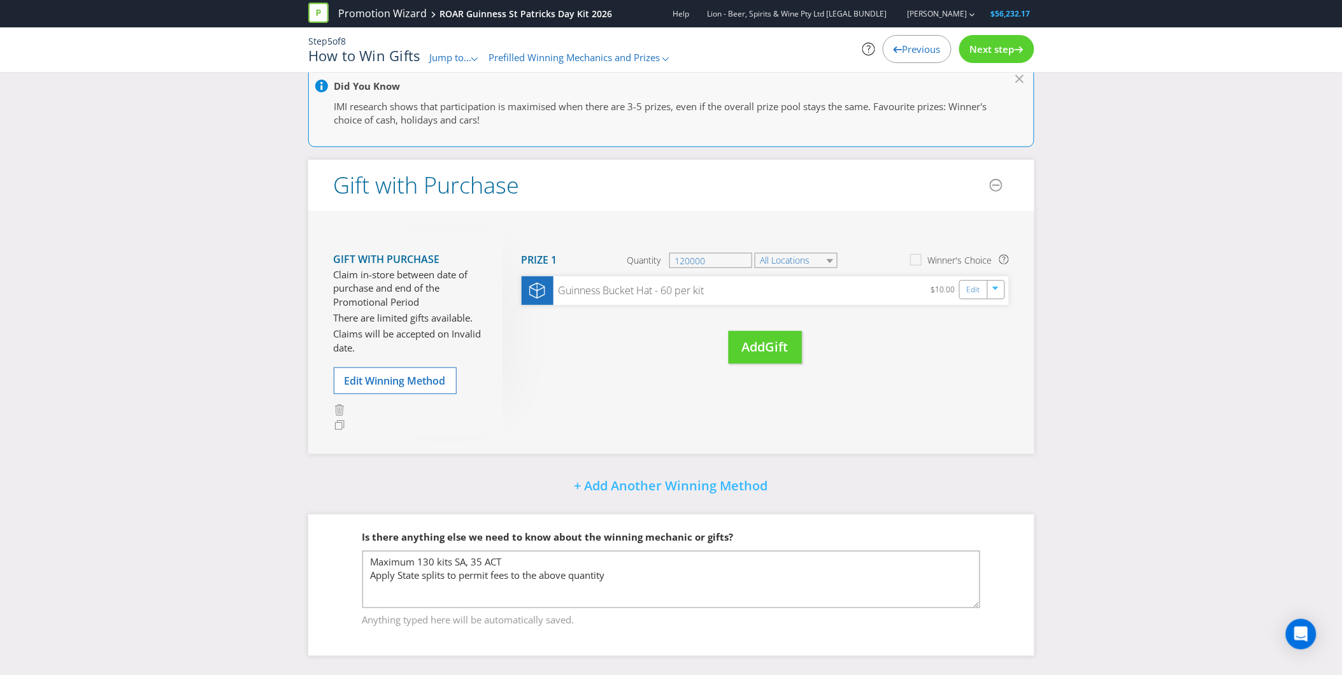
click at [1004, 42] on div "Next step" at bounding box center [996, 49] width 75 height 28
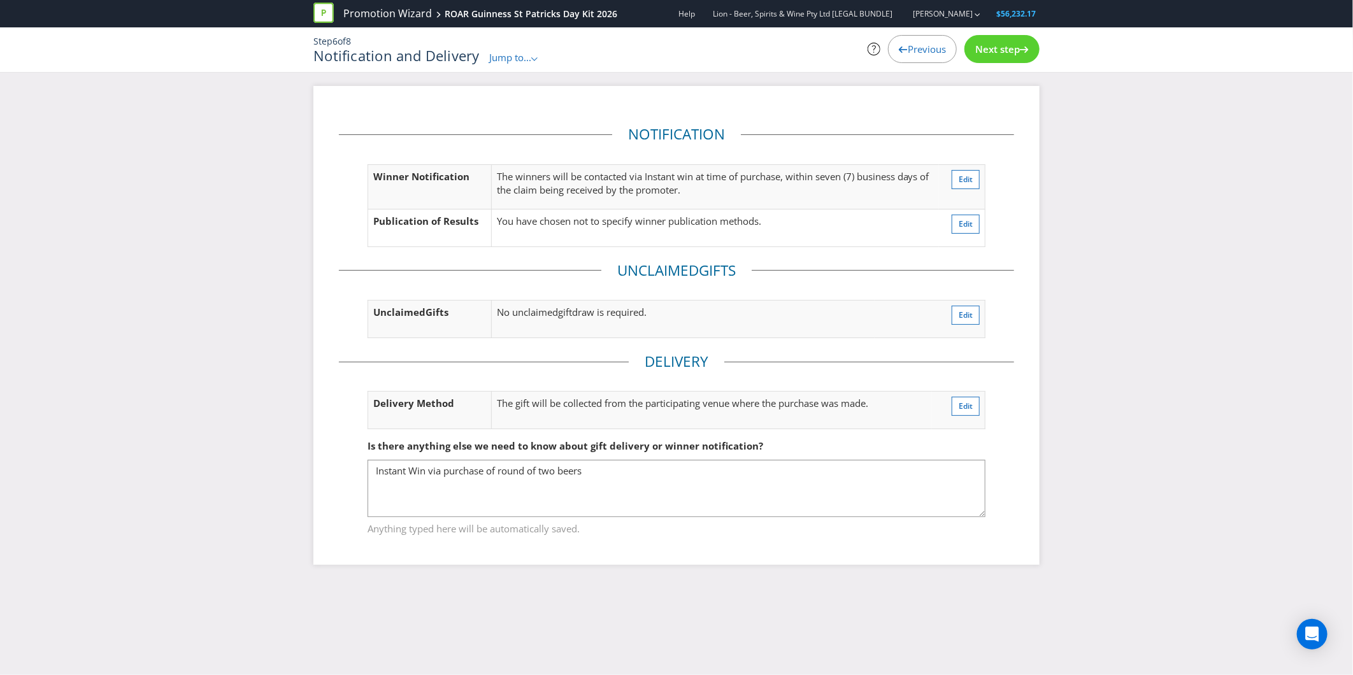
click at [1004, 43] on span "Next step" at bounding box center [997, 49] width 45 height 13
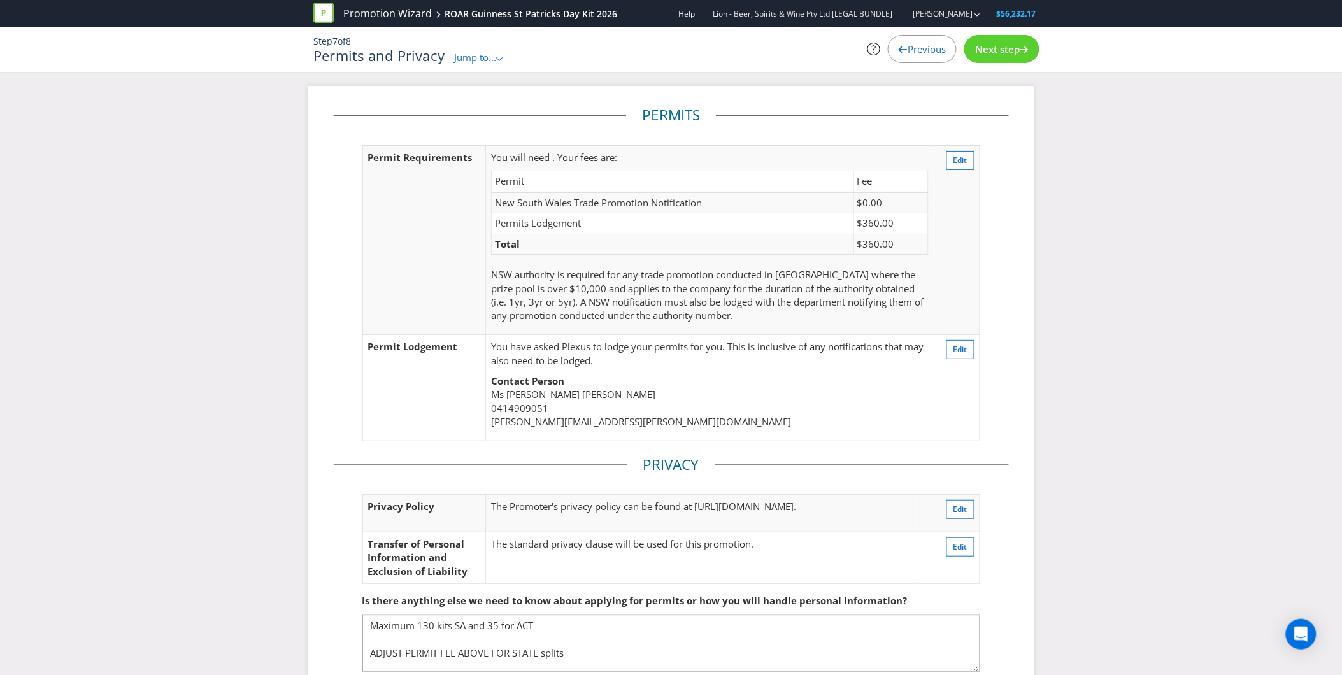
click at [1004, 43] on span "Next step" at bounding box center [997, 49] width 45 height 13
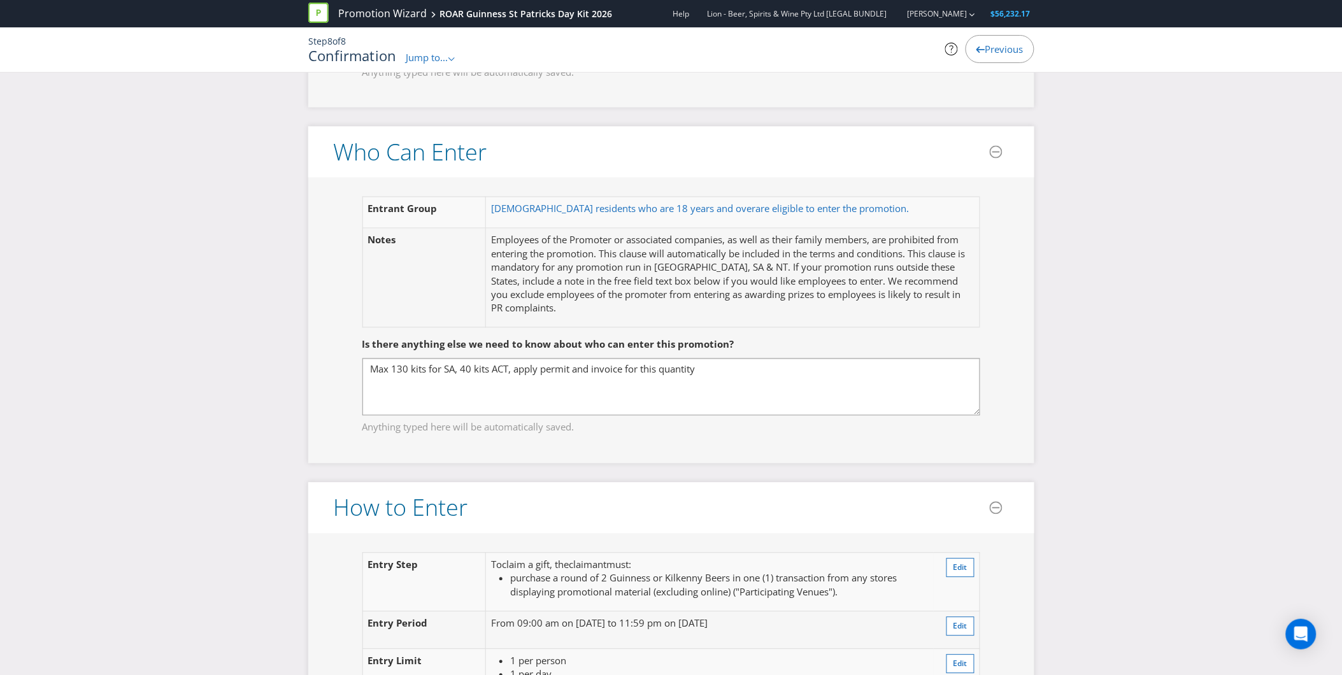
scroll to position [778, 0]
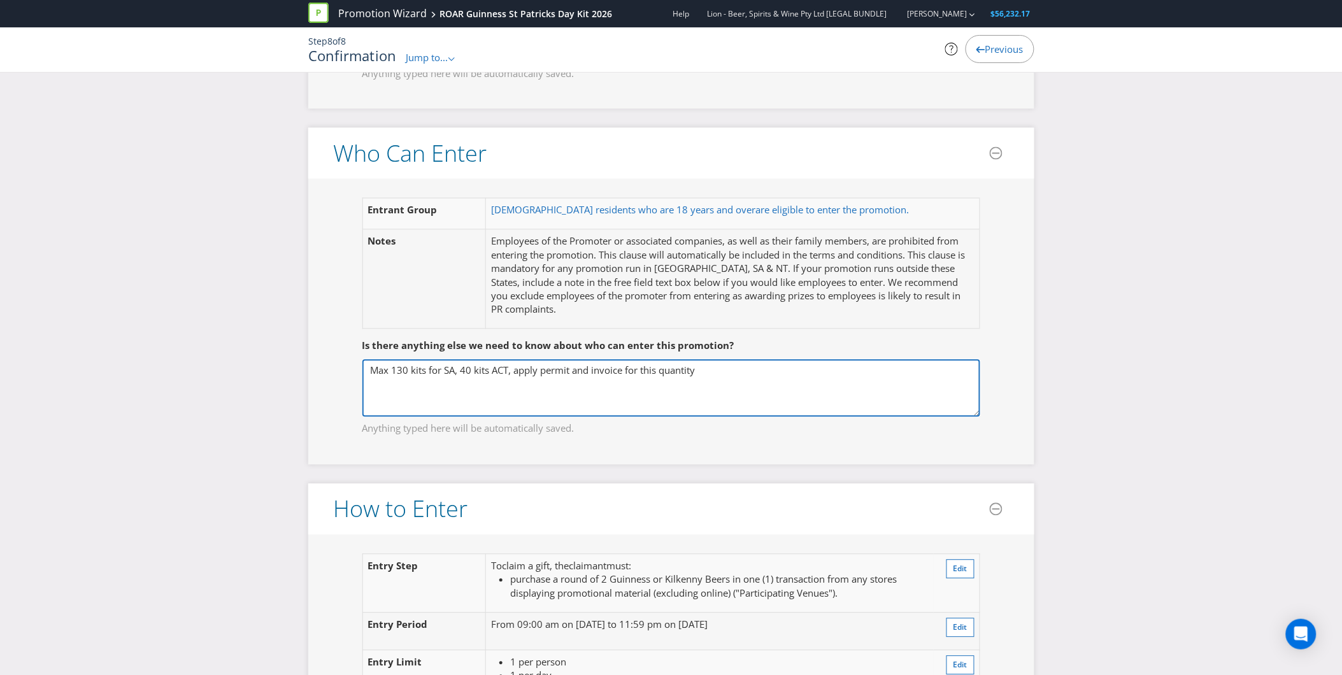
click at [546, 382] on textarea "Max 130 kits for SA, 40 kits ACT, apply permit and invoice for this quantity" at bounding box center [671, 388] width 618 height 57
click at [467, 368] on textarea "Max 130 kits for SA, 40 kits ACT, apply permit and invoice for this quantity" at bounding box center [671, 388] width 618 height 57
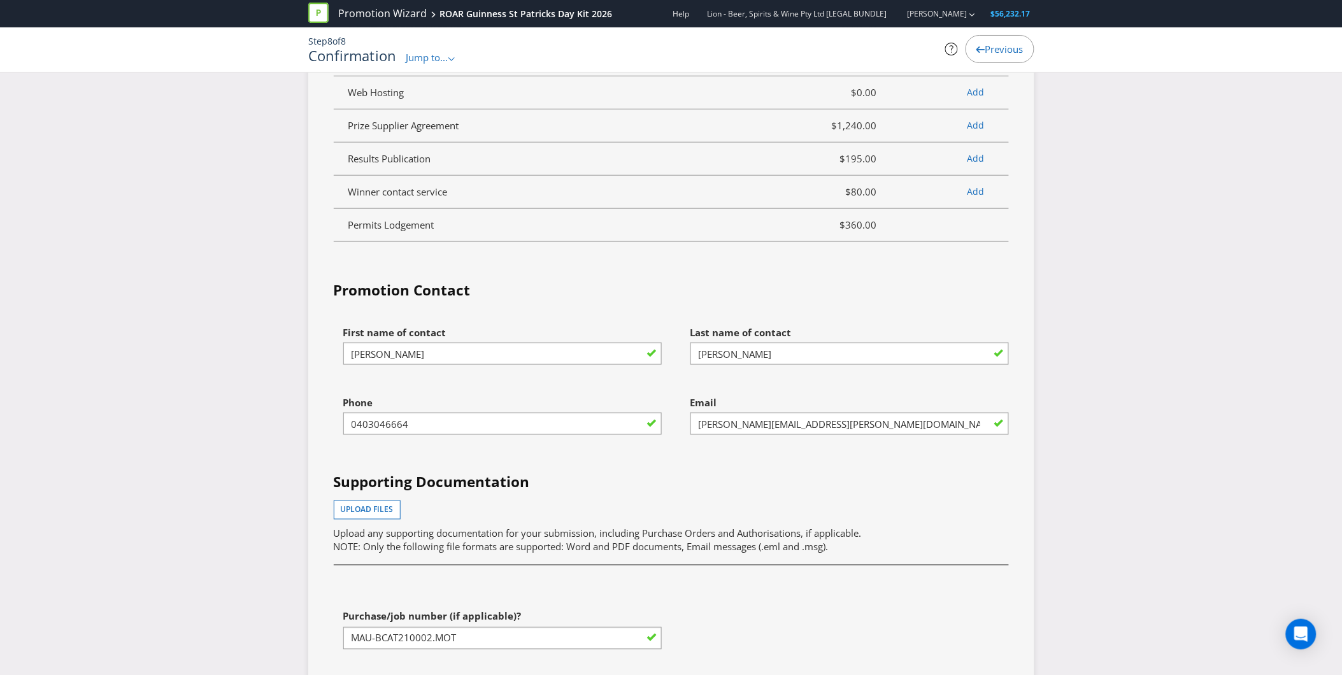
scroll to position [3892, 0]
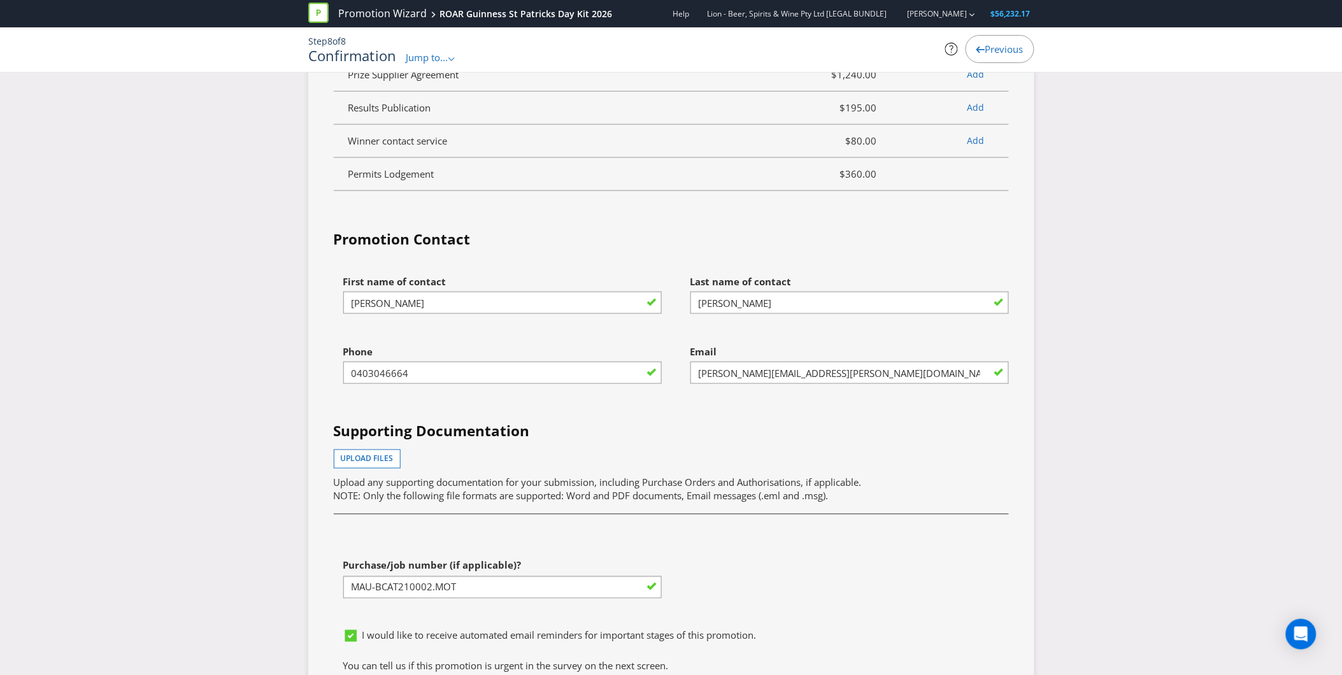
type textarea "Max 130 kits for SA, 35 kits ACT, apply permit and invoice for this quantity"
click at [472, 310] on input "[PERSON_NAME]" at bounding box center [502, 303] width 318 height 22
drag, startPoint x: 472, startPoint y: 310, endPoint x: 209, endPoint y: 323, distance: 263.3
type input "[PERSON_NAME]"
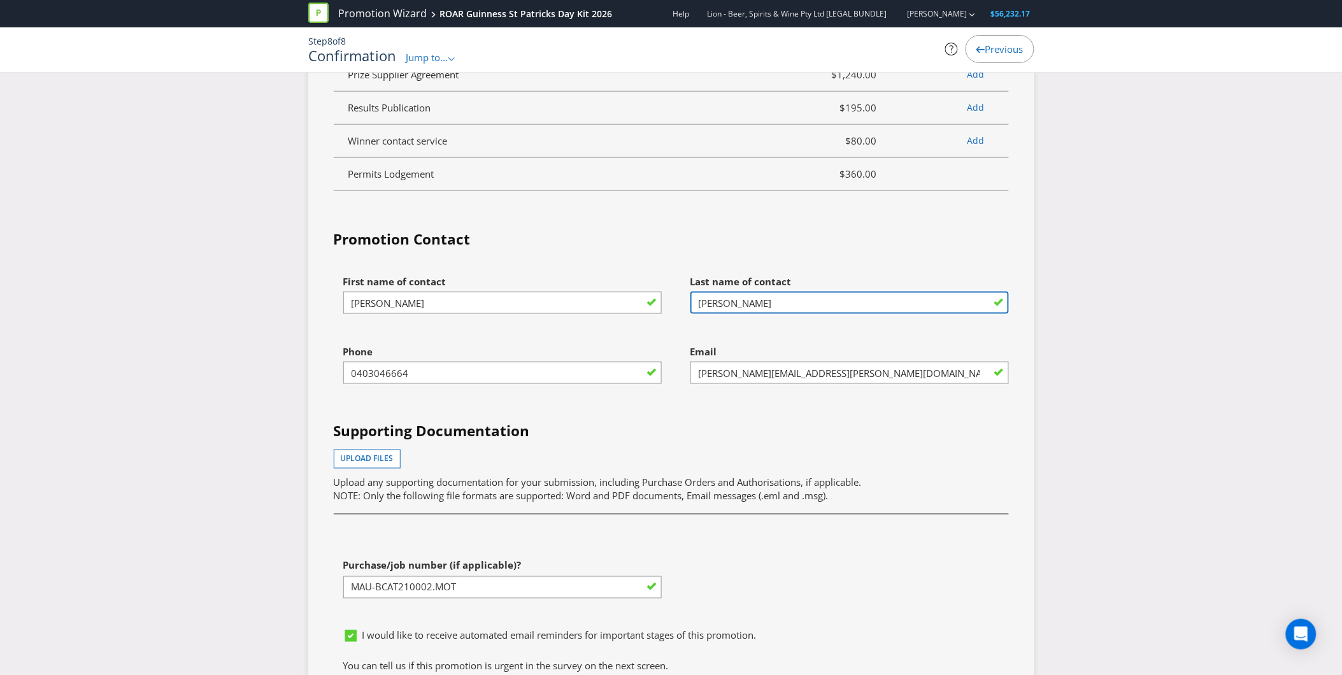
drag, startPoint x: 809, startPoint y: 300, endPoint x: 437, endPoint y: 287, distance: 372.8
click at [437, 287] on div "First name of contact [PERSON_NAME] Last name of contact [PERSON_NAME] Phone [P…" at bounding box center [671, 446] width 694 height 354
type input "[PERSON_NAME]"
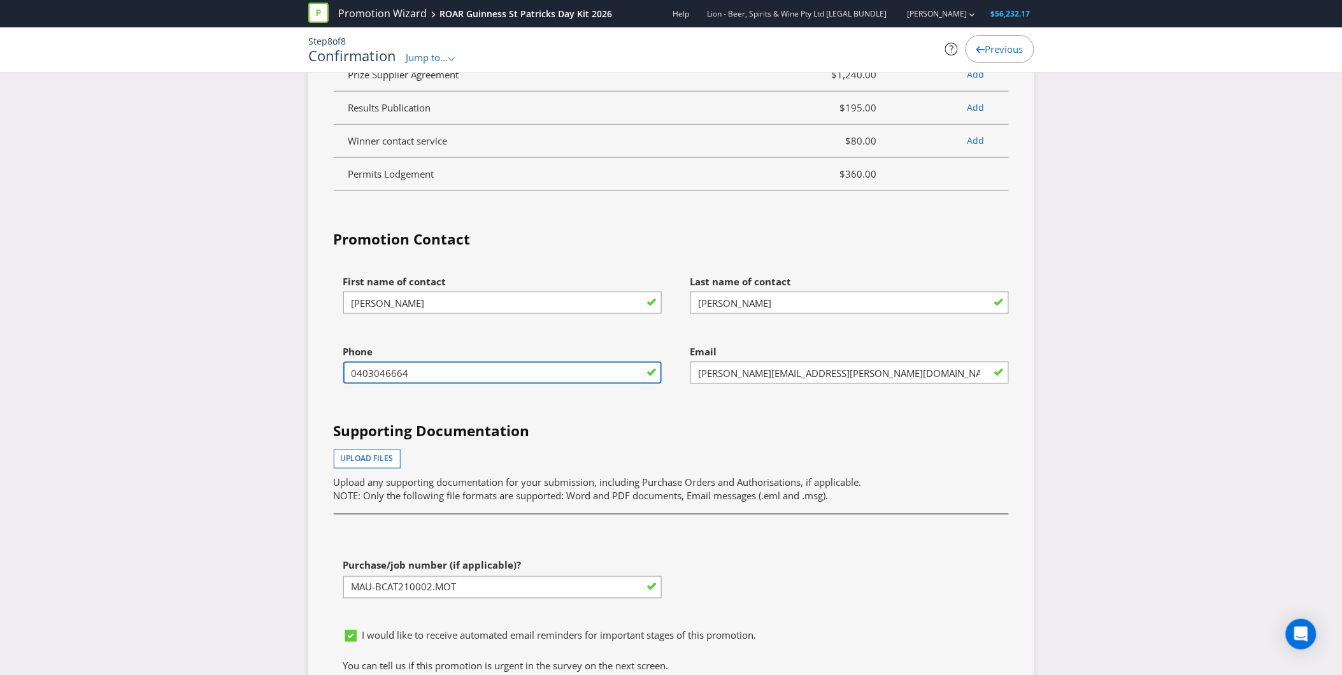
drag, startPoint x: 475, startPoint y: 374, endPoint x: 3, endPoint y: 322, distance: 475.4
type input "0414909071"
drag, startPoint x: 985, startPoint y: 564, endPoint x: 940, endPoint y: 573, distance: 45.5
click at [981, 563] on div "First name of contact [PERSON_NAME] Last name of contact [PERSON_NAME] Phone [P…" at bounding box center [671, 446] width 694 height 354
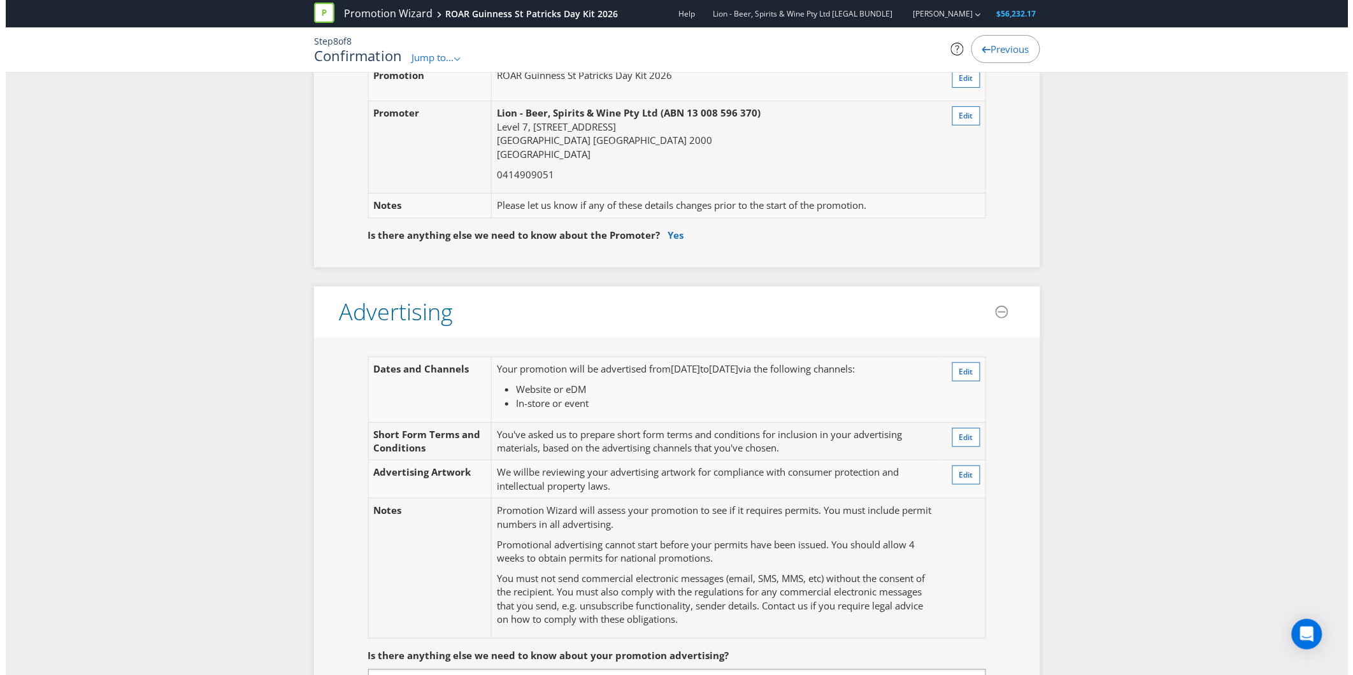
scroll to position [0, 0]
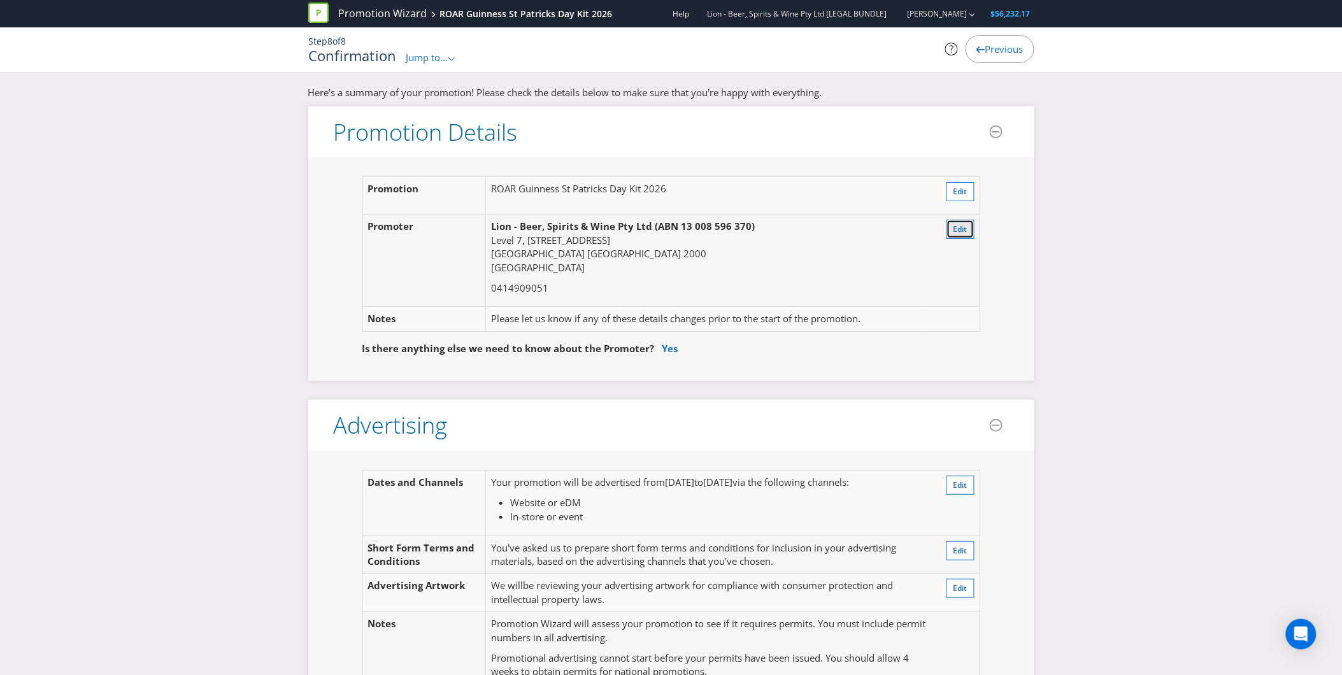
click at [966, 227] on button "Edit" at bounding box center [960, 229] width 28 height 19
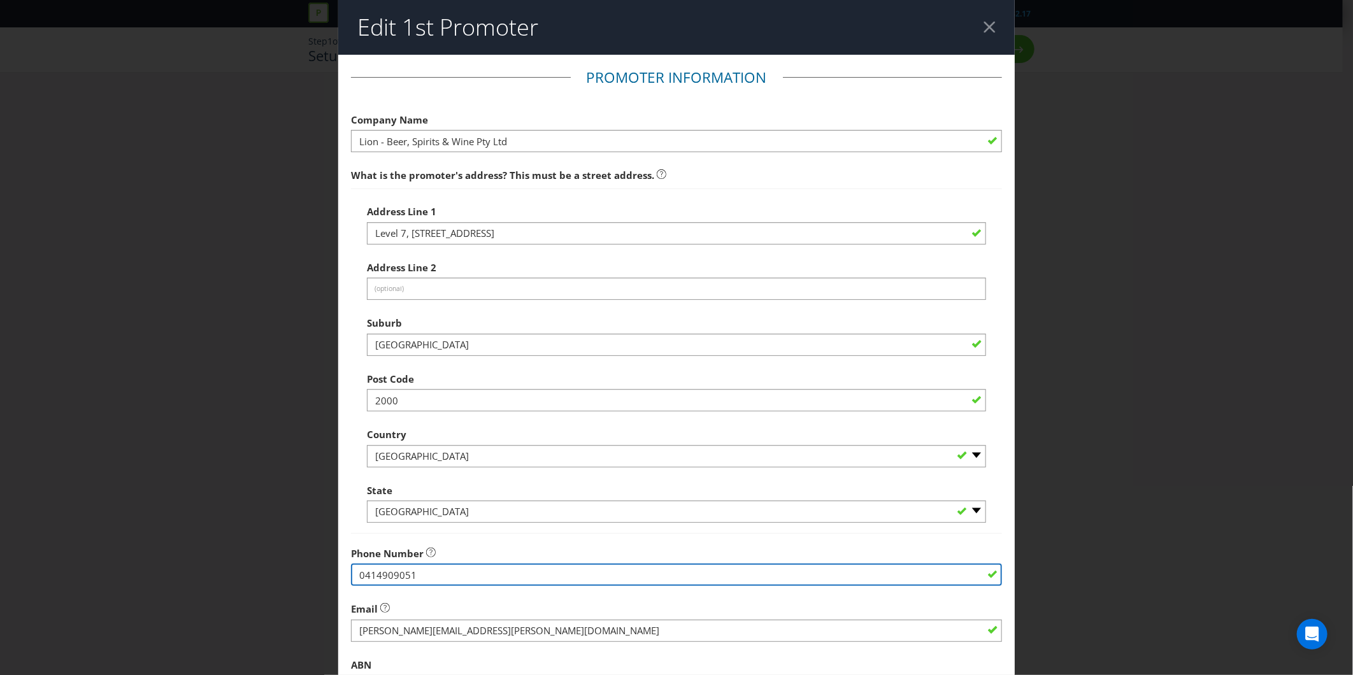
click at [435, 579] on input "0414909051" at bounding box center [676, 575] width 651 height 22
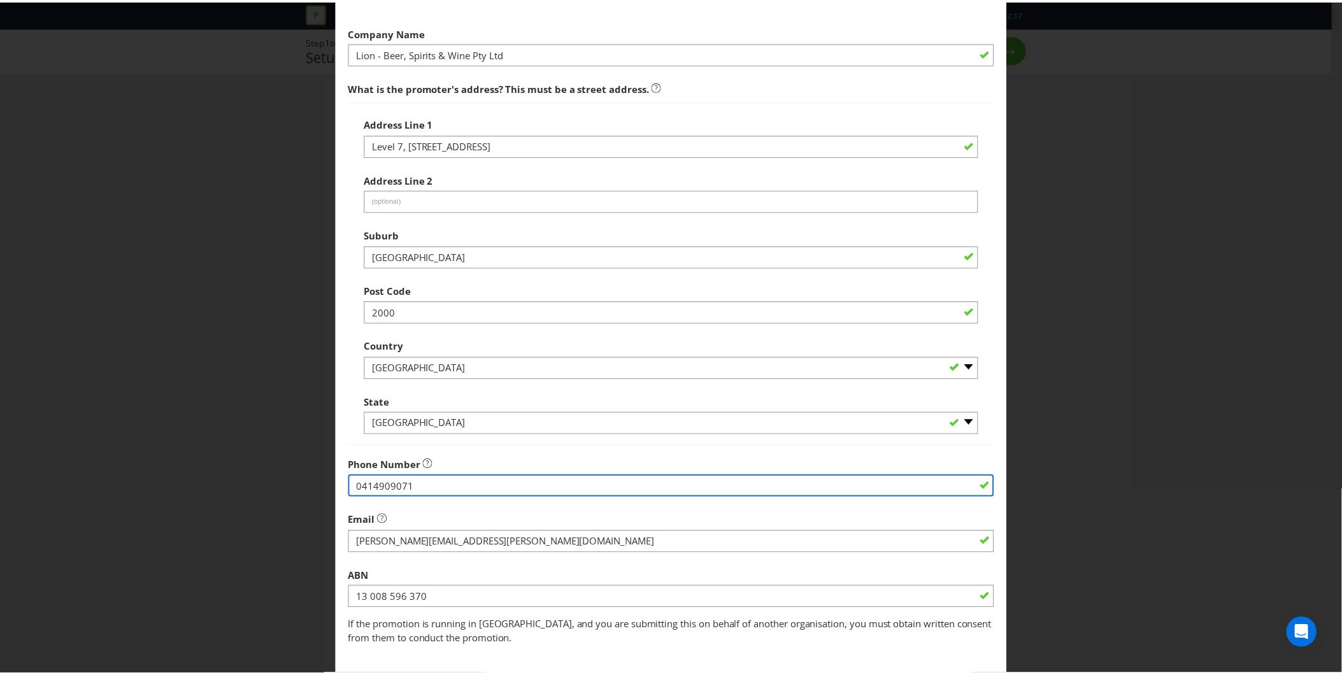
scroll to position [156, 0]
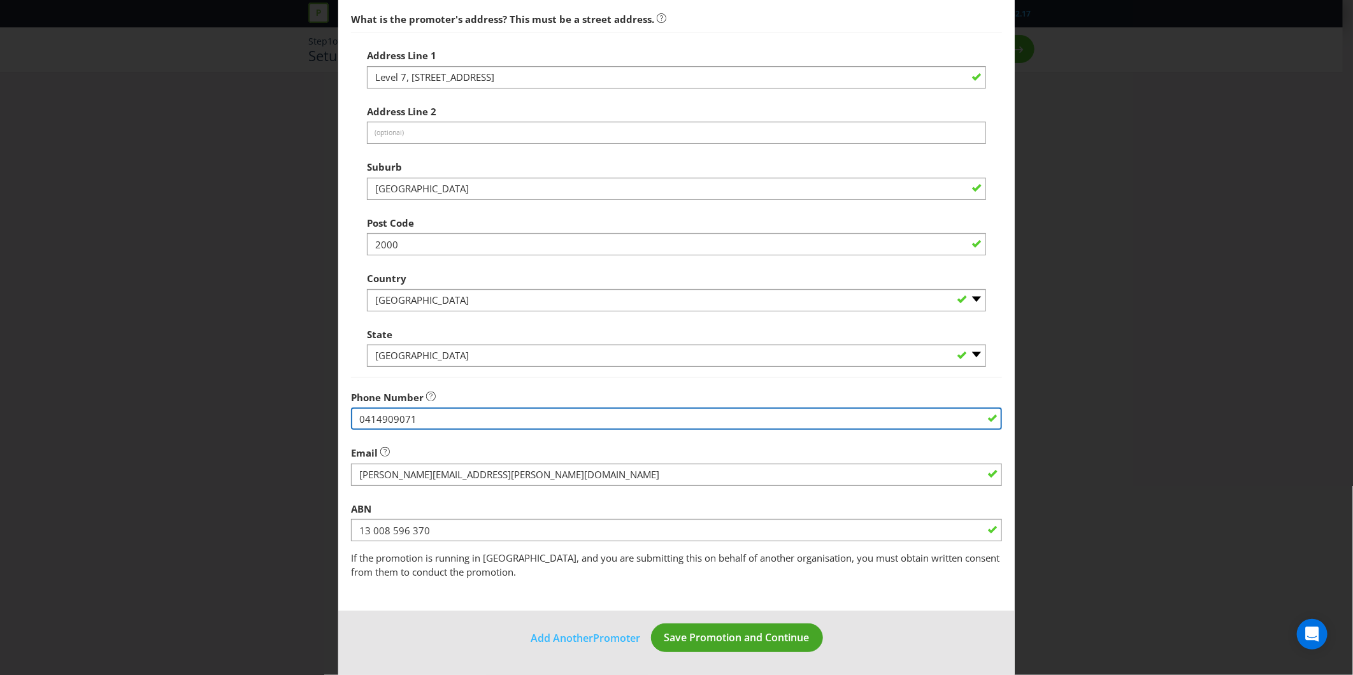
type input "0414909071"
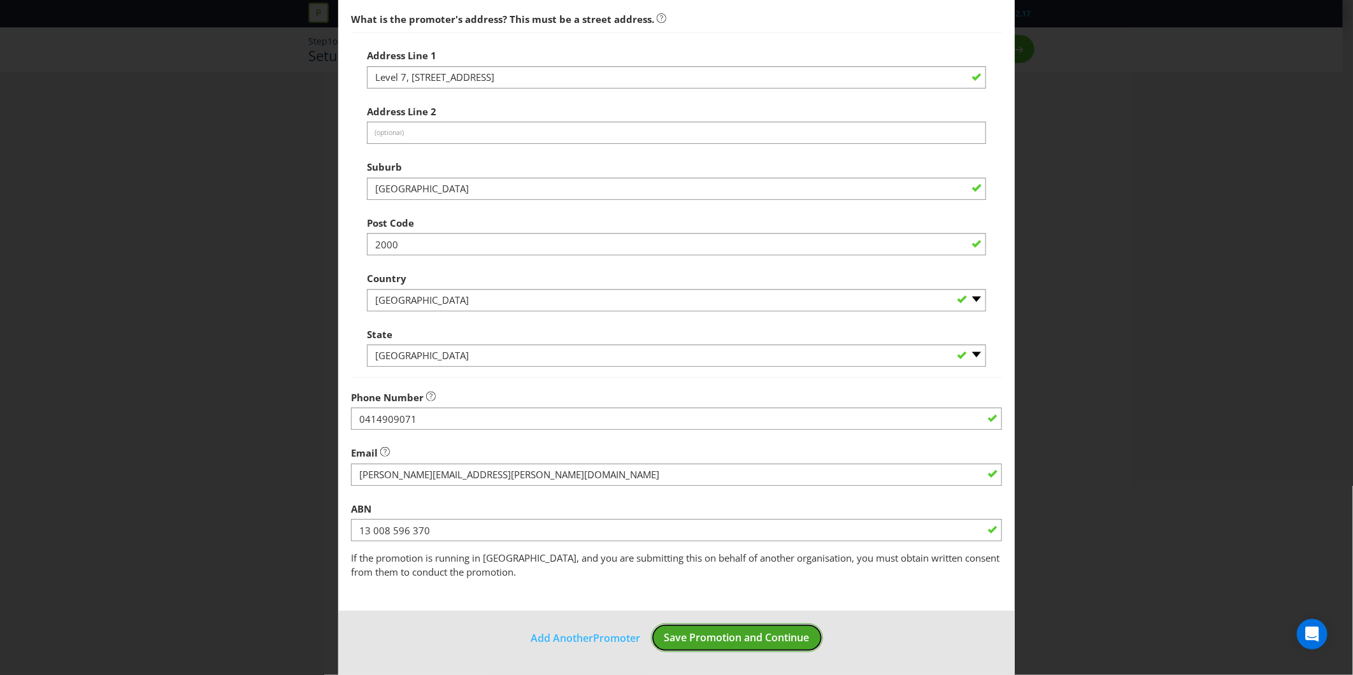
click at [723, 643] on span "Save Promotion and Continue" at bounding box center [736, 637] width 145 height 14
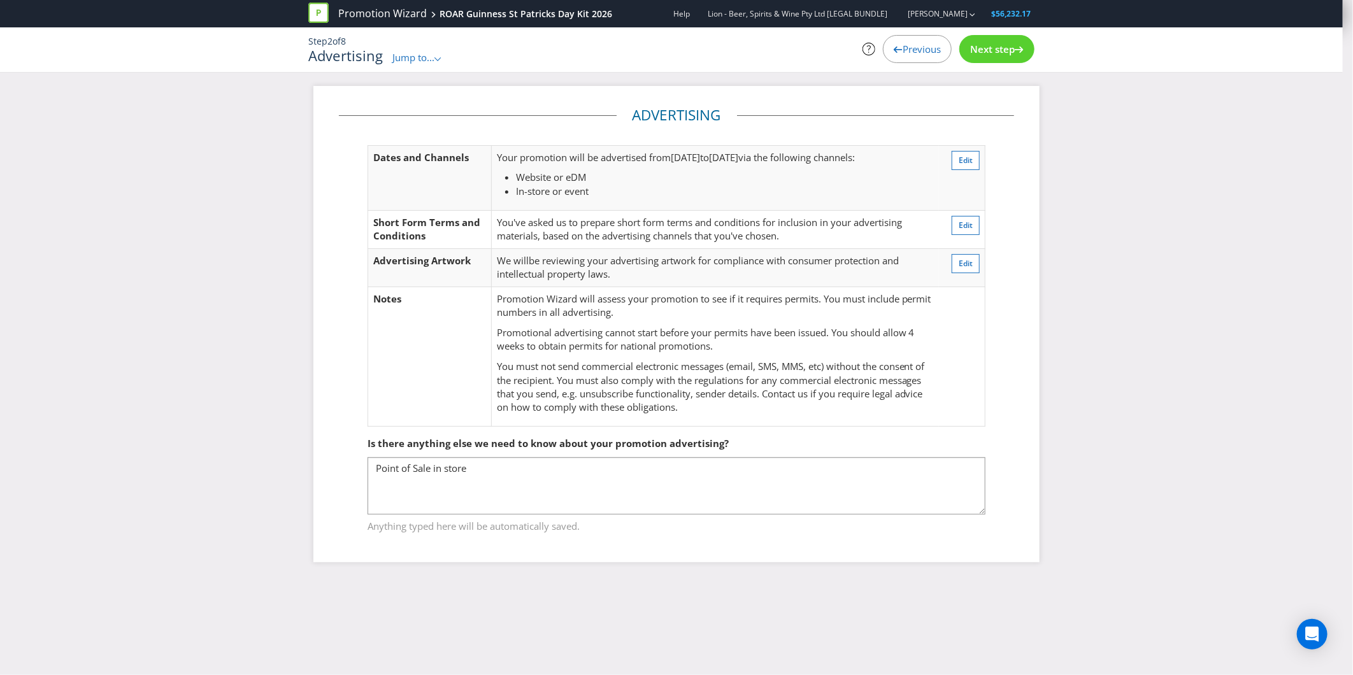
click at [1034, 48] on div "Next step" at bounding box center [996, 49] width 75 height 28
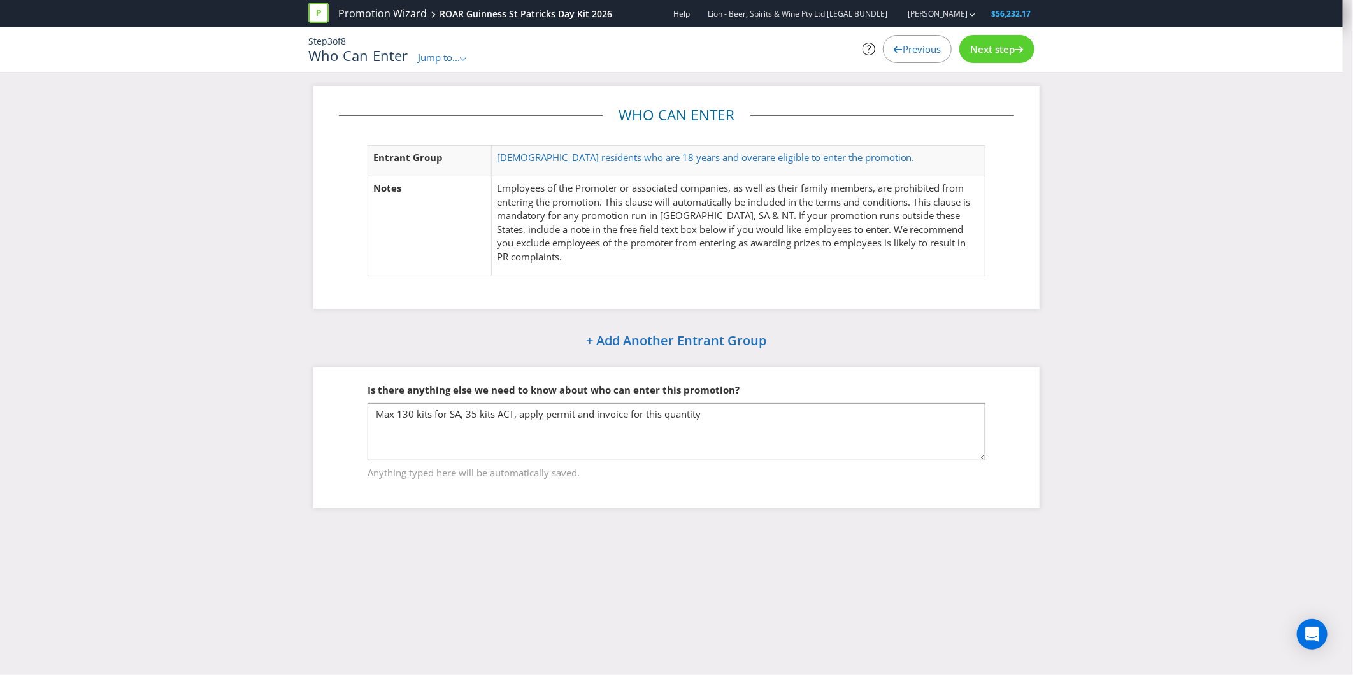
click at [1001, 52] on span "Next step" at bounding box center [992, 49] width 45 height 13
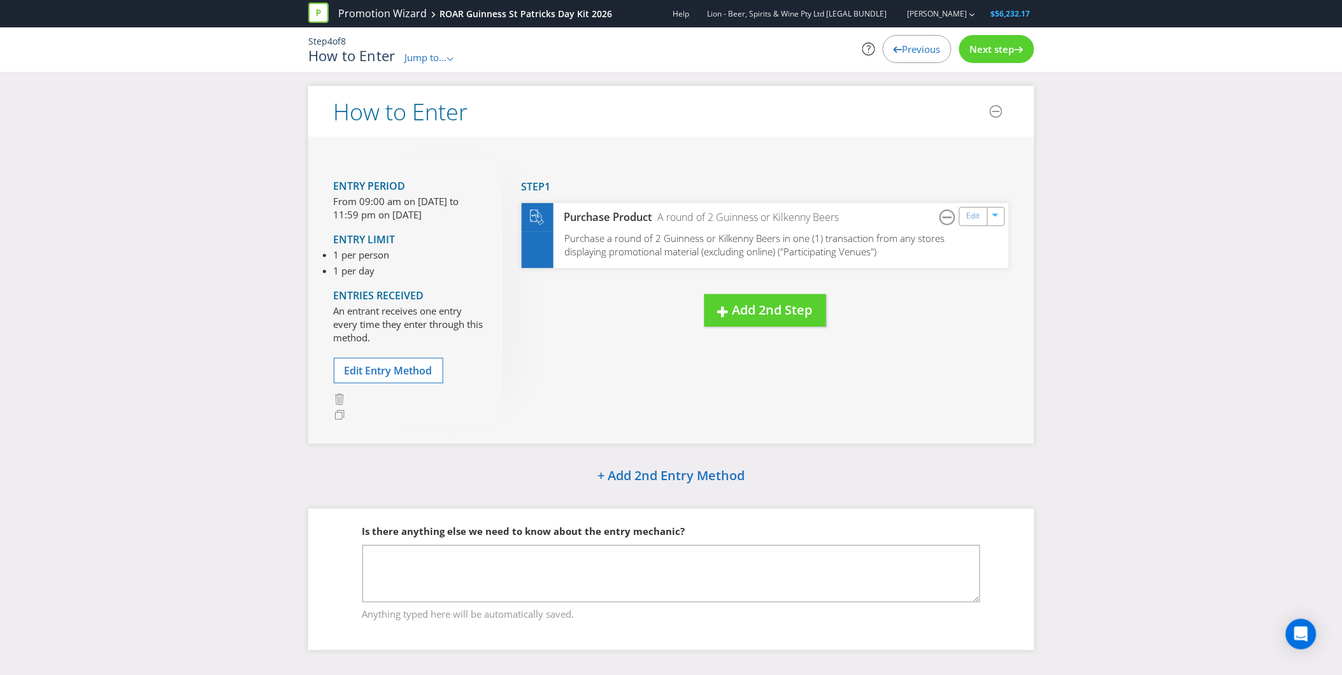
click at [1001, 52] on span "Next step" at bounding box center [992, 49] width 45 height 13
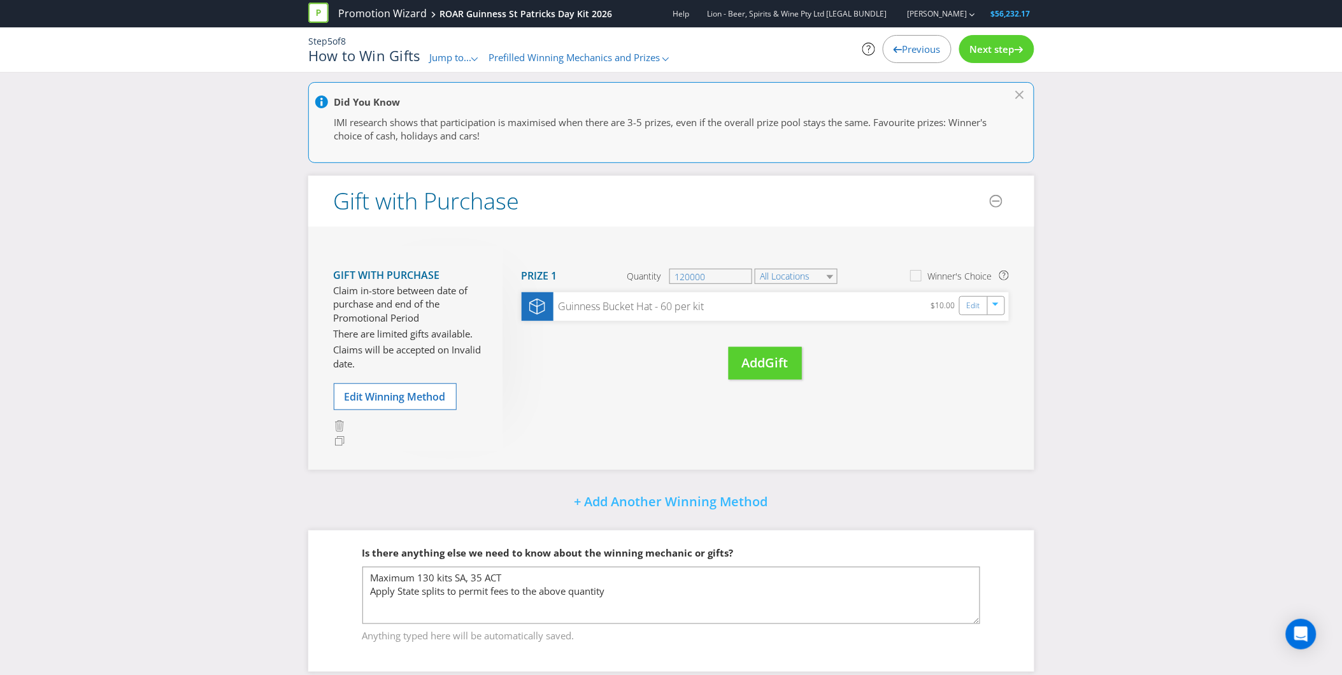
scroll to position [115, 0]
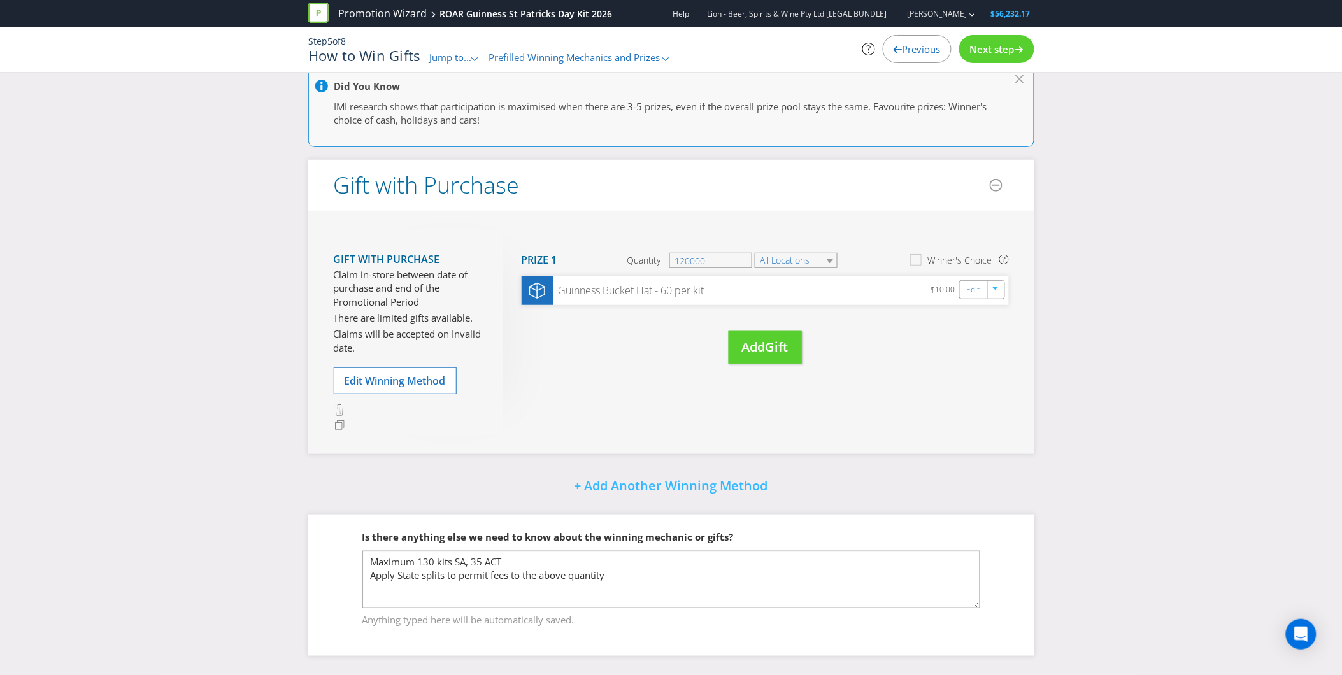
click at [981, 50] on span "Next step" at bounding box center [992, 49] width 45 height 13
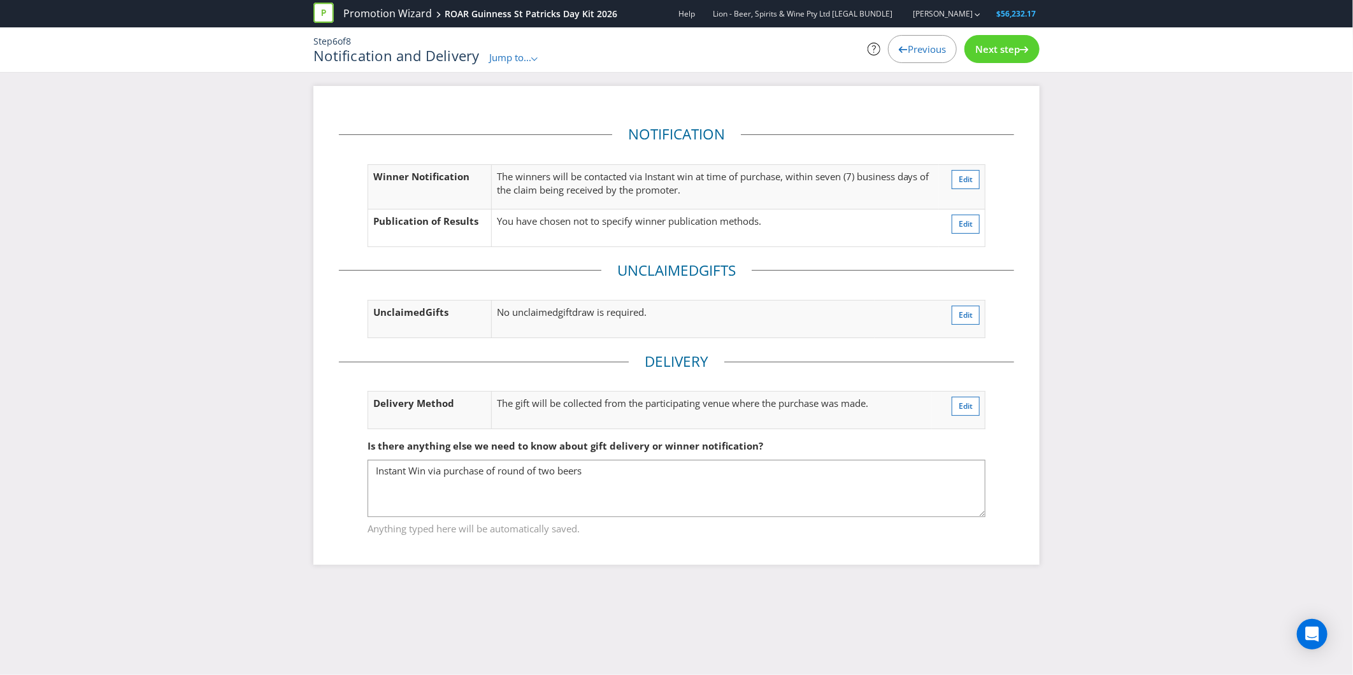
click at [981, 50] on span "Next step" at bounding box center [997, 49] width 45 height 13
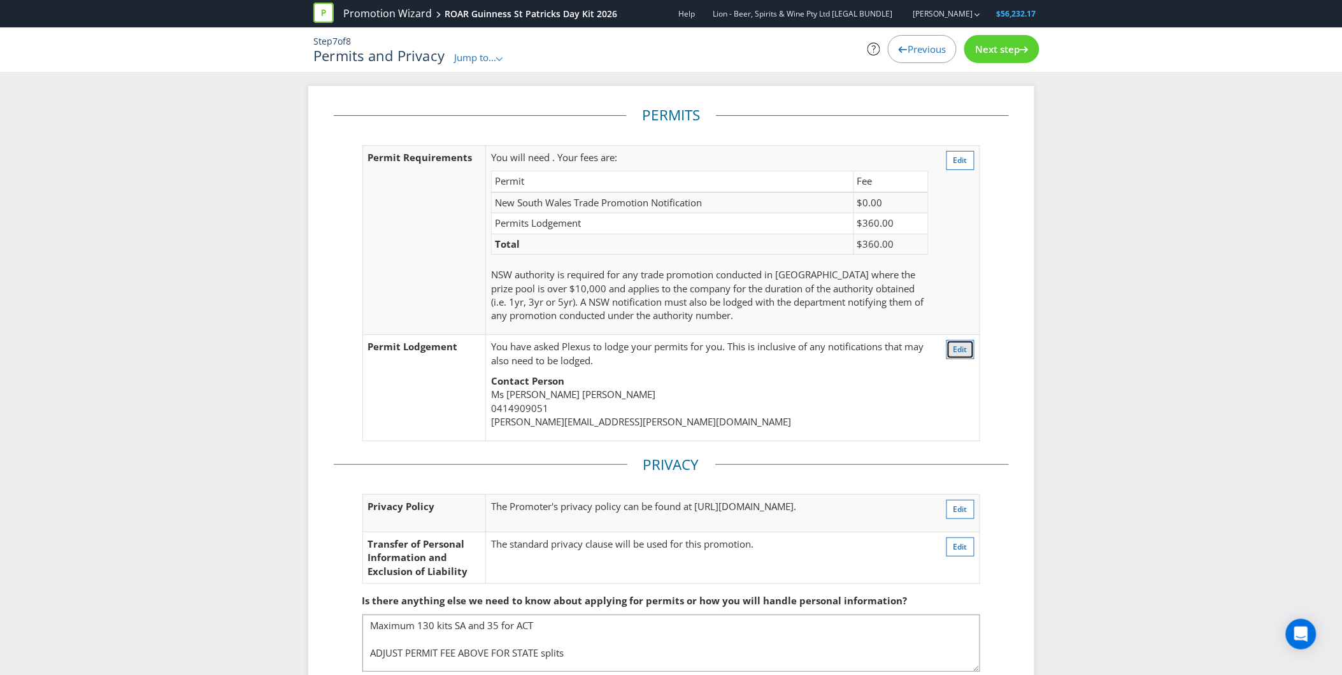
click at [951, 348] on button "Edit" at bounding box center [960, 349] width 28 height 19
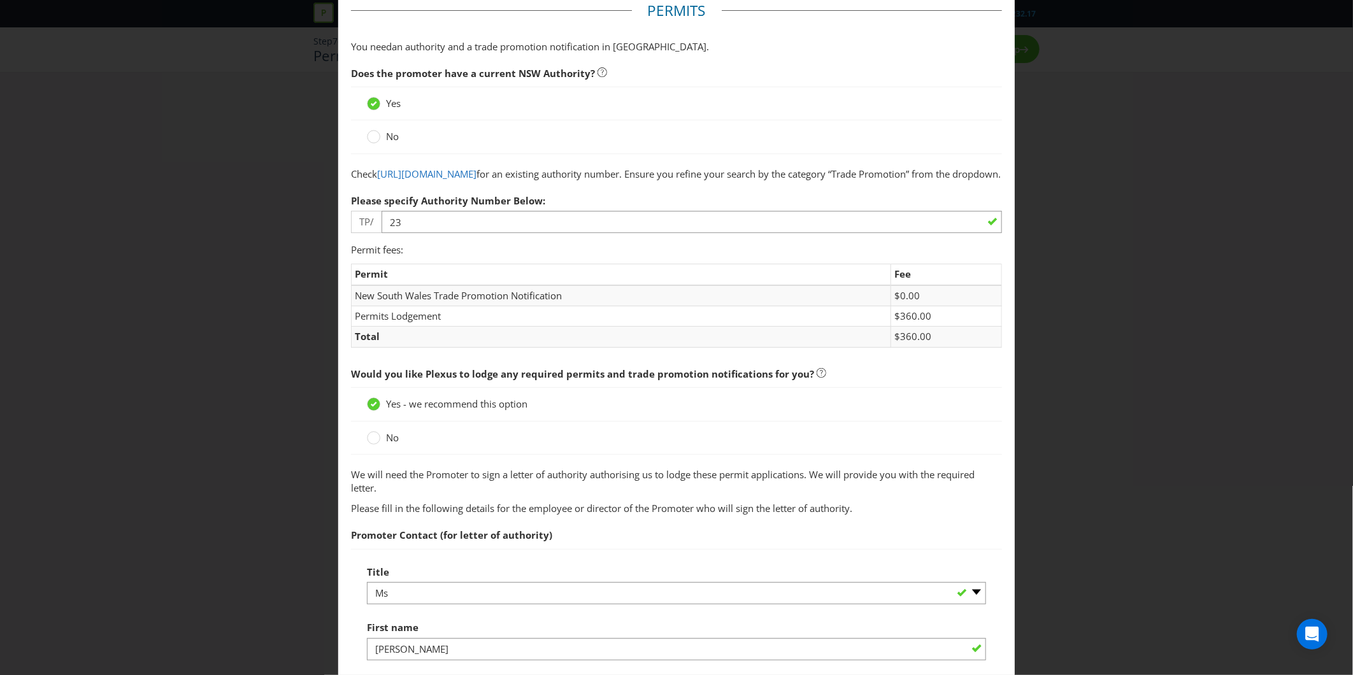
scroll to position [350, 0]
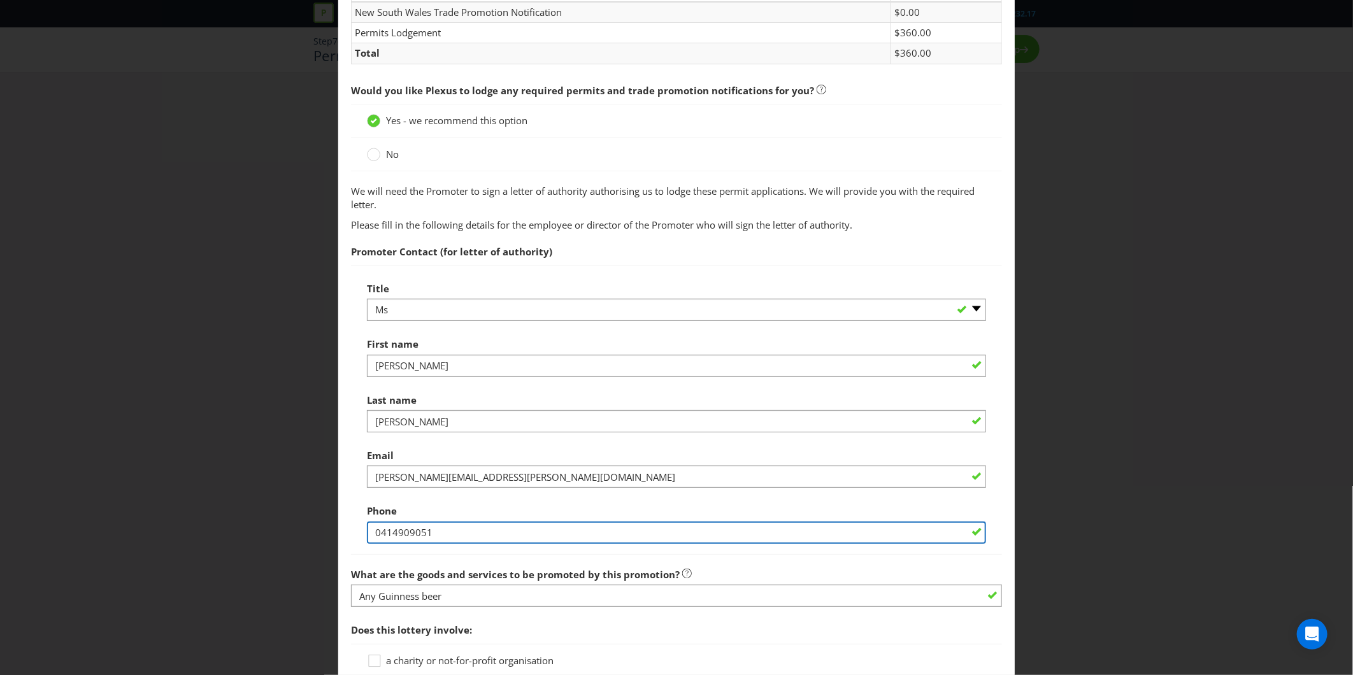
click at [453, 544] on input "0414909051" at bounding box center [676, 533] width 619 height 22
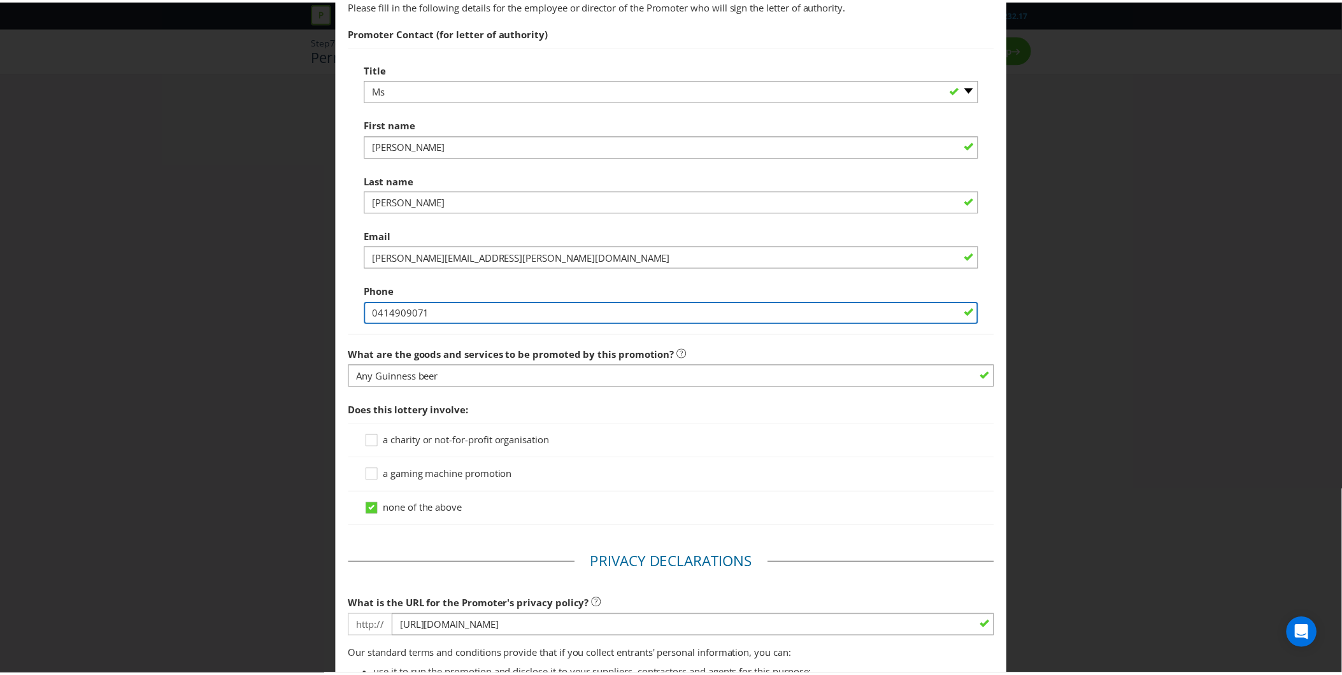
scroll to position [842, 0]
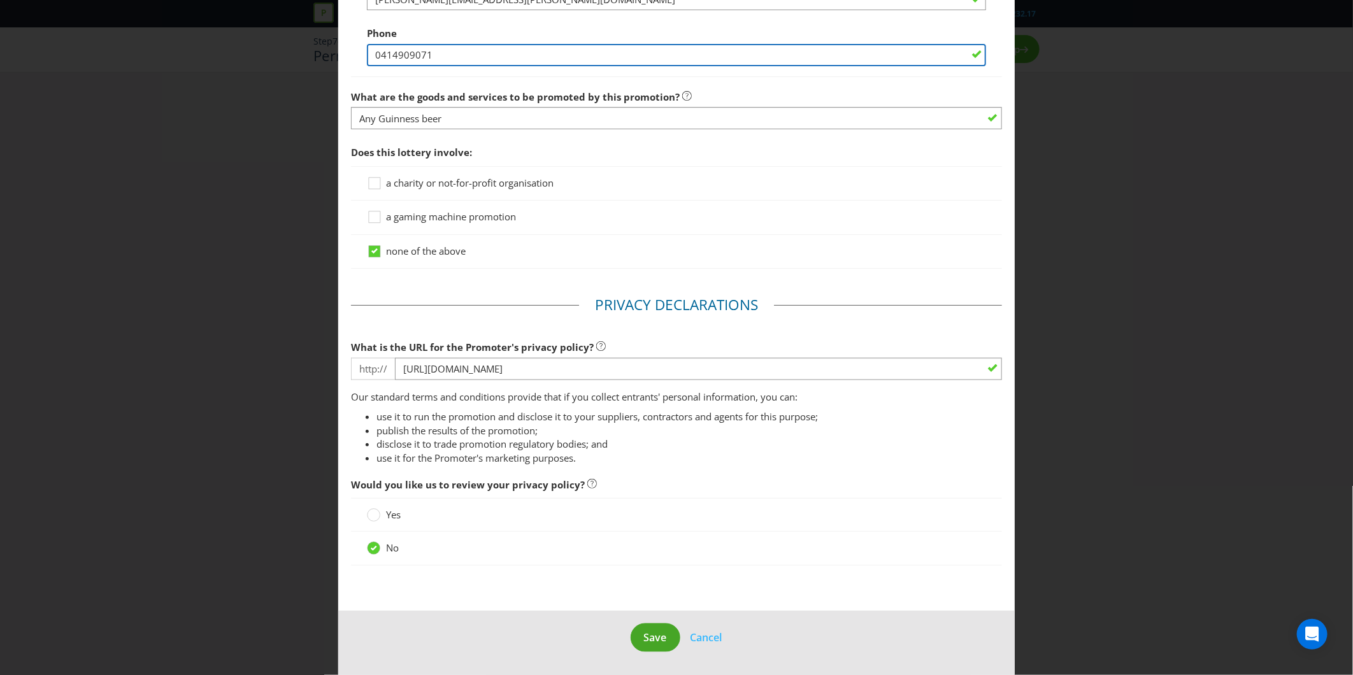
type input "0414909071"
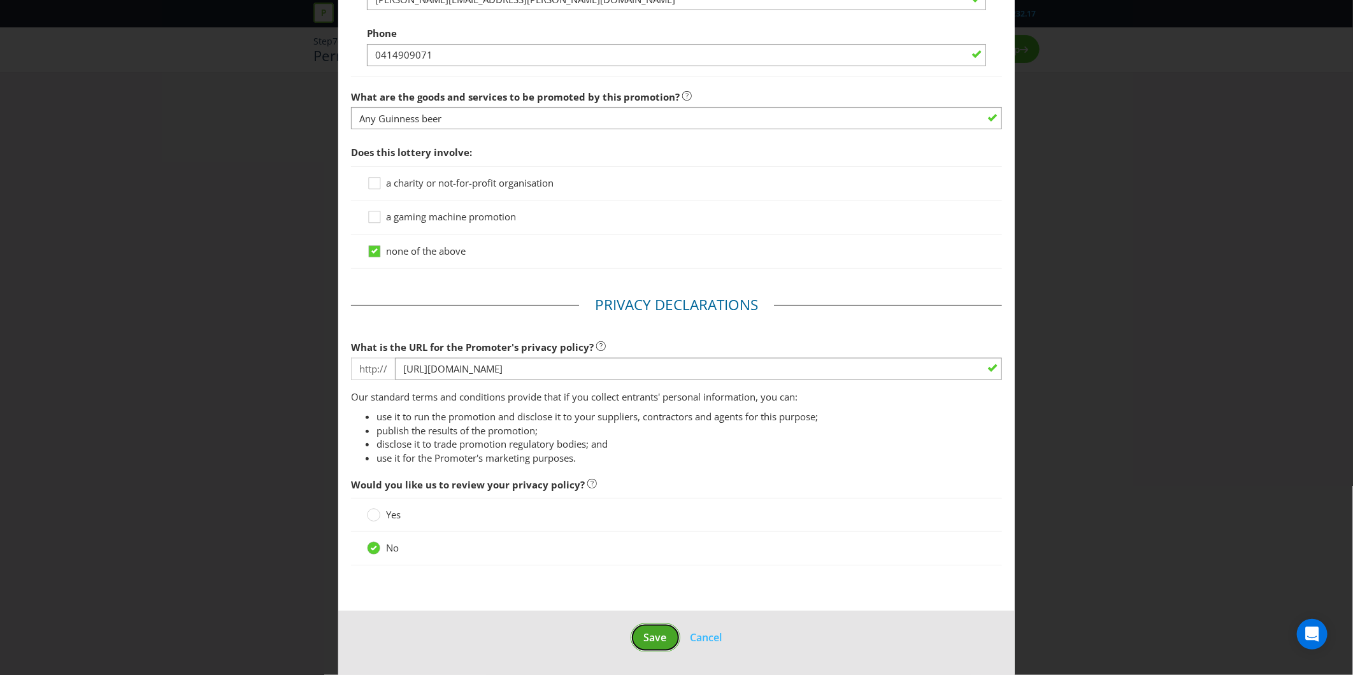
click at [657, 631] on span "Save" at bounding box center [655, 637] width 23 height 14
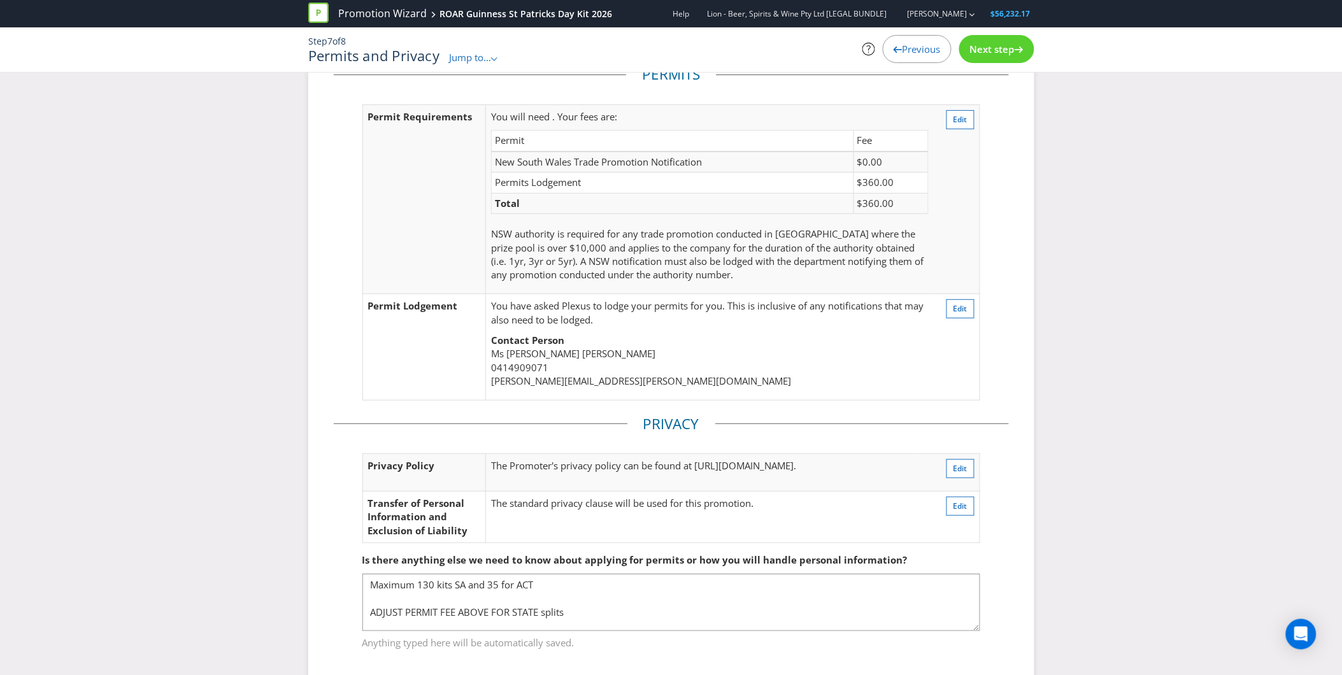
scroll to position [62, 0]
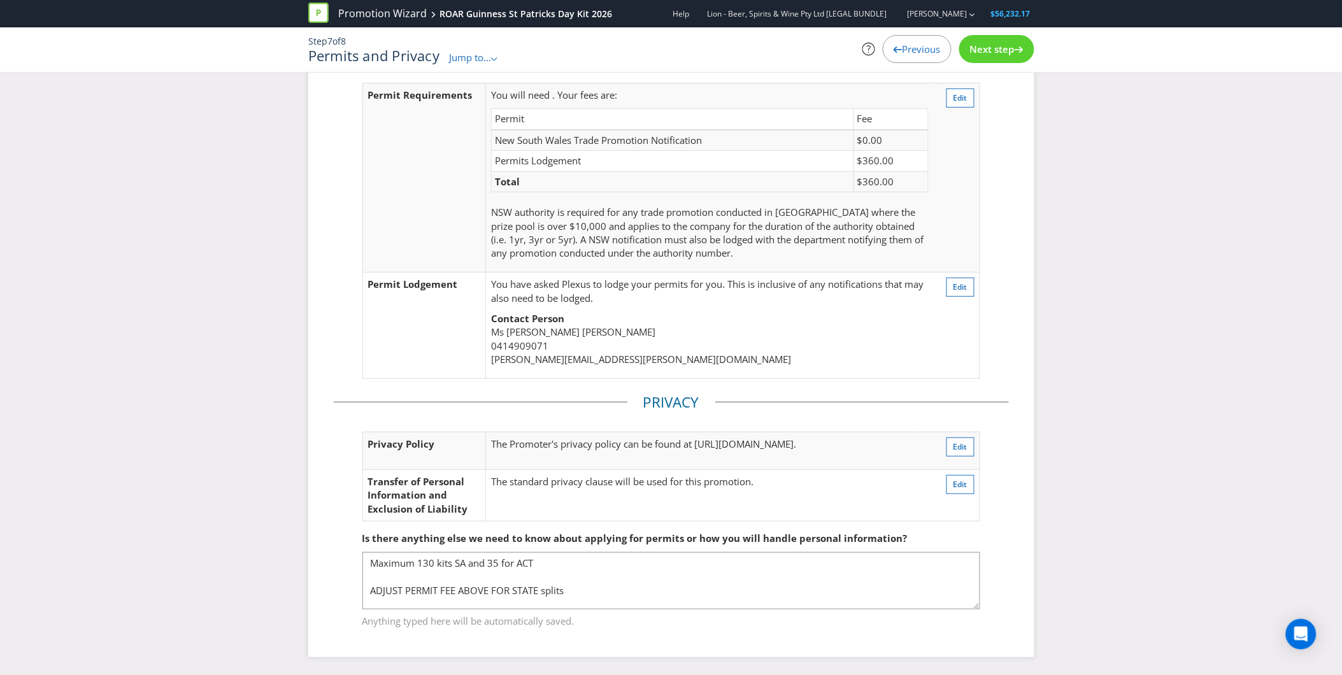
click at [1006, 45] on span "Next step" at bounding box center [992, 49] width 45 height 13
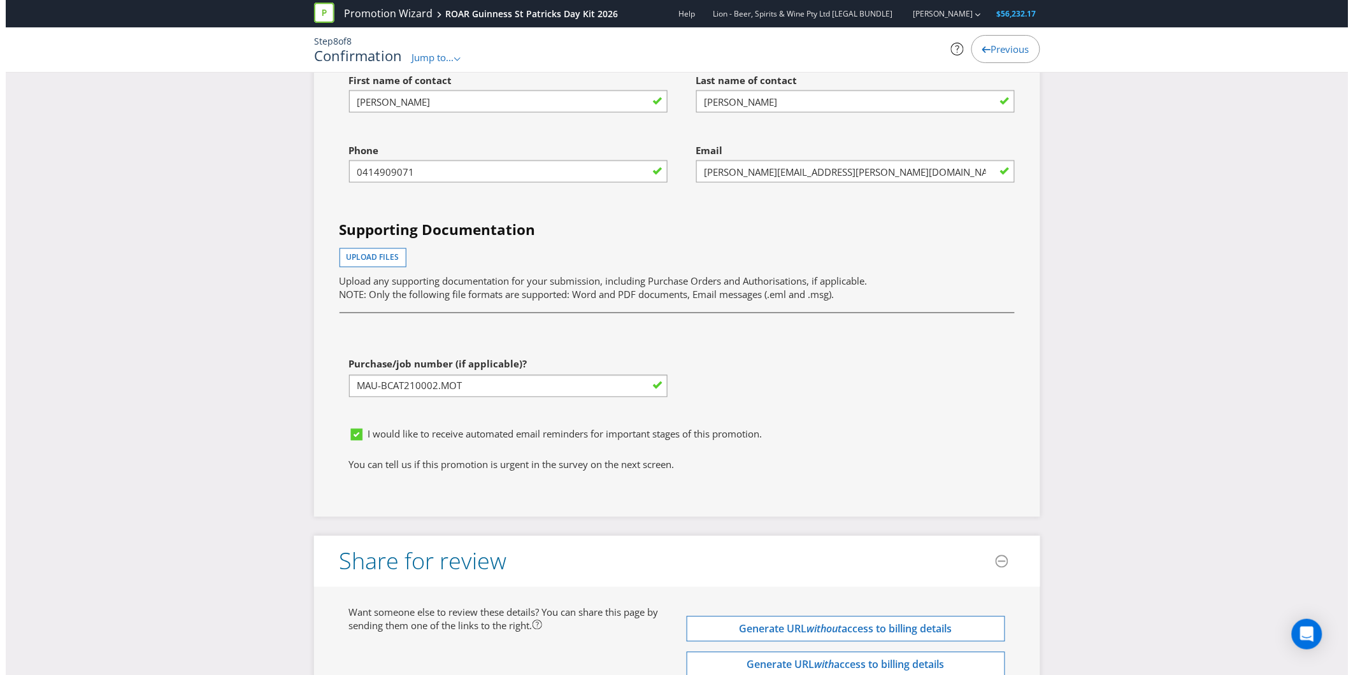
scroll to position [4288, 0]
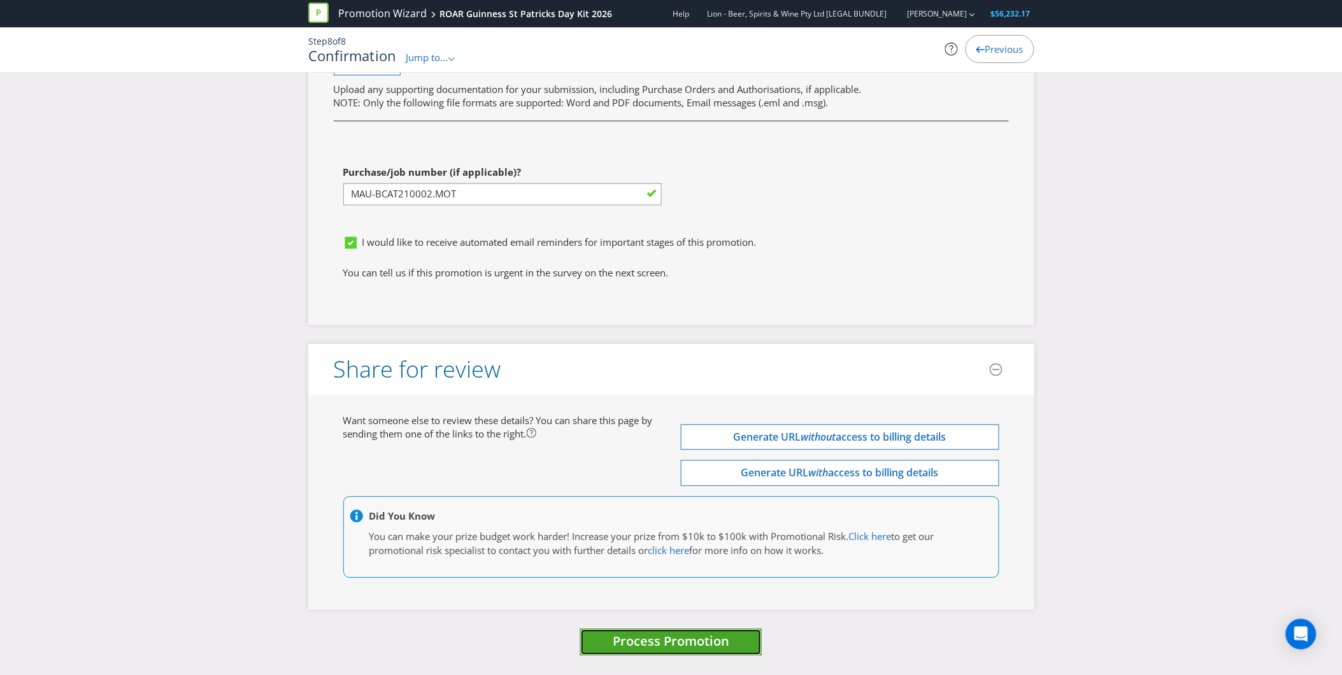
click at [675, 637] on span "Process Promotion" at bounding box center [671, 641] width 117 height 17
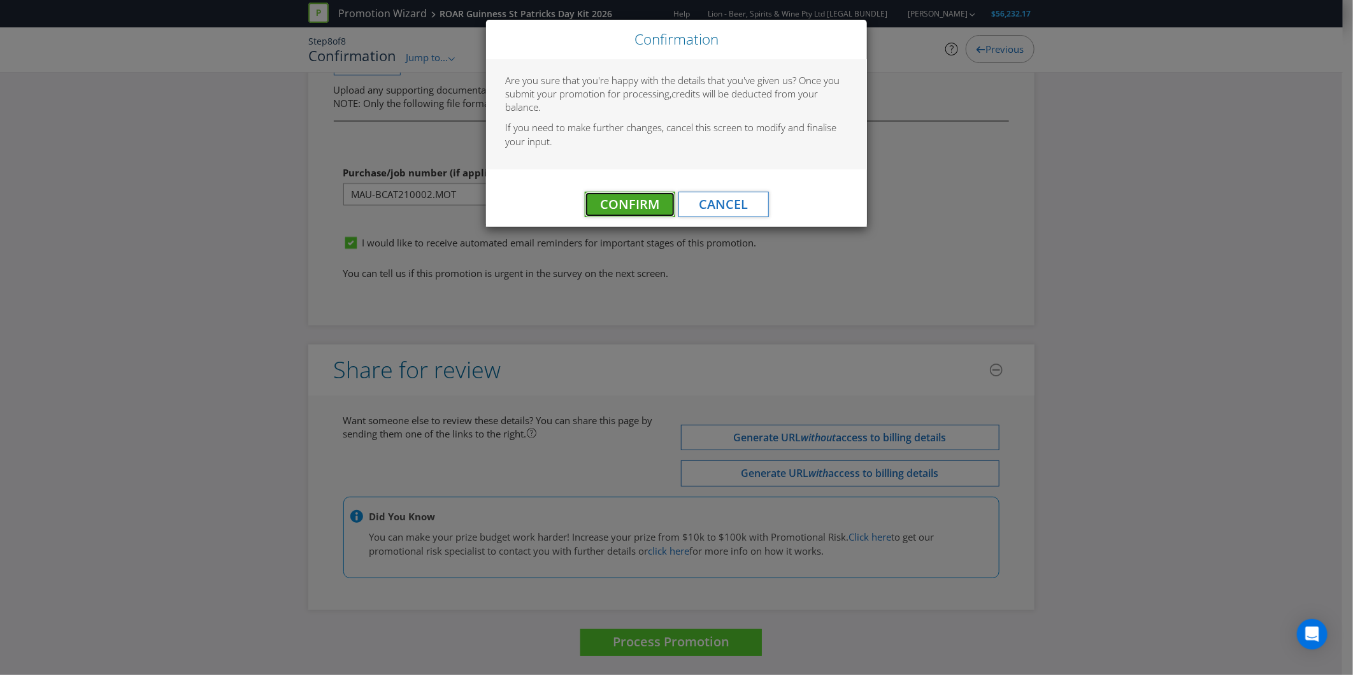
click at [633, 208] on span "Confirm" at bounding box center [629, 203] width 59 height 17
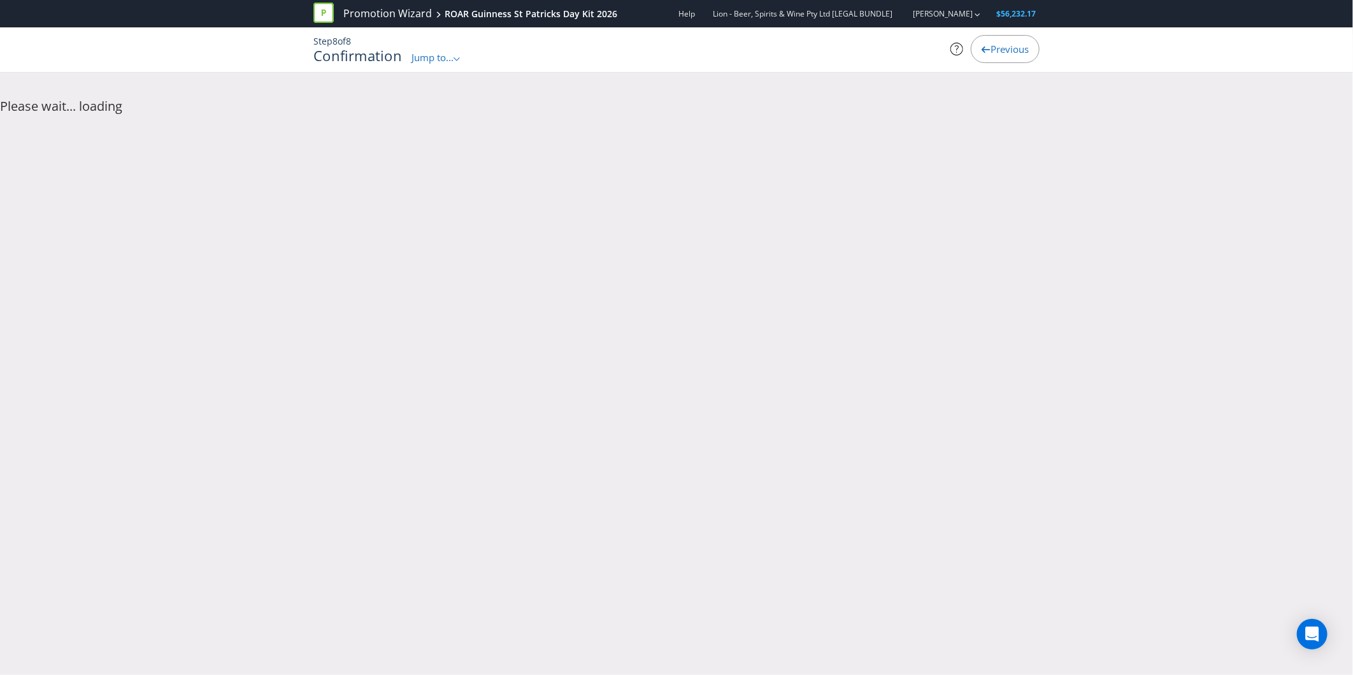
scroll to position [0, 0]
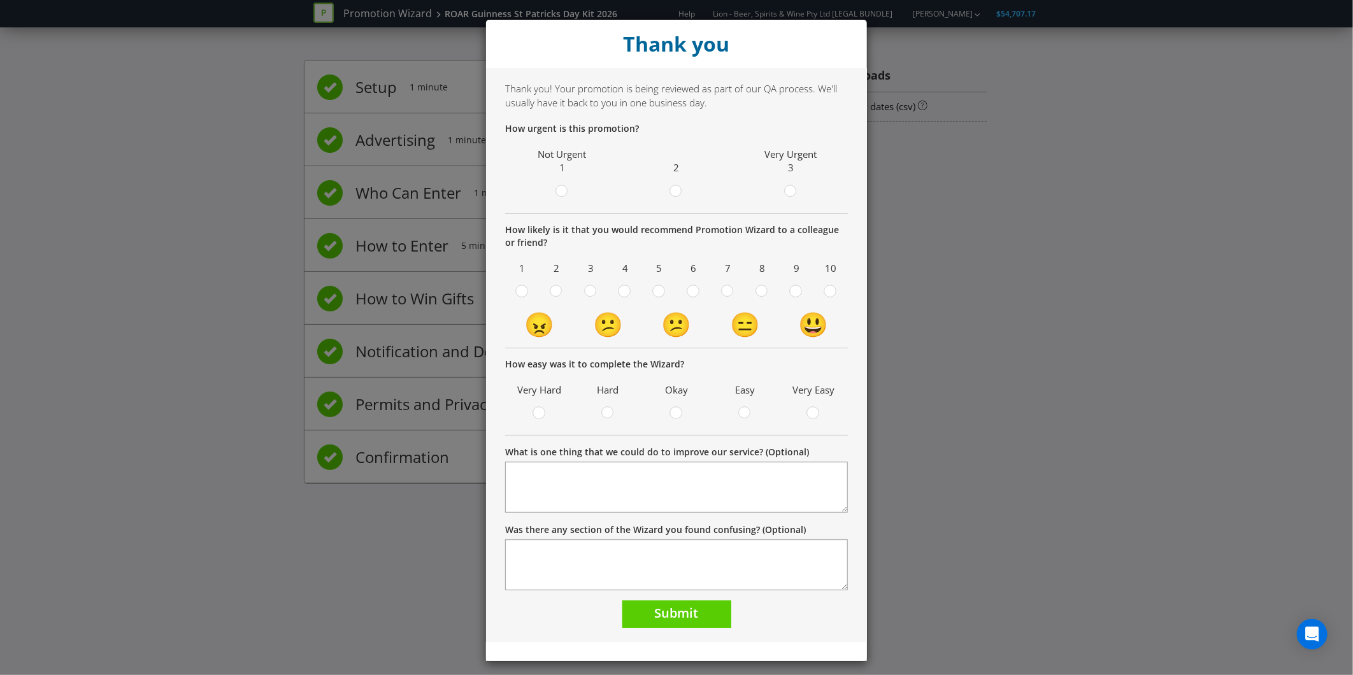
click at [695, 195] on div at bounding box center [676, 193] width 108 height 16
click at [682, 190] on span at bounding box center [683, 193] width 3 height 12
click at [0, 0] on input "radio" at bounding box center [0, 0] width 0 height 0
click at [760, 290] on circle at bounding box center [761, 290] width 11 height 11
click at [0, 0] on input "radio" at bounding box center [0, 0] width 0 height 0
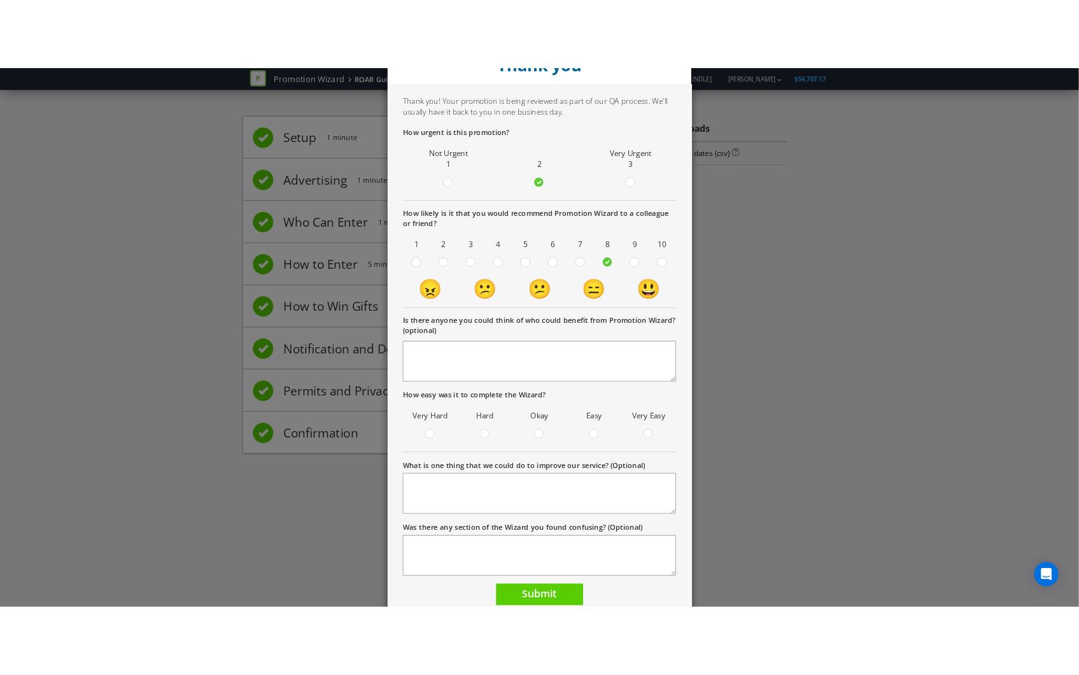
scroll to position [71, 0]
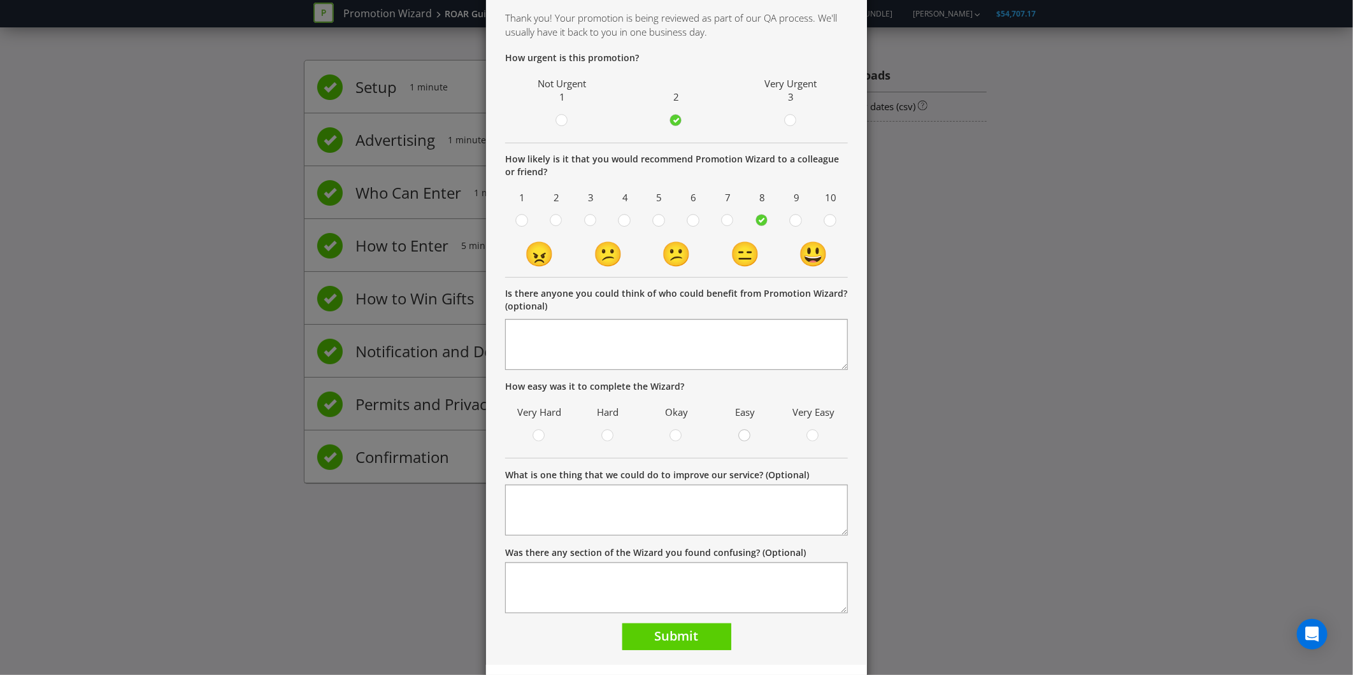
click at [742, 433] on div at bounding box center [745, 432] width 6 height 6
click at [0, 0] on input "radio" at bounding box center [0, 0] width 0 height 0
click at [665, 644] on span "Submit" at bounding box center [677, 635] width 44 height 17
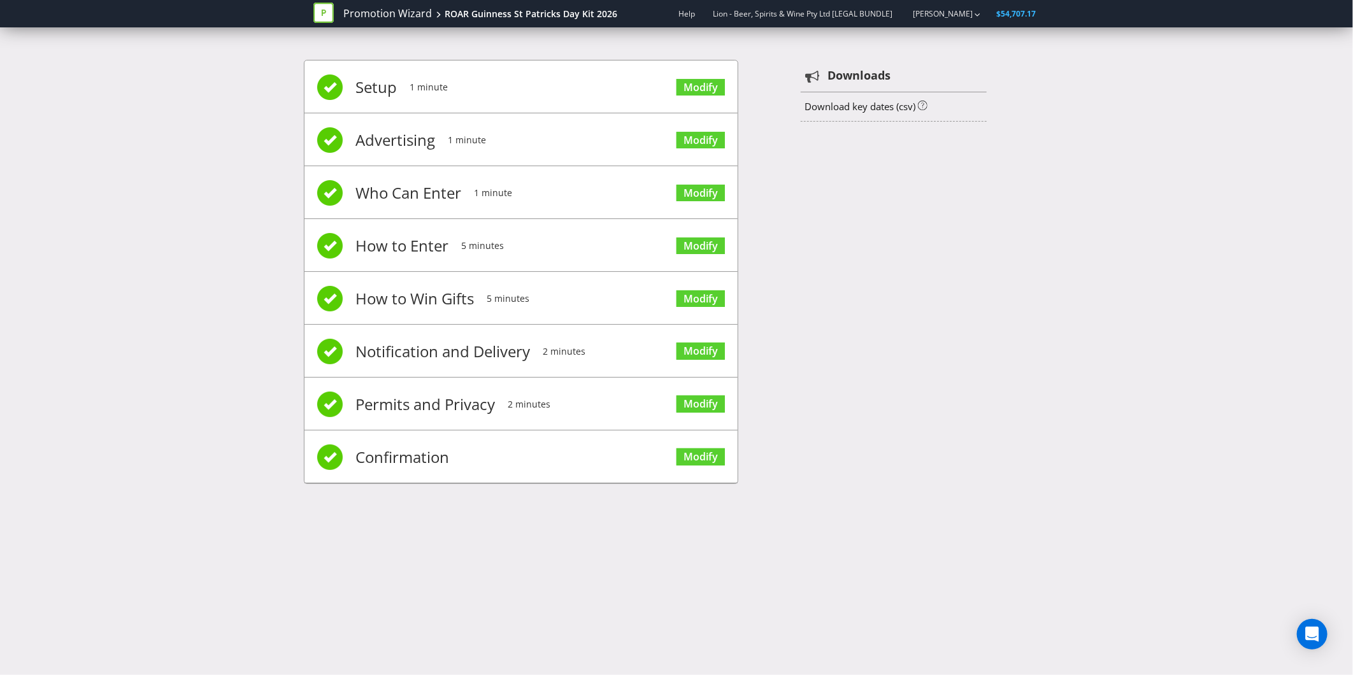
click at [962, 238] on div "Setup 1 minute Modify Advertising 1 minute Modify Who Can Enter 1 minute Modify…" at bounding box center [676, 278] width 745 height 475
